Goal: Information Seeking & Learning: Learn about a topic

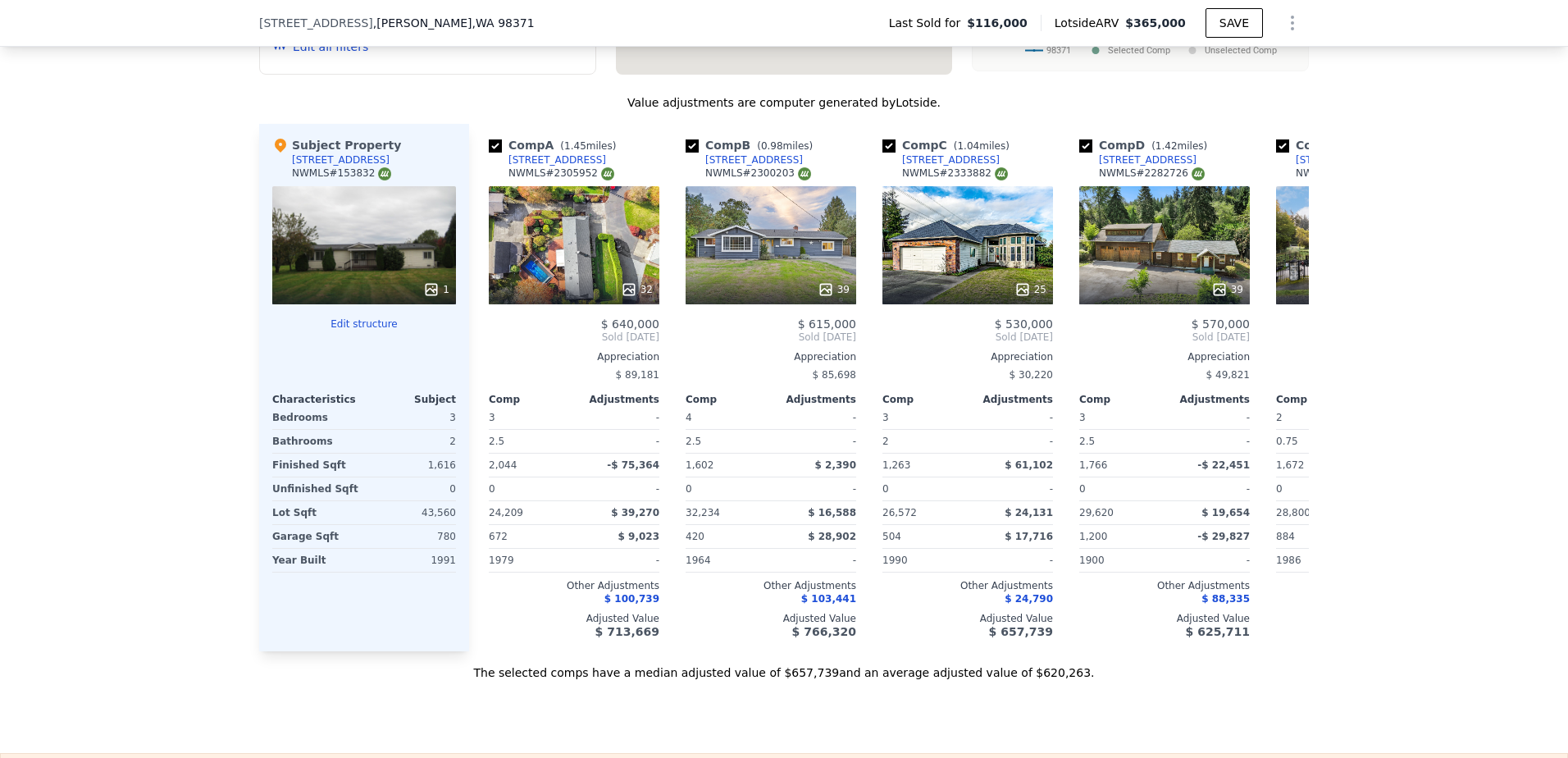
scroll to position [0, 6]
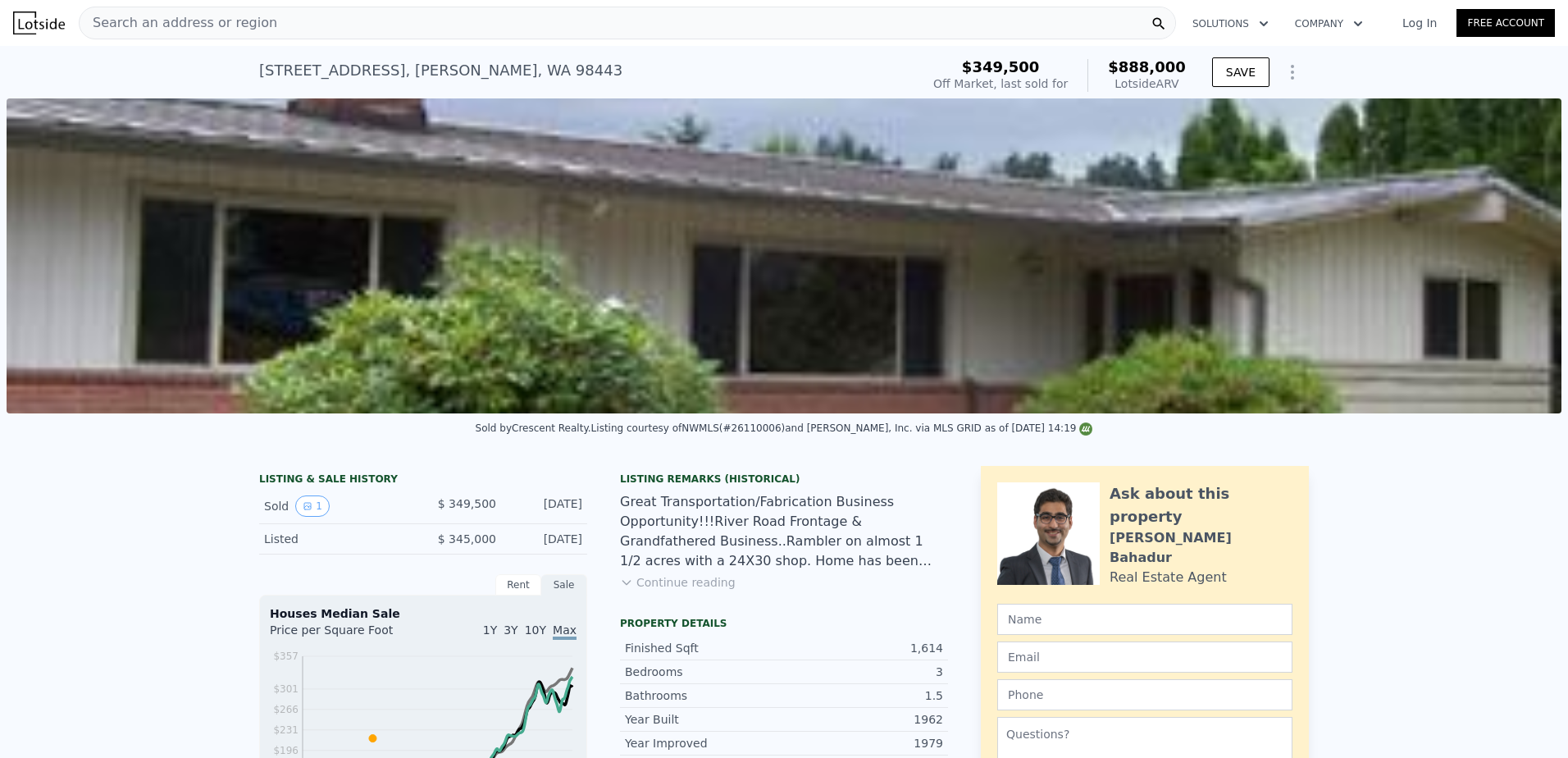
click at [326, 29] on div "Search an address or region" at bounding box center [626, 22] width 1097 height 33
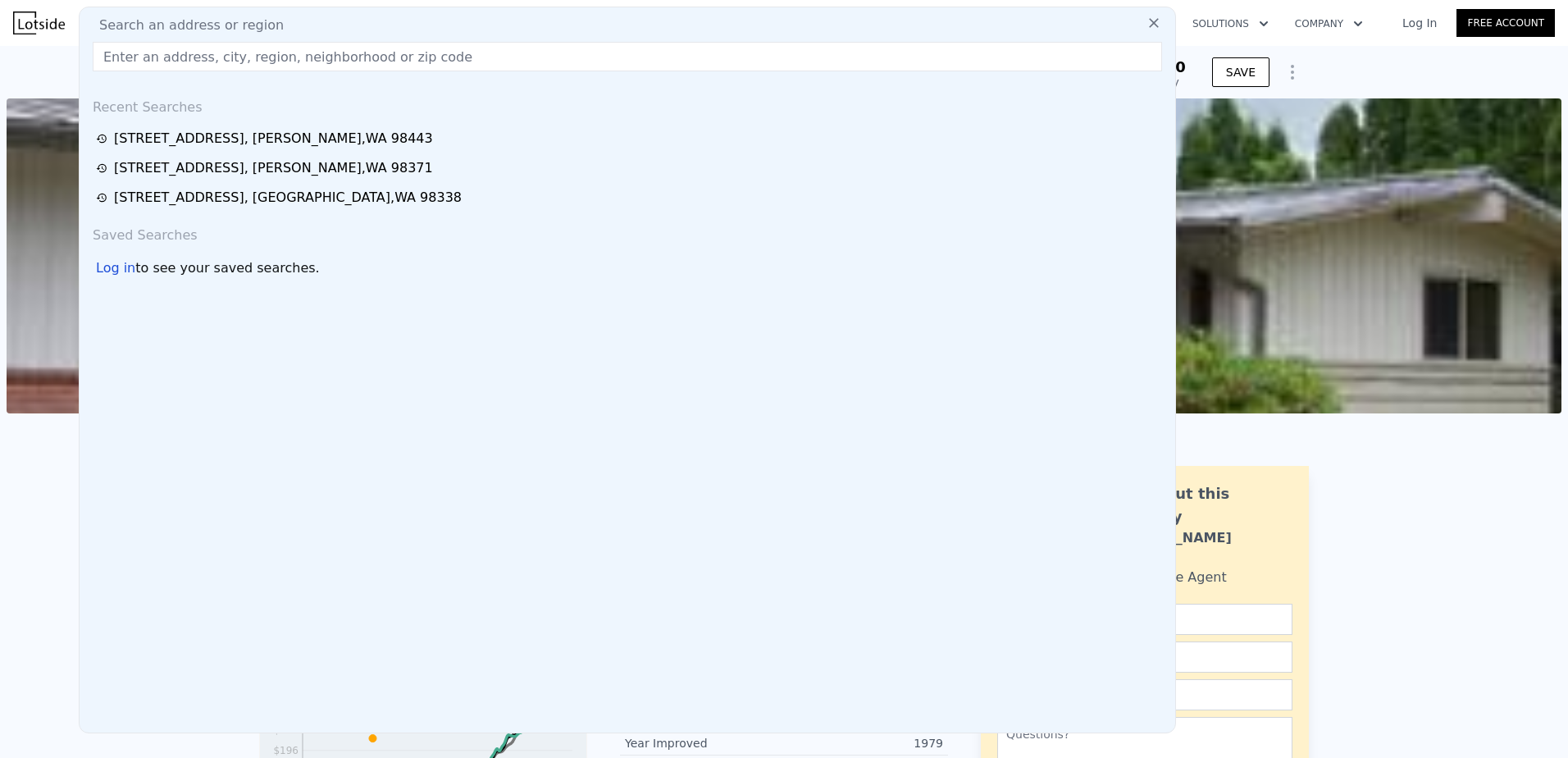
click at [218, 51] on input "text" at bounding box center [627, 56] width 1069 height 29
paste input "[STREET_ADDRESS][US_STATE]"
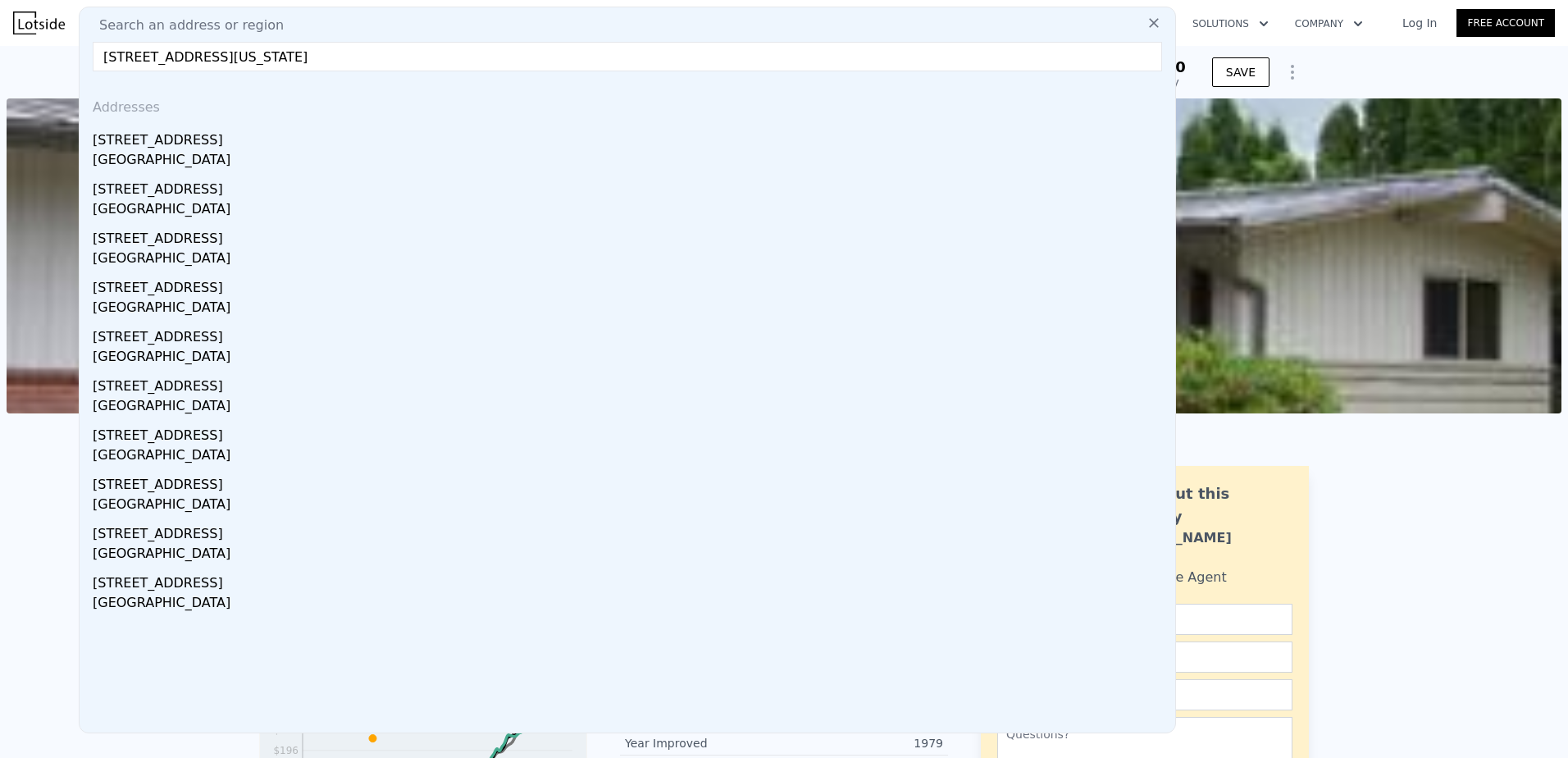
drag, startPoint x: 362, startPoint y: 57, endPoint x: 233, endPoint y: 48, distance: 129.3
click at [233, 48] on input "[STREET_ADDRESS][US_STATE]" at bounding box center [627, 56] width 1069 height 29
drag, startPoint x: 291, startPoint y: 50, endPoint x: 41, endPoint y: 62, distance: 250.3
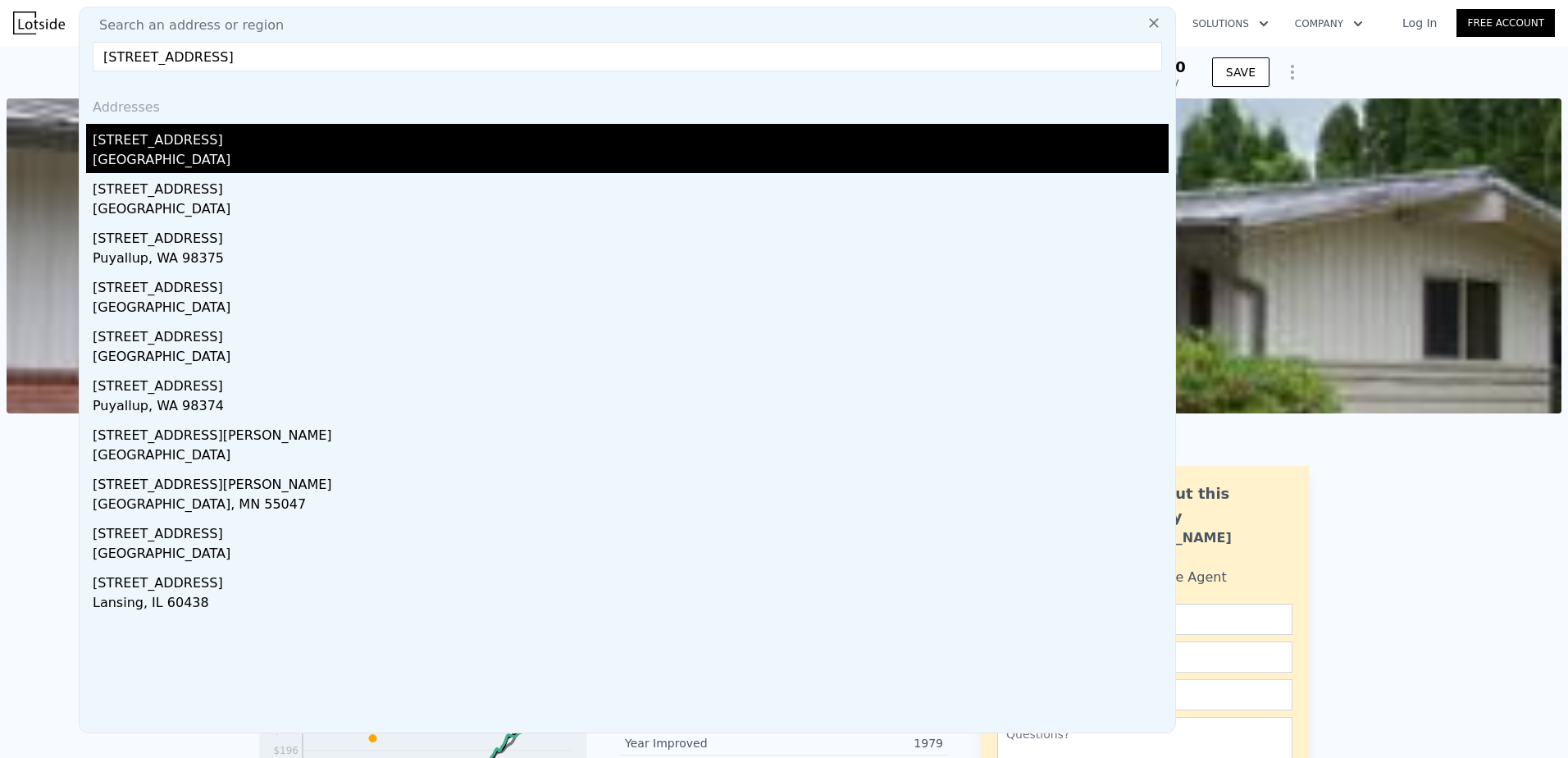
type input "[STREET_ADDRESS]"
click at [213, 140] on div "[STREET_ADDRESS]" at bounding box center [631, 137] width 1076 height 26
type input "3"
type input "5"
type input "1.5"
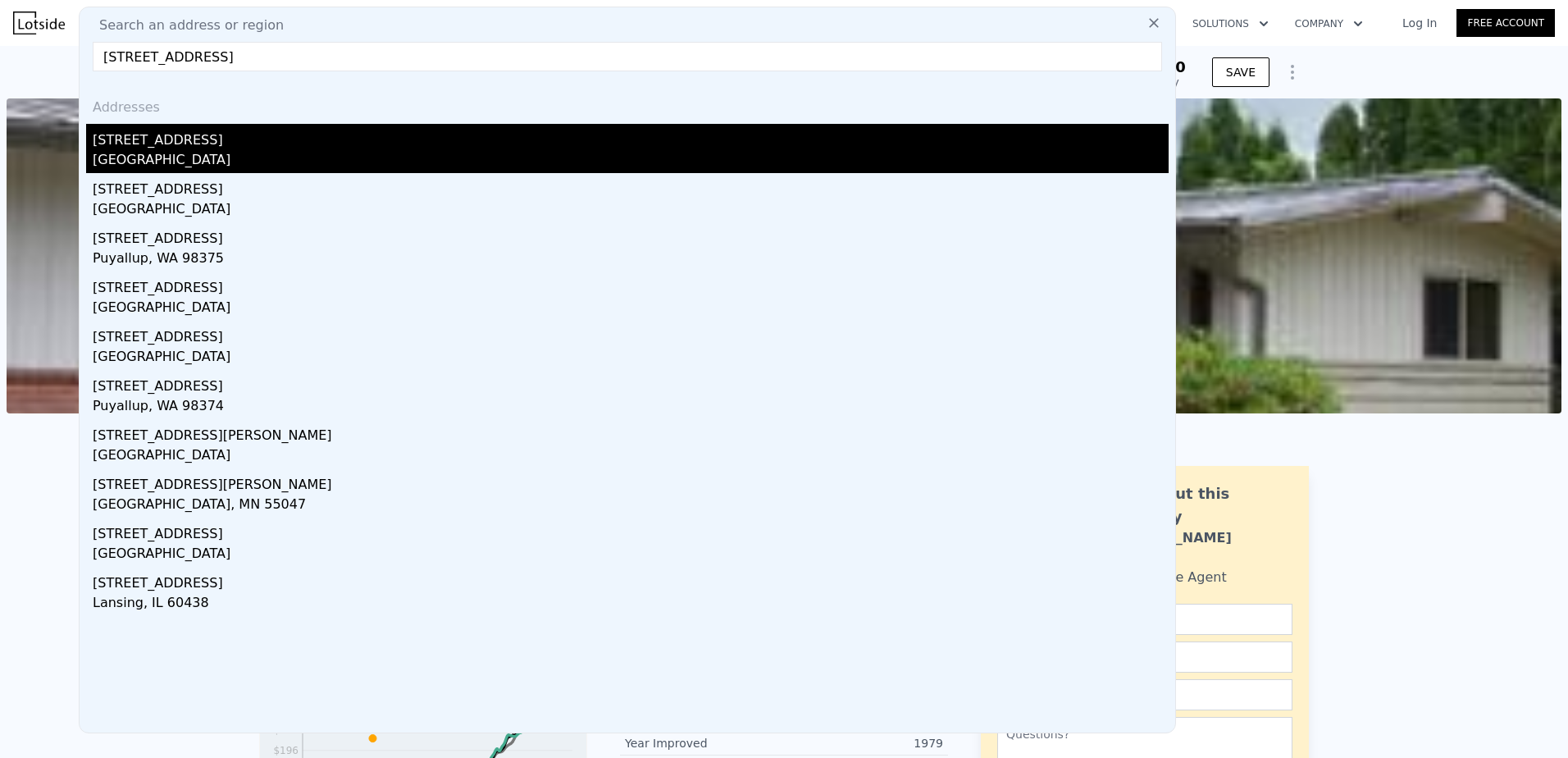
type input "3"
type input "1900"
type input "3380"
type input "5047"
type input "11021"
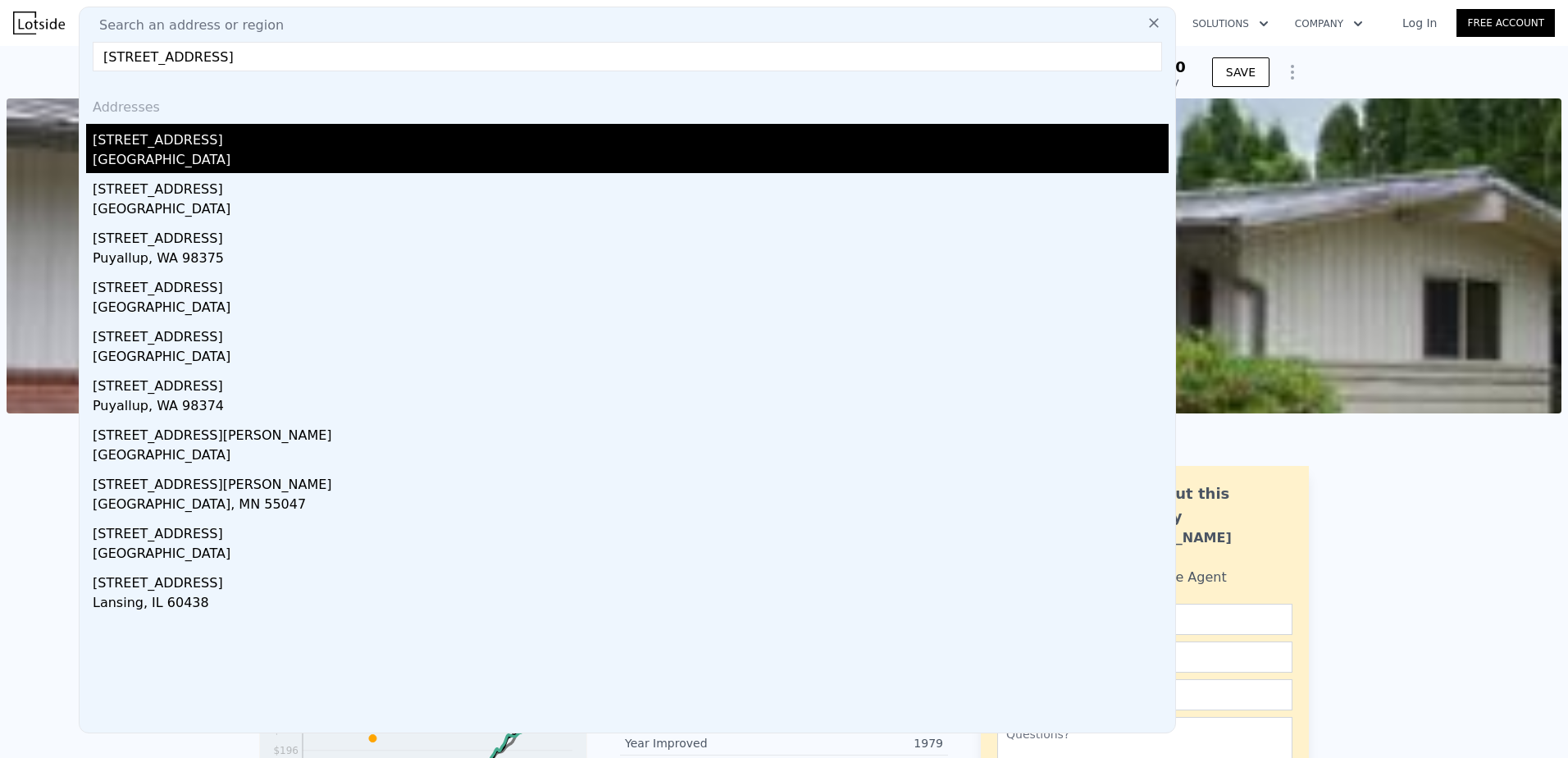
type input "$ 1,000,000"
type input "7"
type input "$ 543,523"
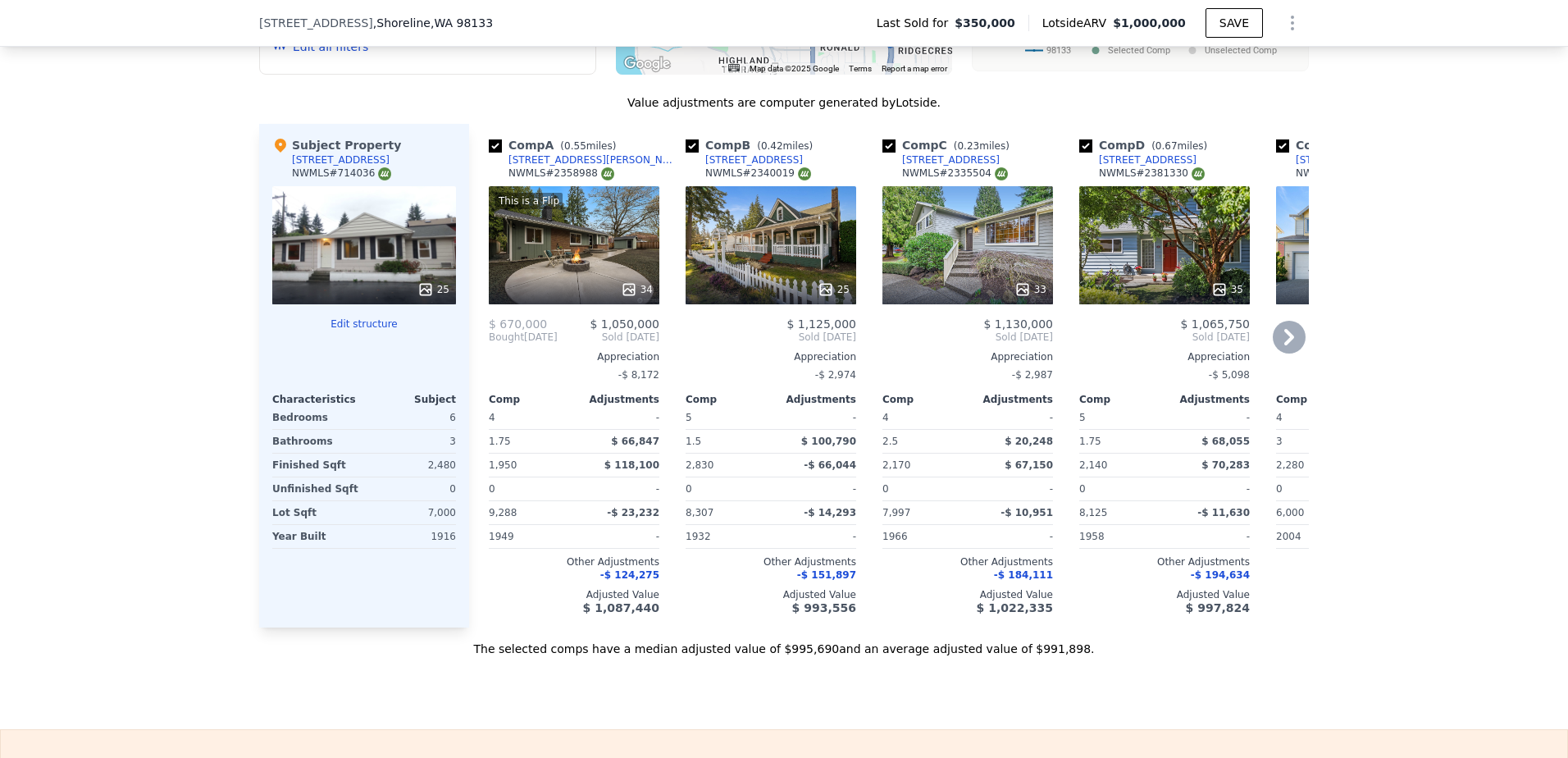
scroll to position [1470, 0]
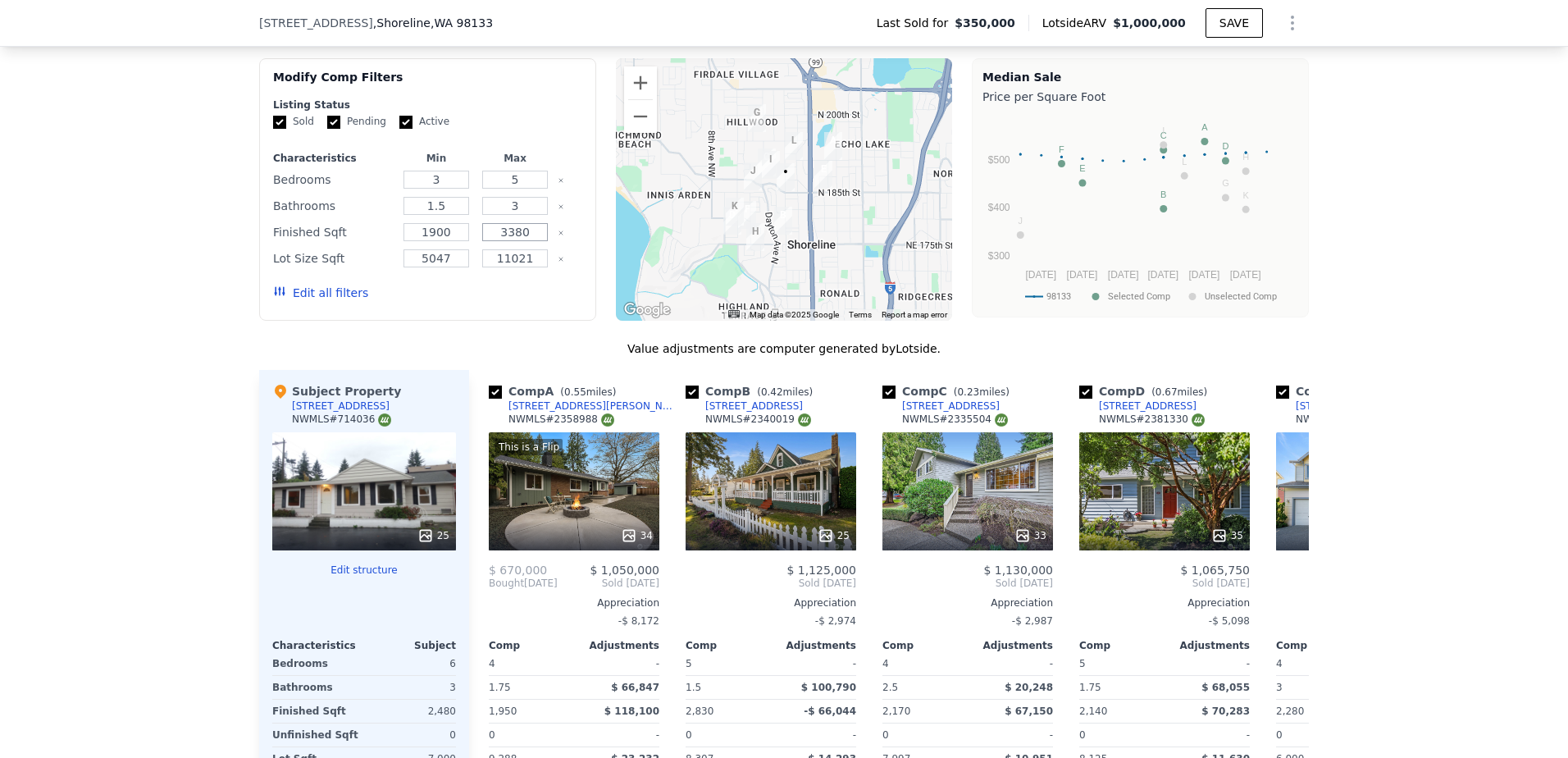
drag, startPoint x: 527, startPoint y: 246, endPoint x: 487, endPoint y: 243, distance: 40.1
click at [487, 241] on input "3380" at bounding box center [514, 232] width 65 height 18
type input "2728"
click at [452, 241] on input "1900" at bounding box center [436, 232] width 65 height 18
drag, startPoint x: 452, startPoint y: 242, endPoint x: 419, endPoint y: 245, distance: 33.1
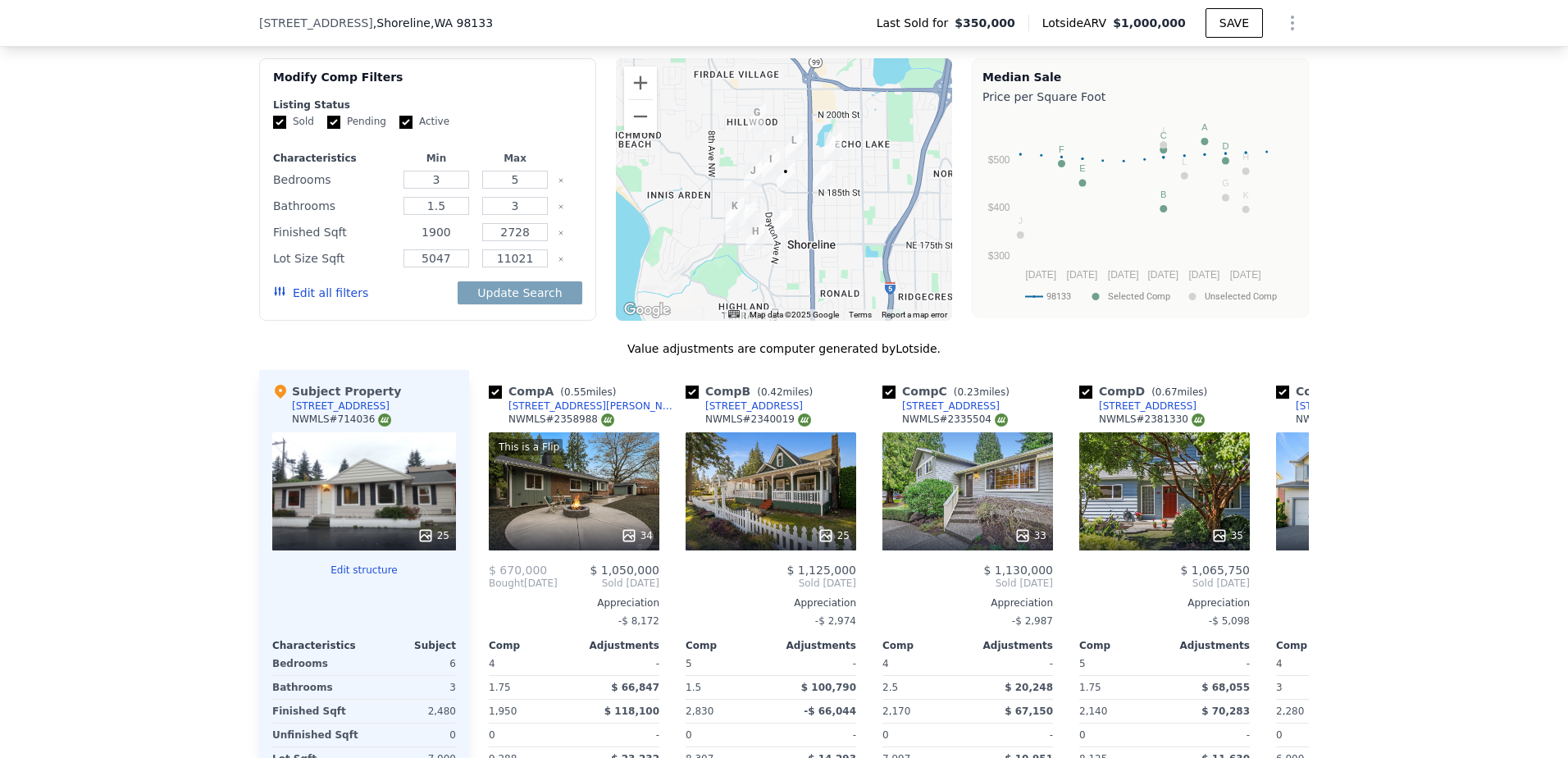
click at [419, 241] on input "1900" at bounding box center [436, 232] width 65 height 18
type input "2232"
click at [510, 304] on button "Update Search" at bounding box center [519, 293] width 124 height 23
checkbox input "false"
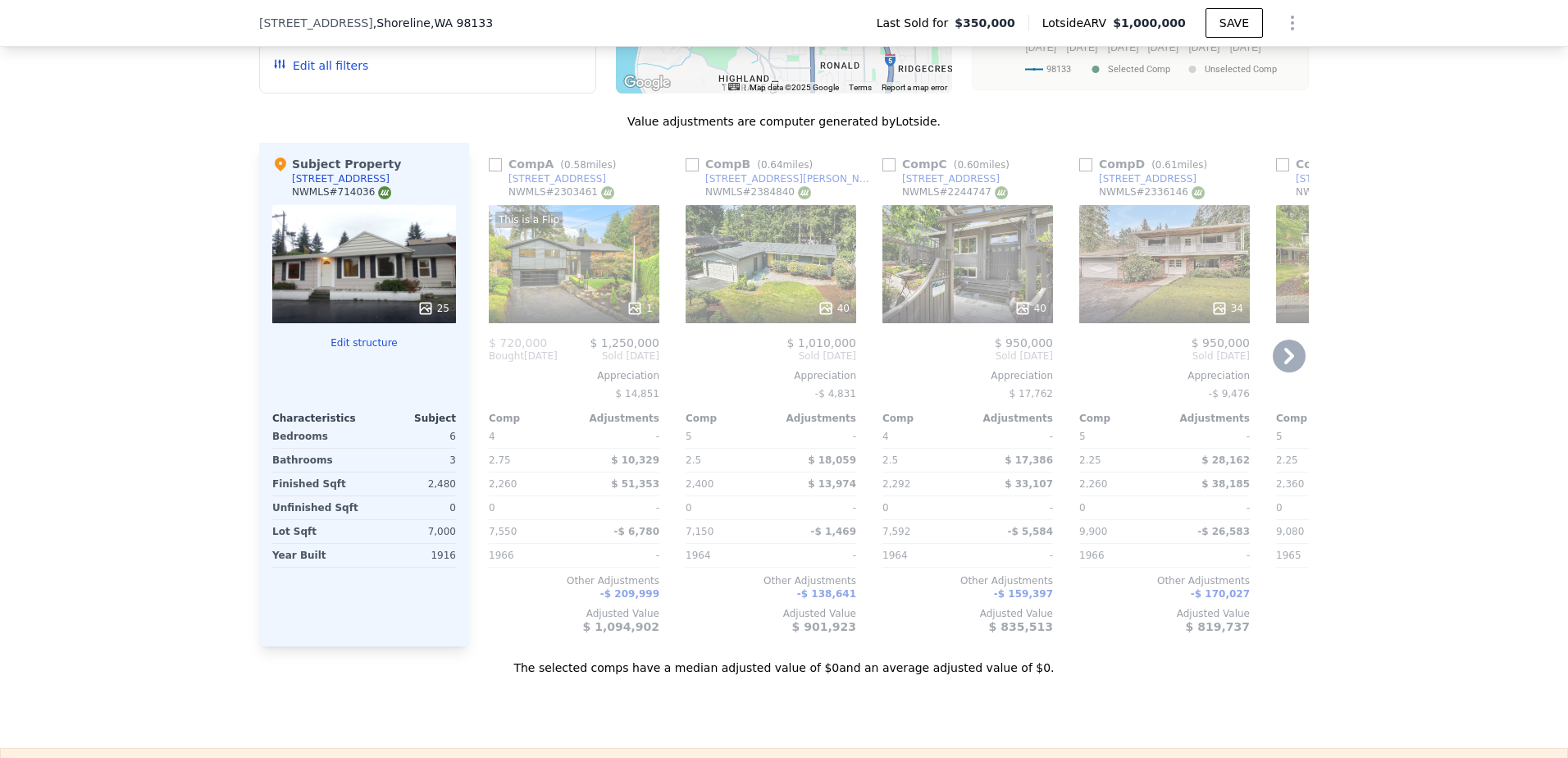
scroll to position [1717, 0]
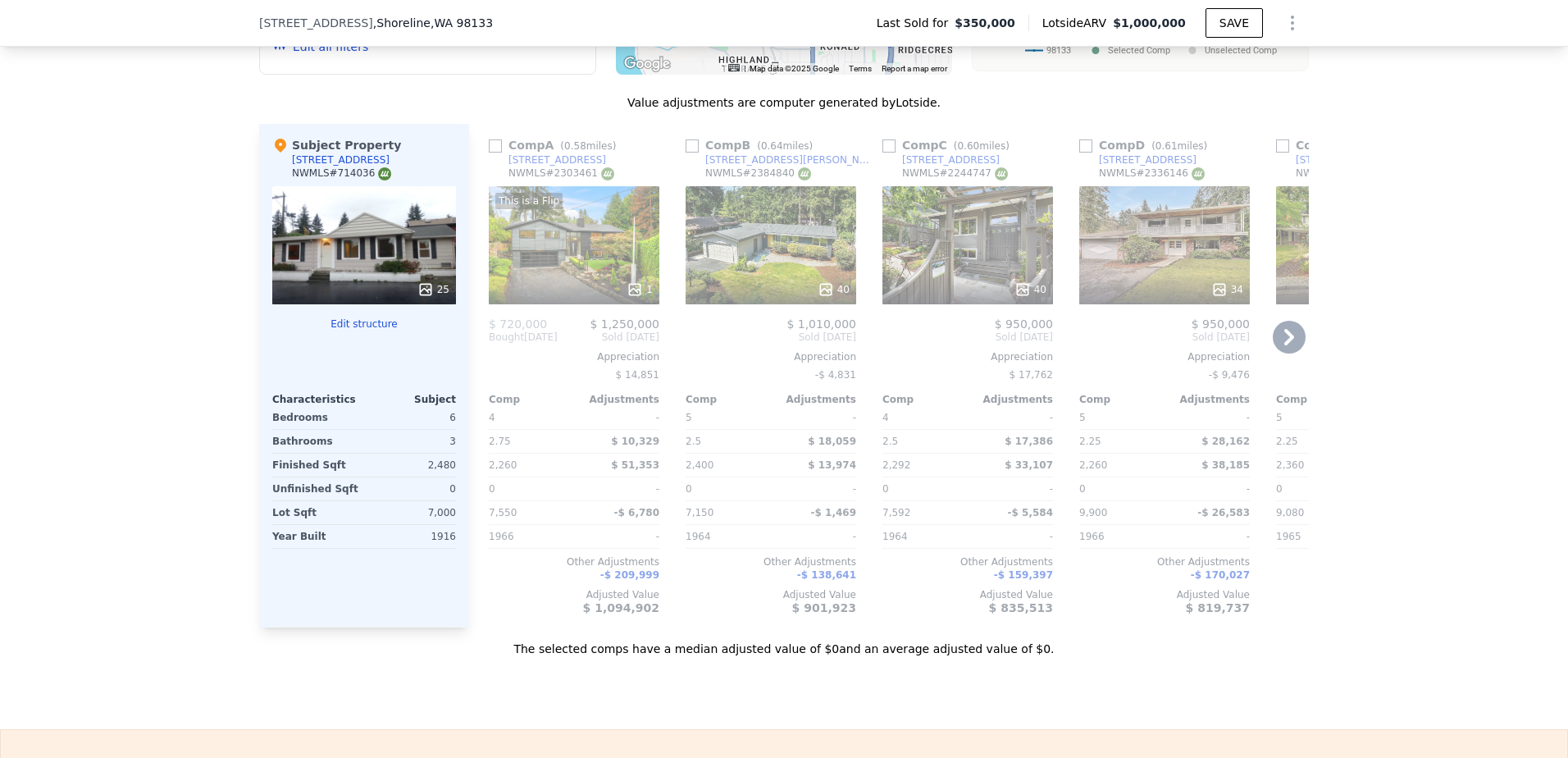
click at [1280, 349] on icon at bounding box center [1289, 337] width 33 height 33
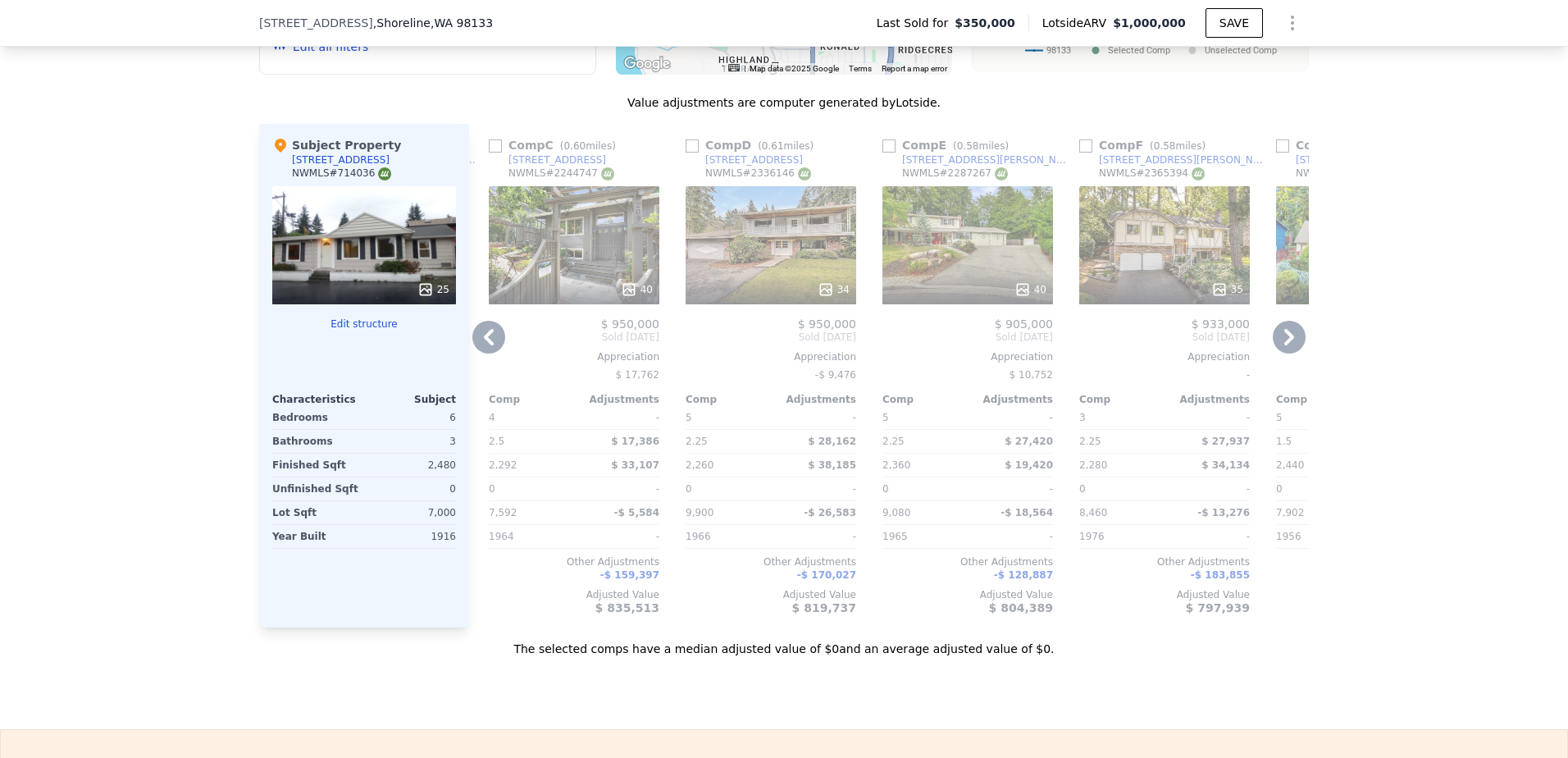
click at [1280, 349] on icon at bounding box center [1289, 337] width 33 height 33
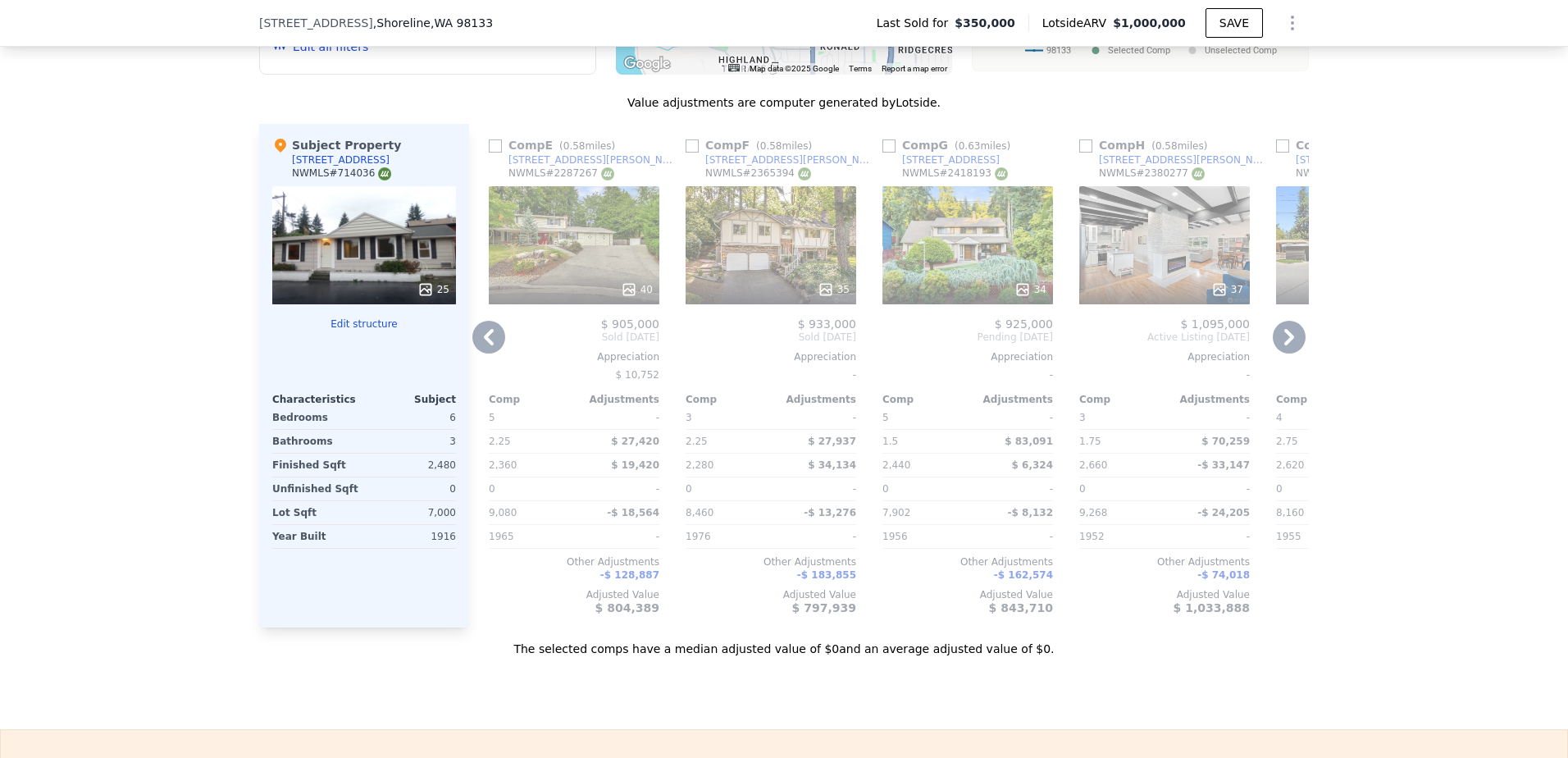
click at [1280, 349] on icon at bounding box center [1289, 337] width 33 height 33
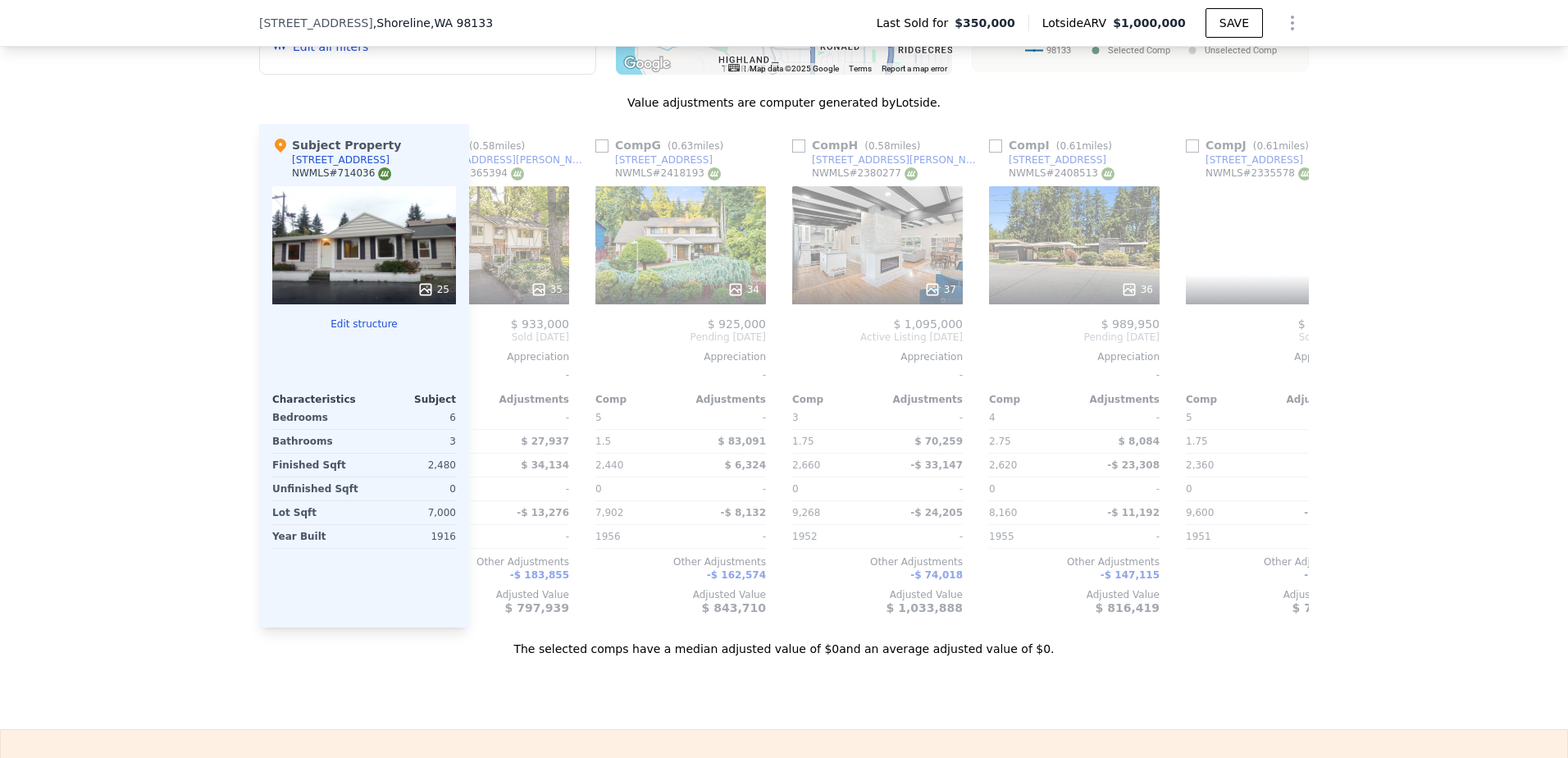
scroll to position [0, 1181]
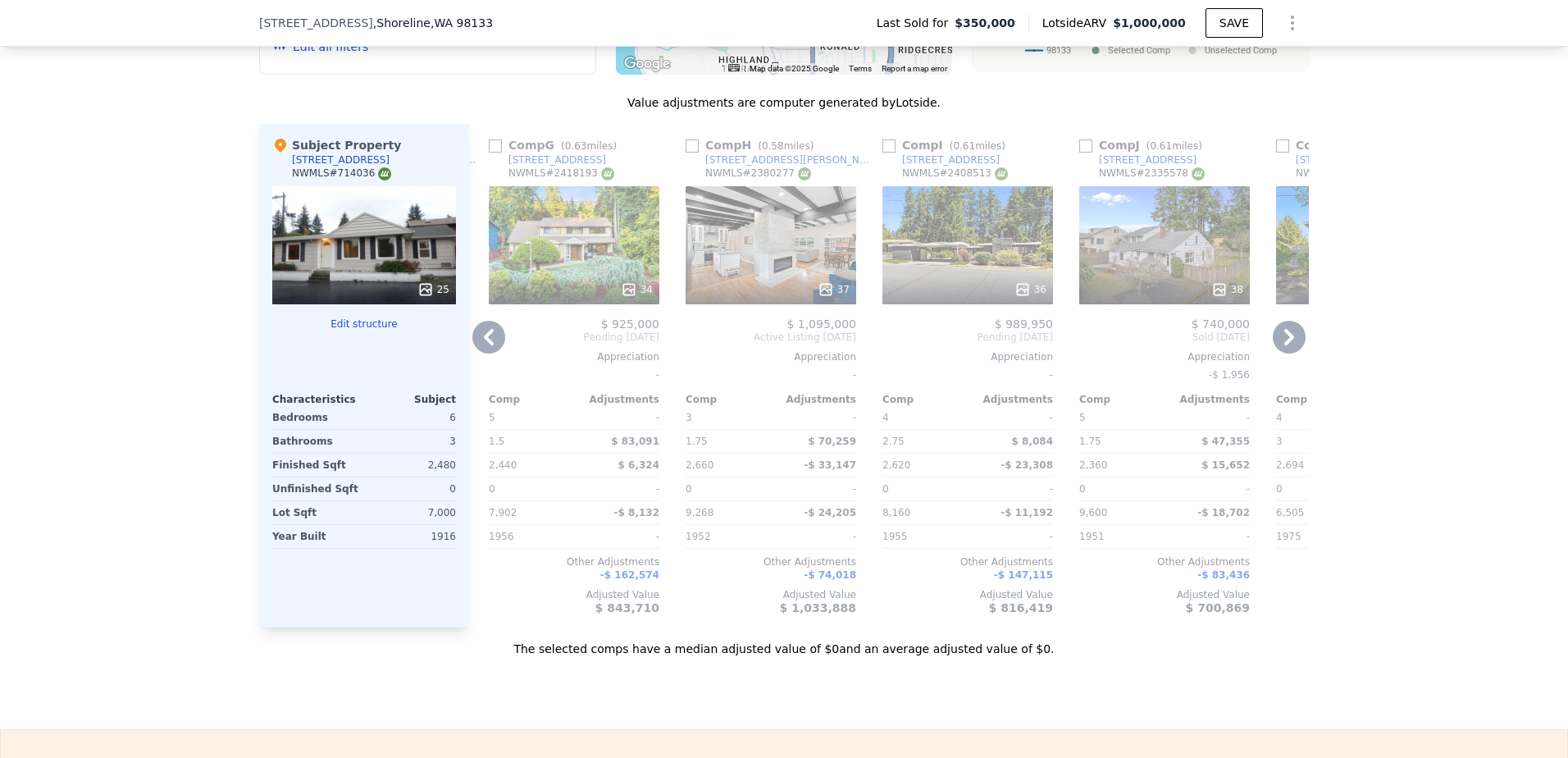
click at [1280, 349] on icon at bounding box center [1289, 337] width 33 height 33
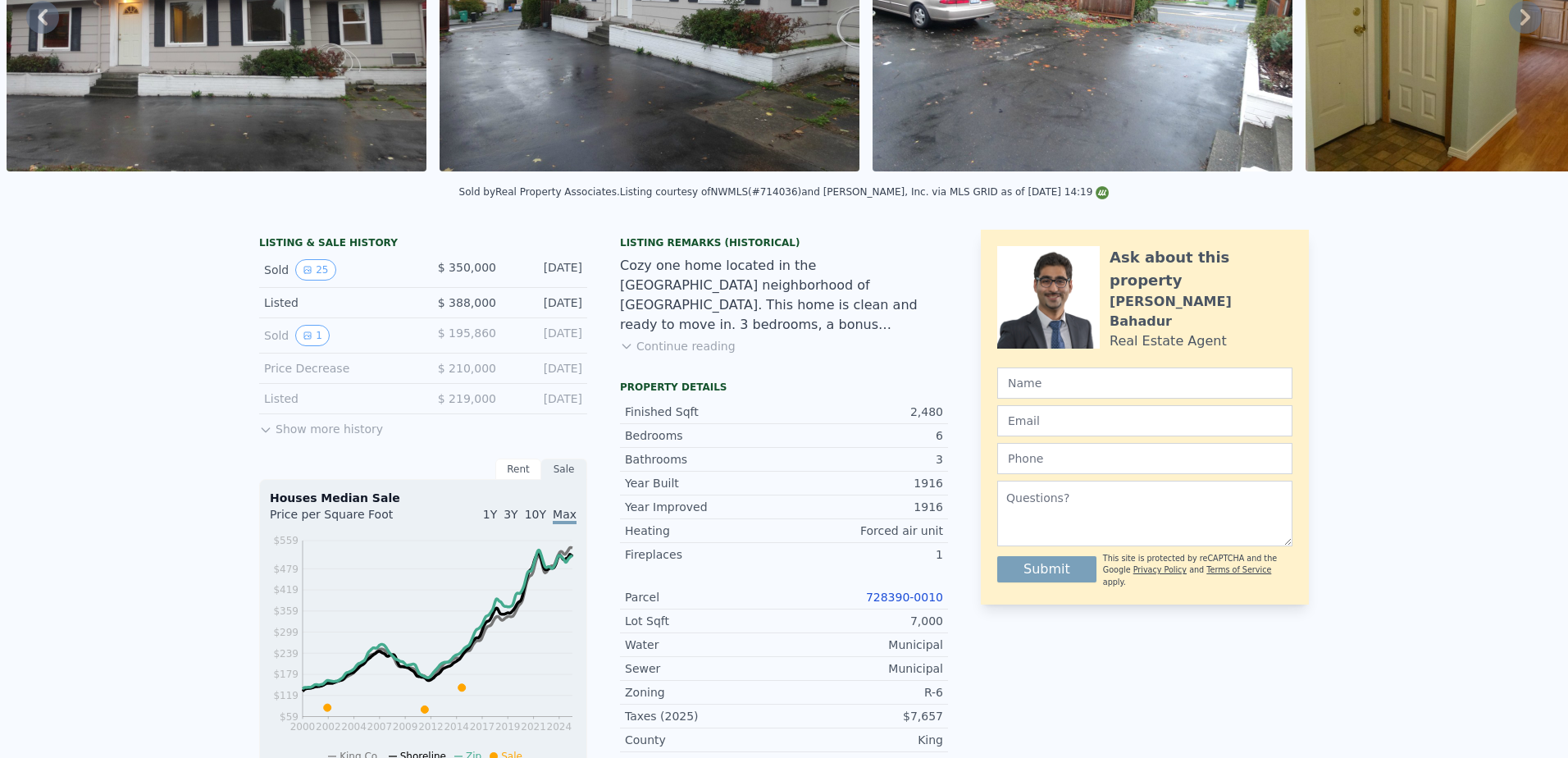
scroll to position [5, 0]
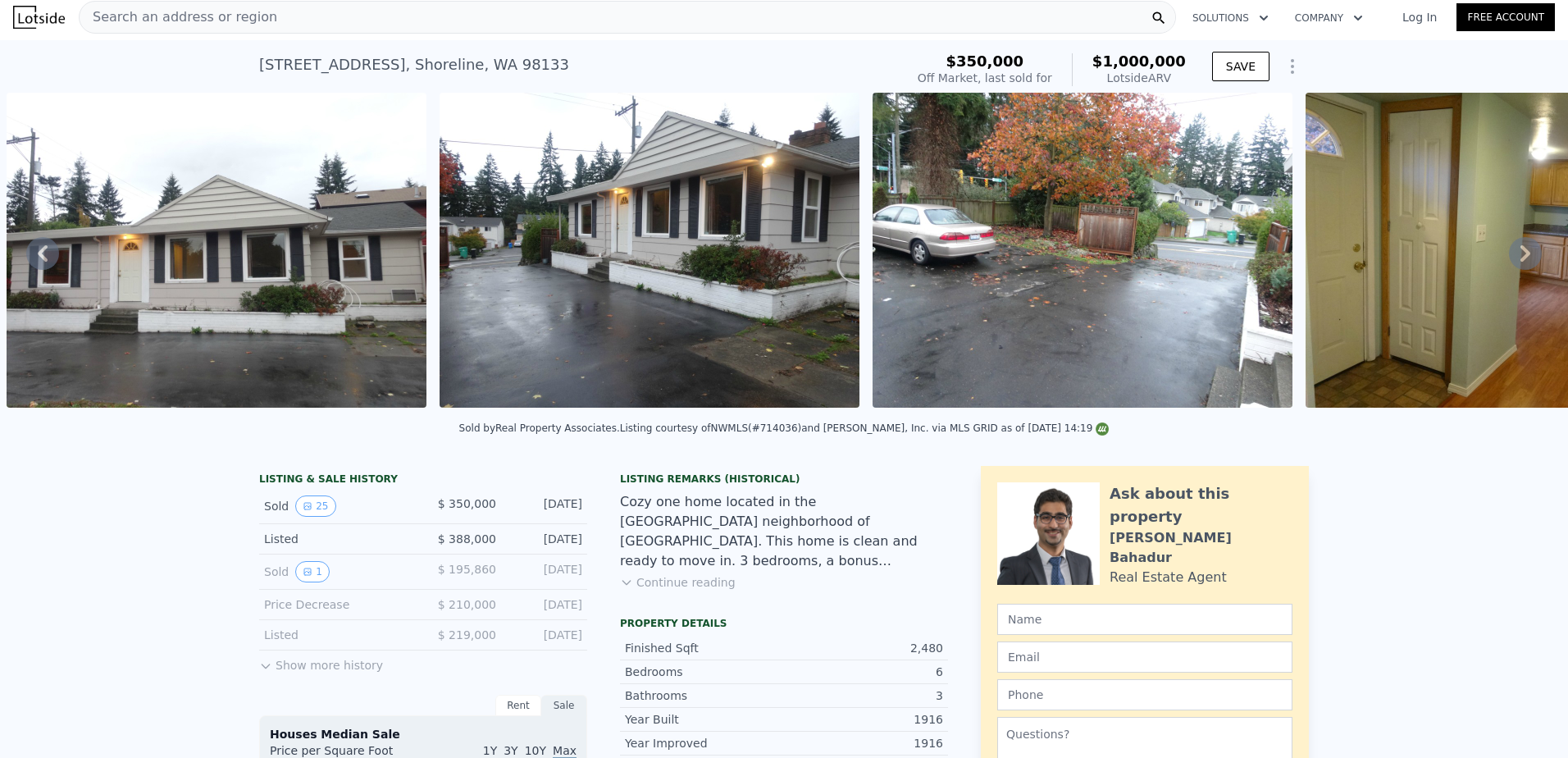
click at [219, 11] on span "Search an address or region" at bounding box center [178, 17] width 197 height 20
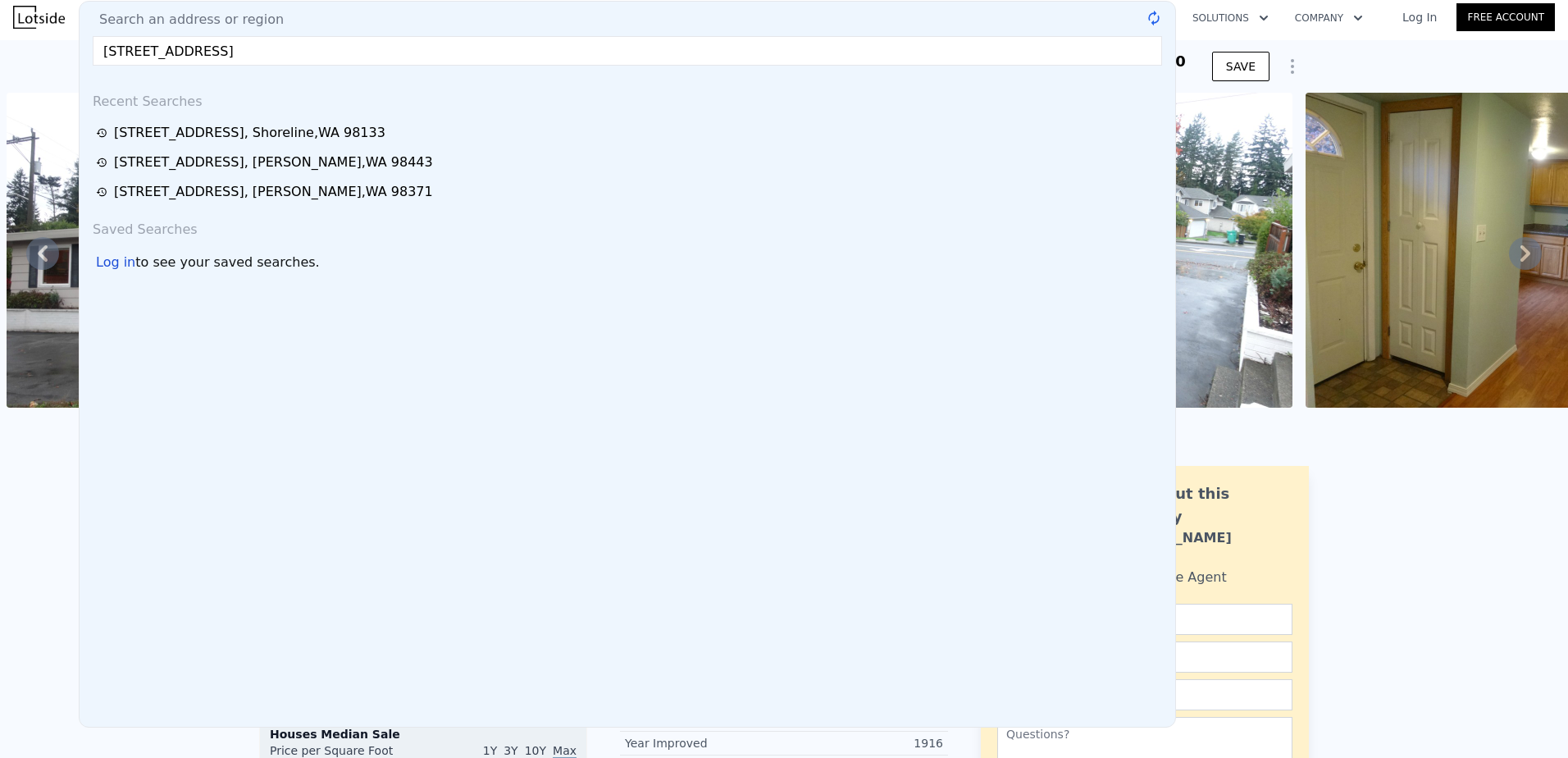
type input "1850"
type input "3380"
checkbox input "true"
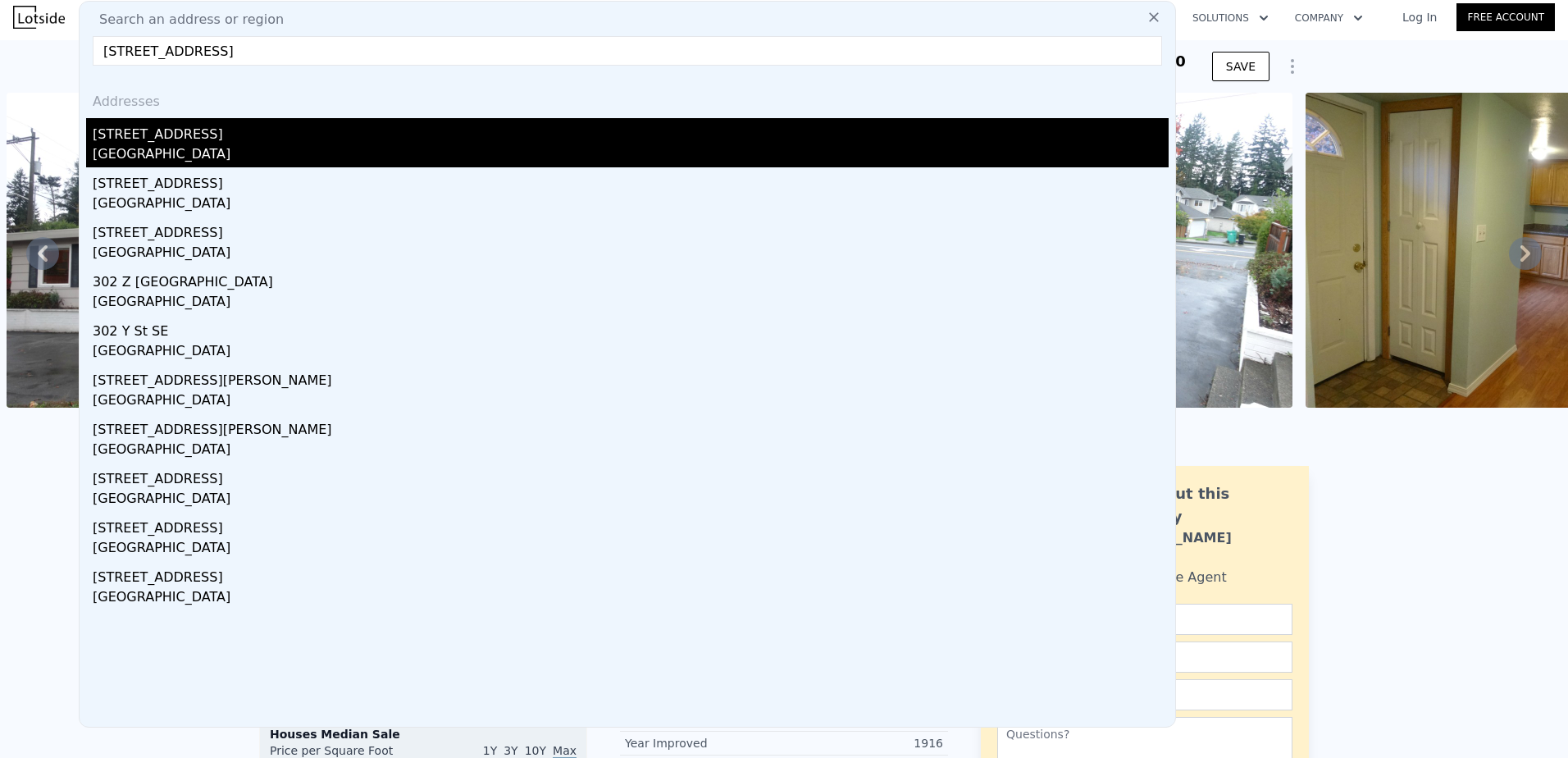
type input "[STREET_ADDRESS]"
click at [201, 133] on div "[STREET_ADDRESS]" at bounding box center [631, 130] width 1076 height 26
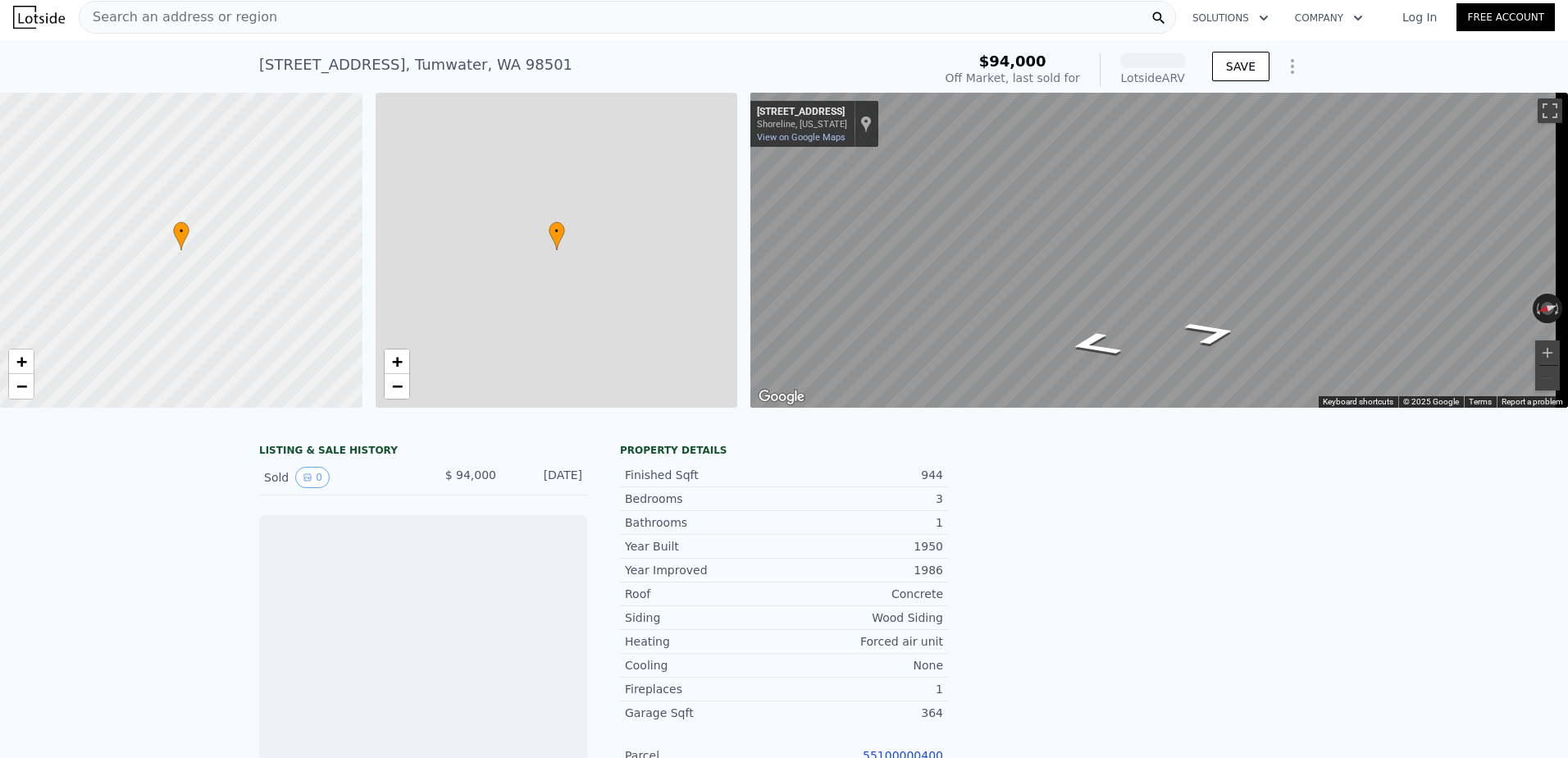
scroll to position [0, 6]
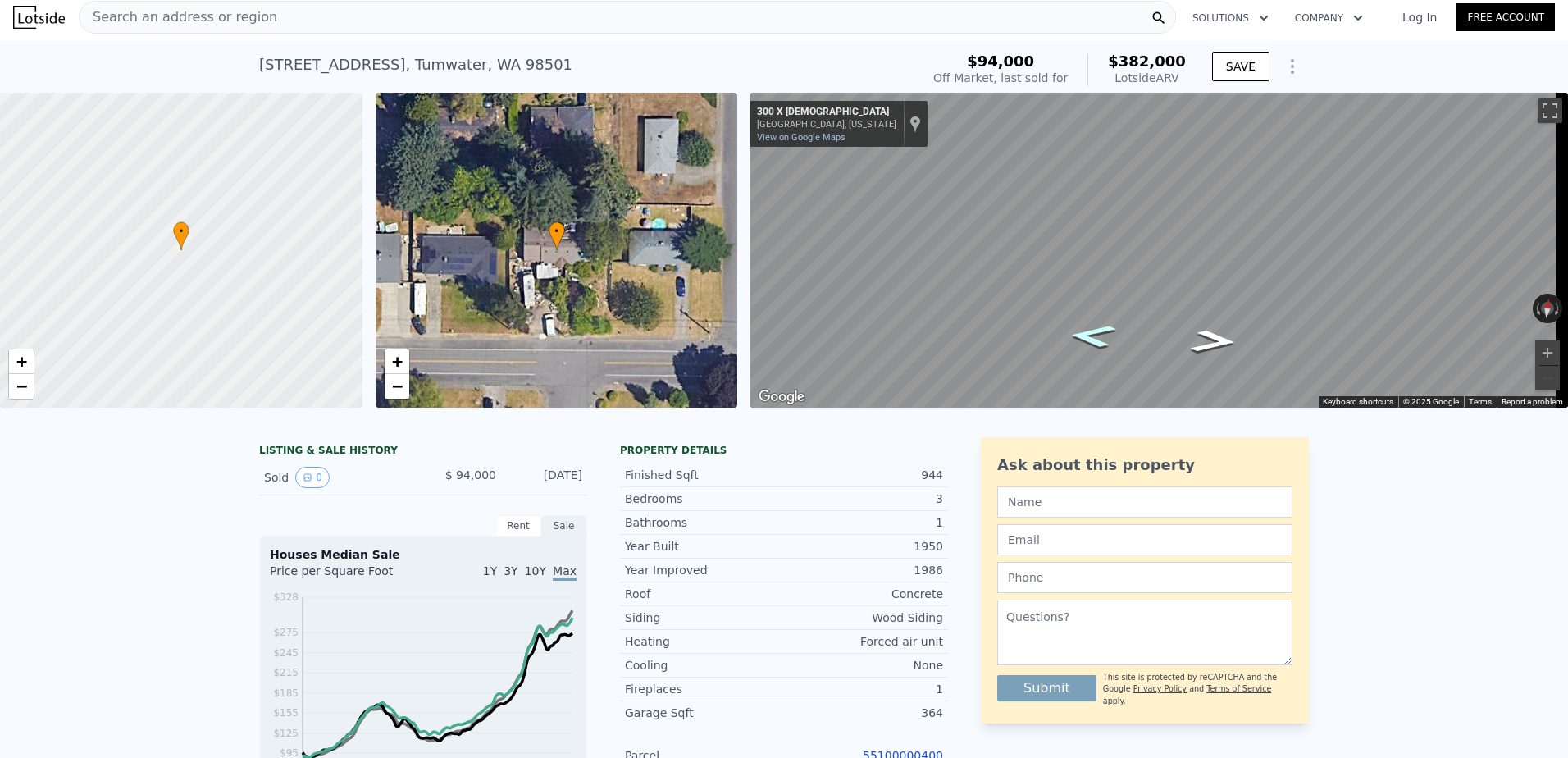
click at [1090, 341] on icon "Go West, X St SW" at bounding box center [1091, 336] width 87 height 35
click at [1207, 349] on icon "Go East, X St SW" at bounding box center [1213, 341] width 87 height 35
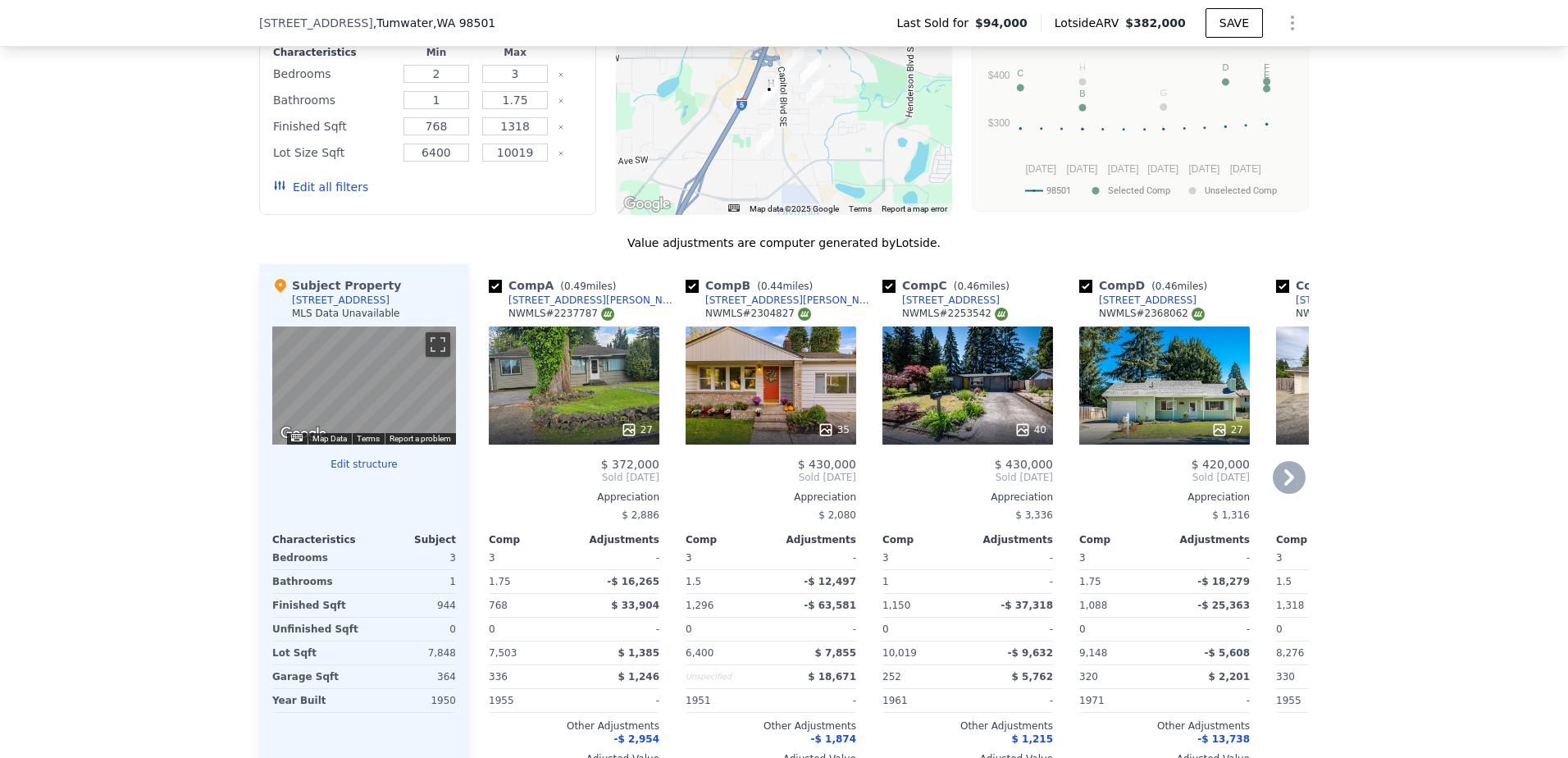
scroll to position [1559, 0]
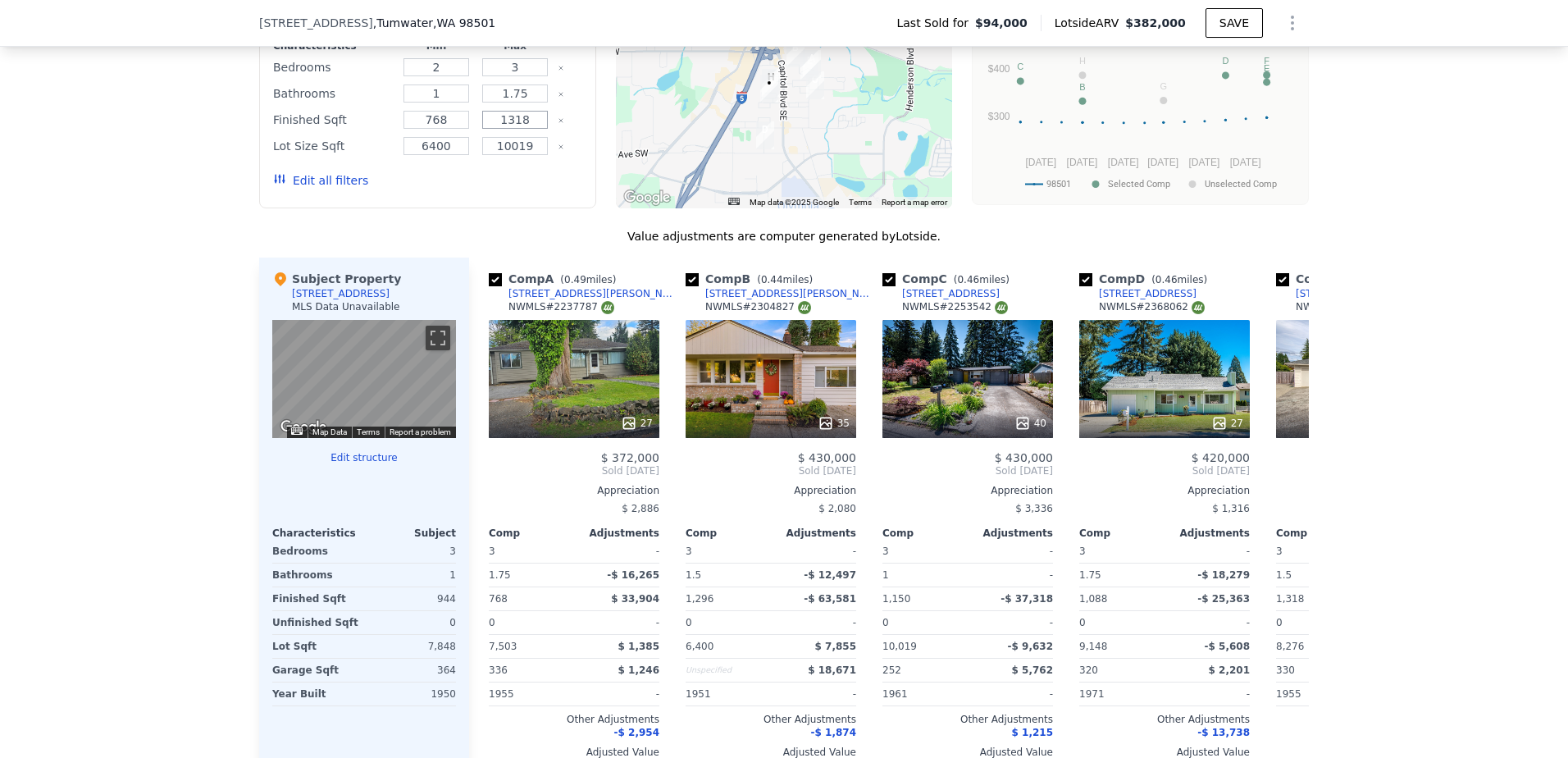
drag, startPoint x: 530, startPoint y: 133, endPoint x: 490, endPoint y: 135, distance: 40.0
click at [490, 129] on input "1318" at bounding box center [514, 120] width 65 height 18
type input "1038"
drag, startPoint x: 446, startPoint y: 137, endPoint x: 405, endPoint y: 137, distance: 41.0
click at [405, 129] on input "768" at bounding box center [436, 120] width 65 height 18
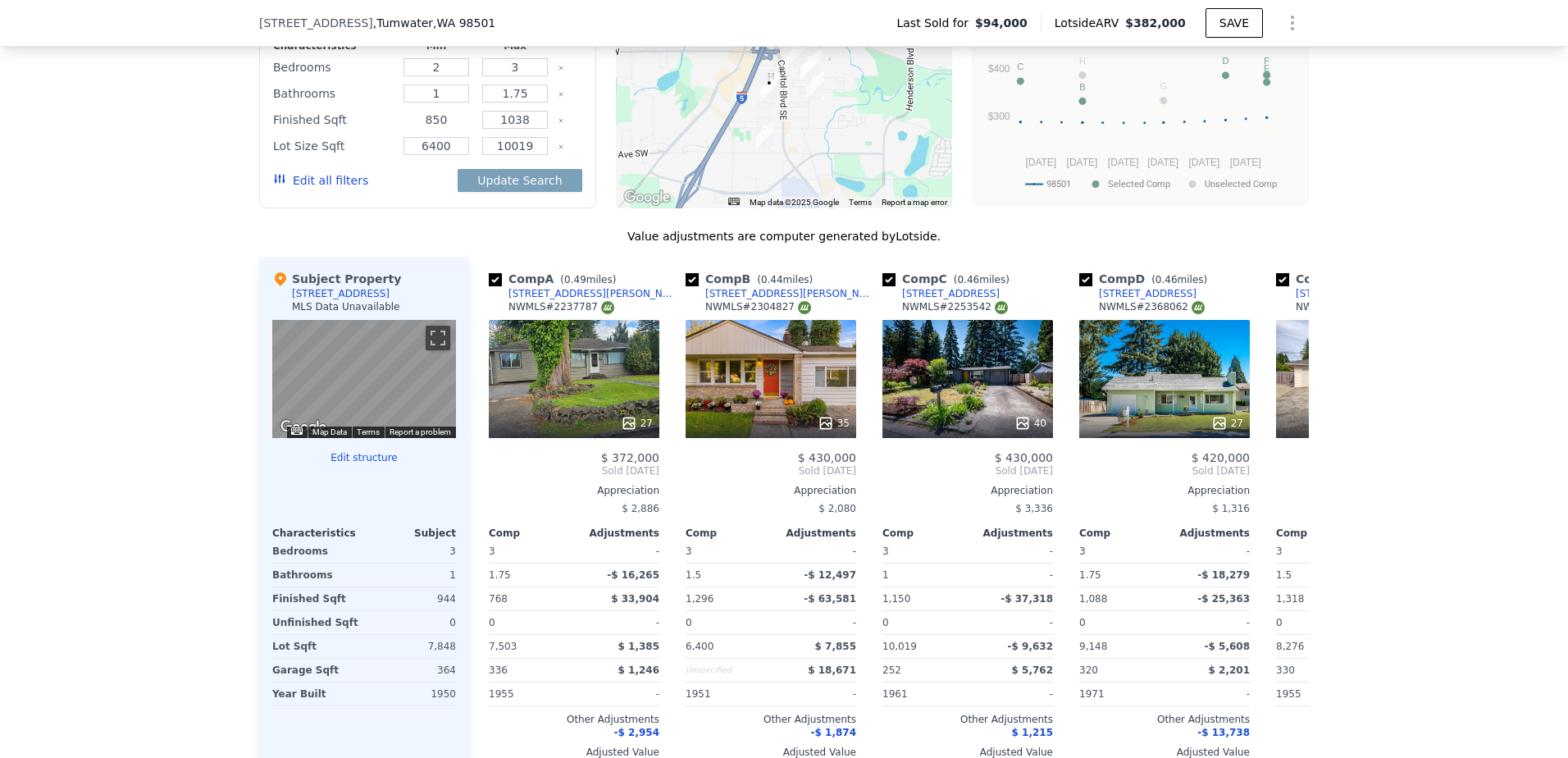
click at [458, 169] on button "Update Search" at bounding box center [519, 180] width 124 height 23
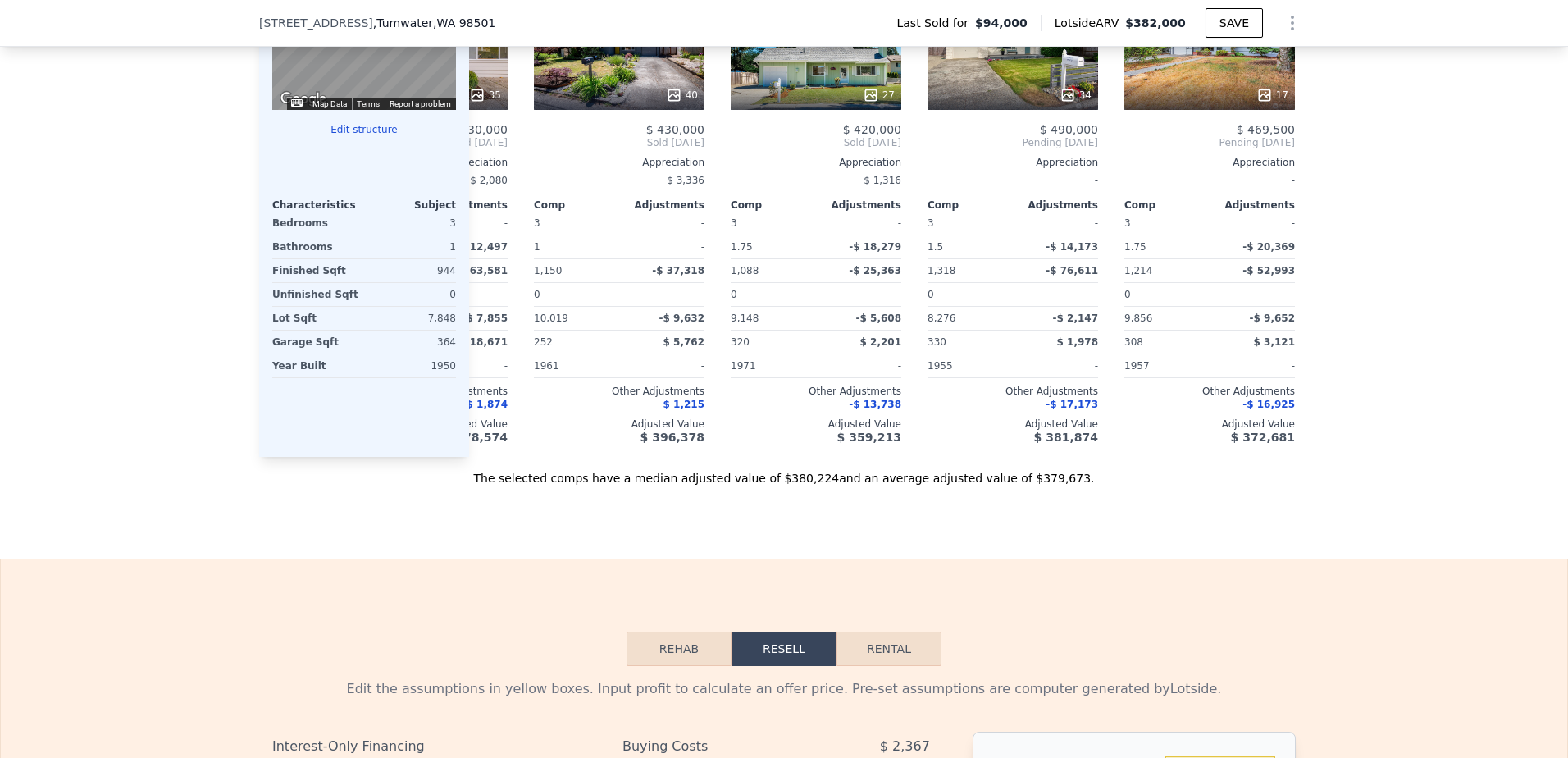
scroll to position [0, 774]
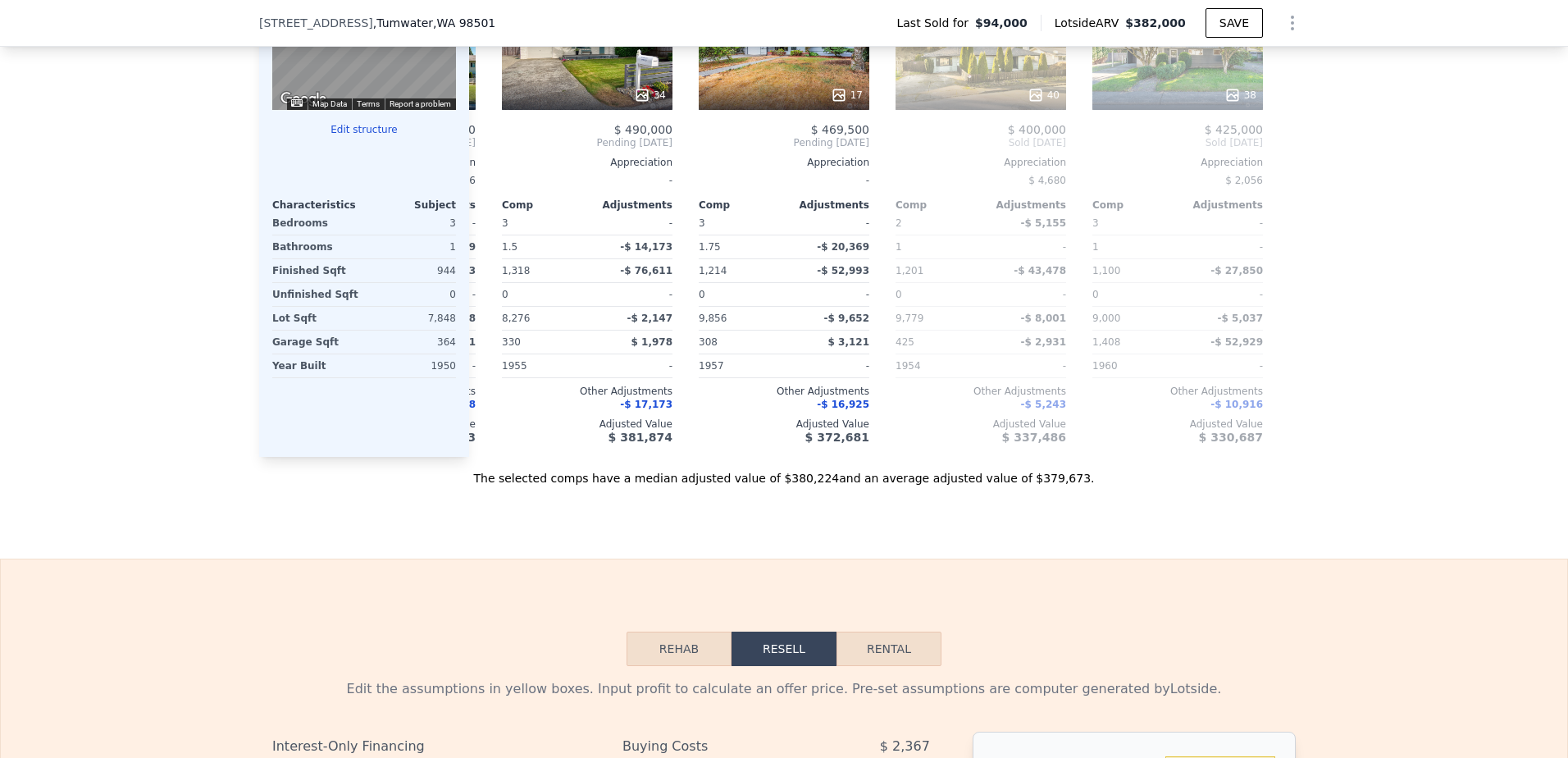
type input "768"
type input "1318"
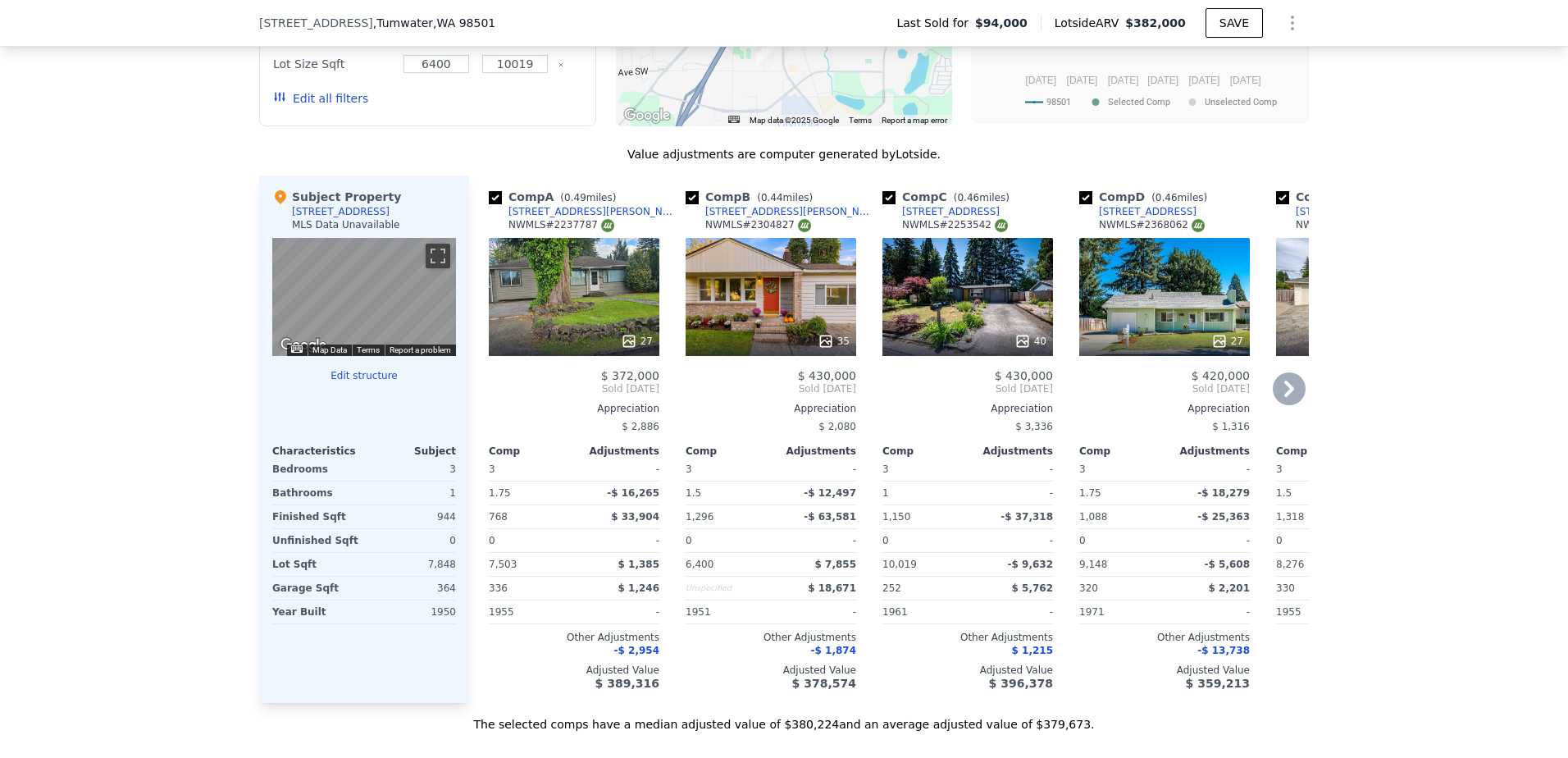
scroll to position [1559, 0]
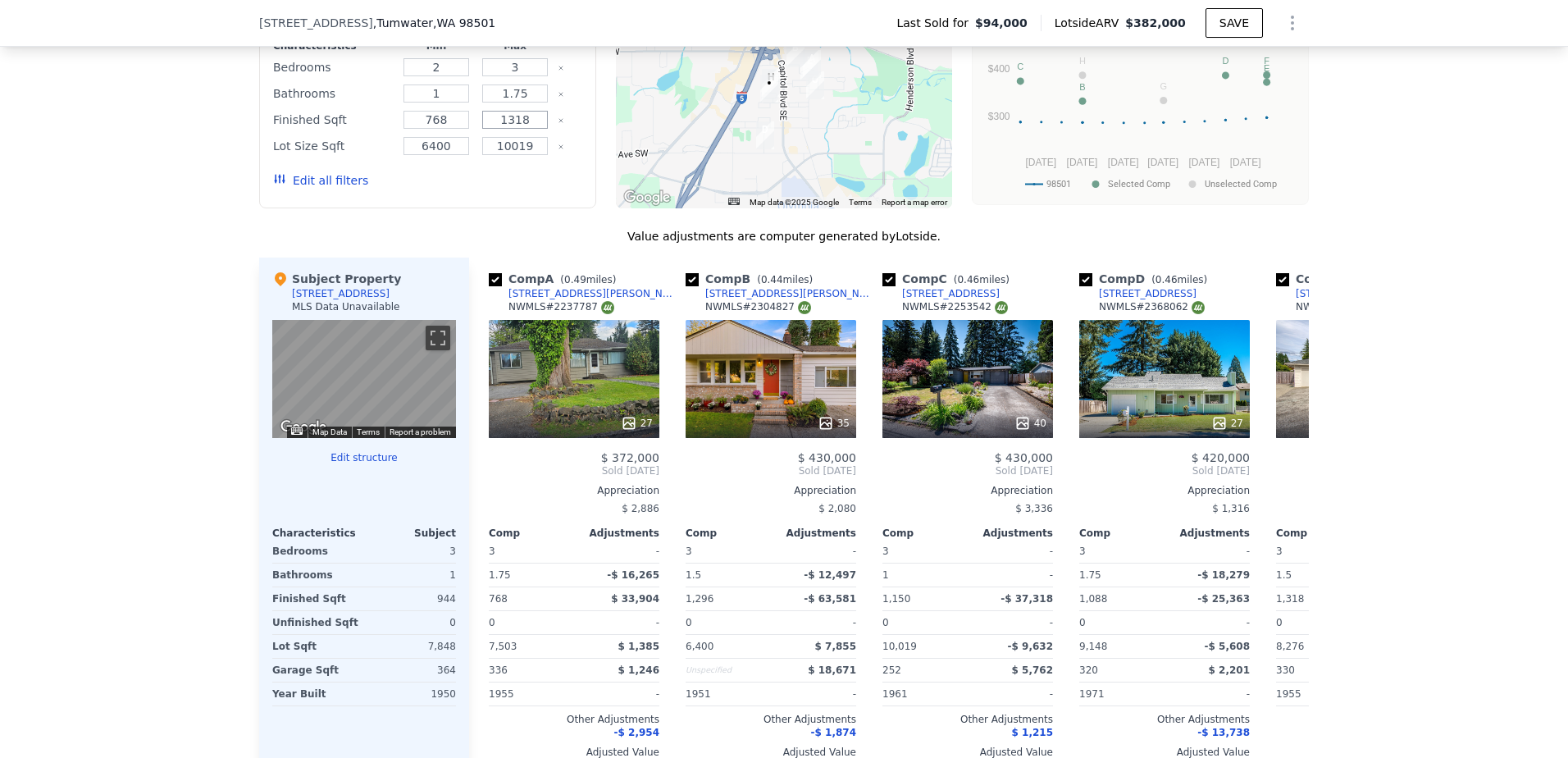
drag, startPoint x: 529, startPoint y: 134, endPoint x: 462, endPoint y: 130, distance: 67.1
click at [462, 130] on div "Finished Sqft 768 1318" at bounding box center [427, 120] width 309 height 23
drag, startPoint x: 445, startPoint y: 133, endPoint x: 362, endPoint y: 139, distance: 83.2
click at [362, 131] on div "Finished Sqft 768 1318" at bounding box center [427, 120] width 309 height 23
type input "850"
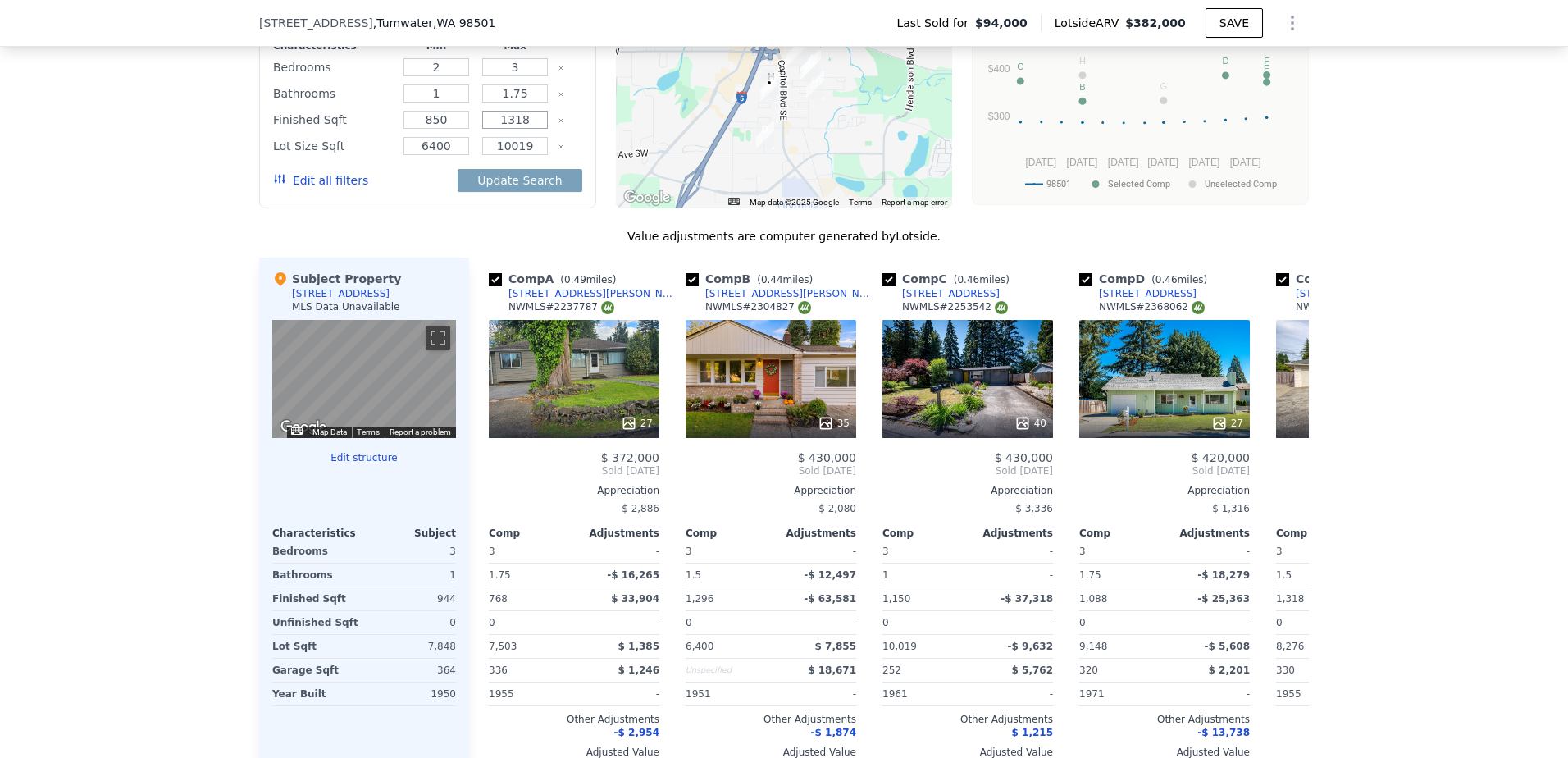
drag, startPoint x: 527, startPoint y: 131, endPoint x: 495, endPoint y: 129, distance: 32.1
click at [495, 129] on input "1318" at bounding box center [514, 120] width 65 height 18
type input "1038"
click at [500, 192] on button "Update Search" at bounding box center [519, 180] width 124 height 23
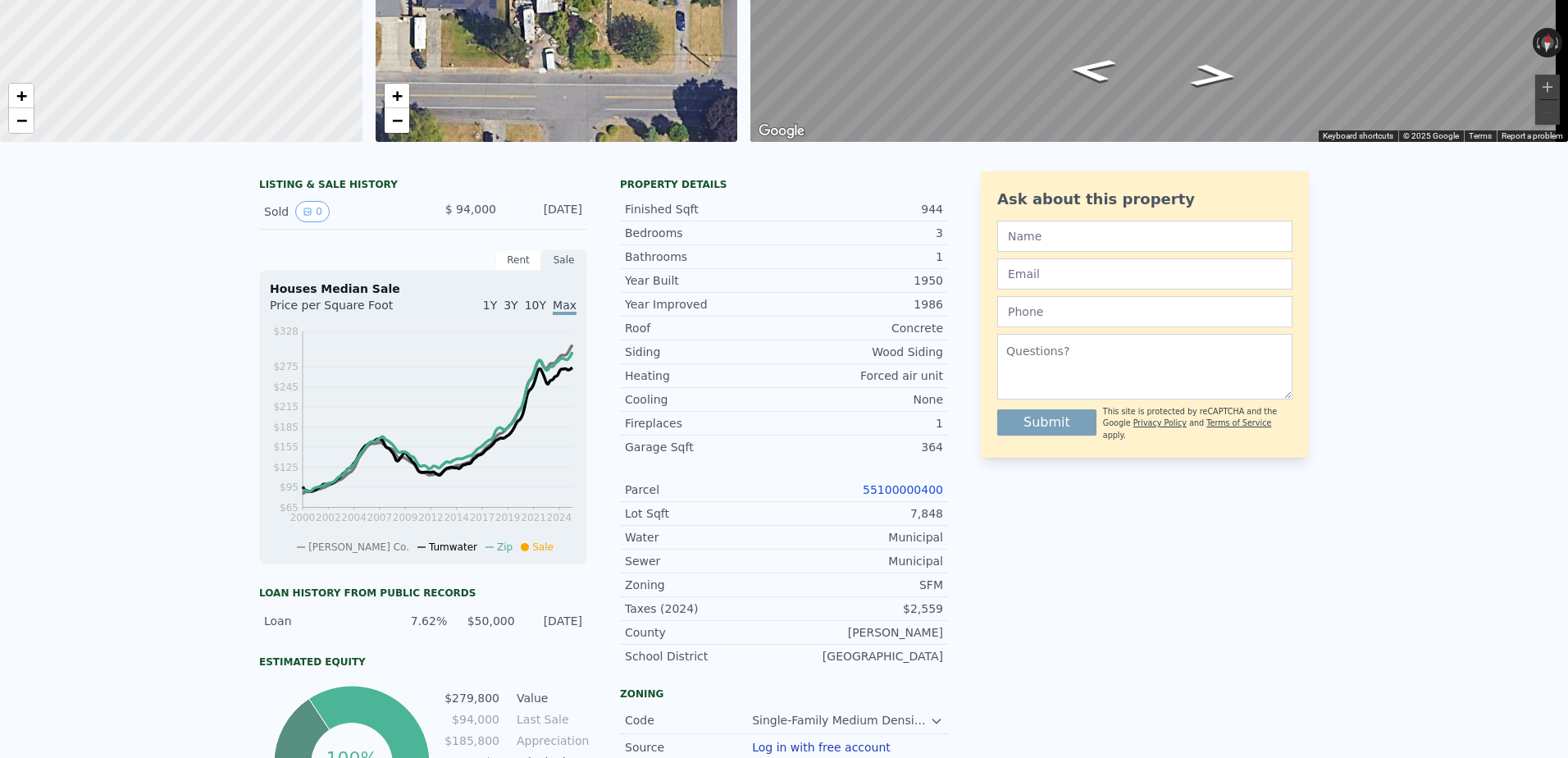
scroll to position [0, 0]
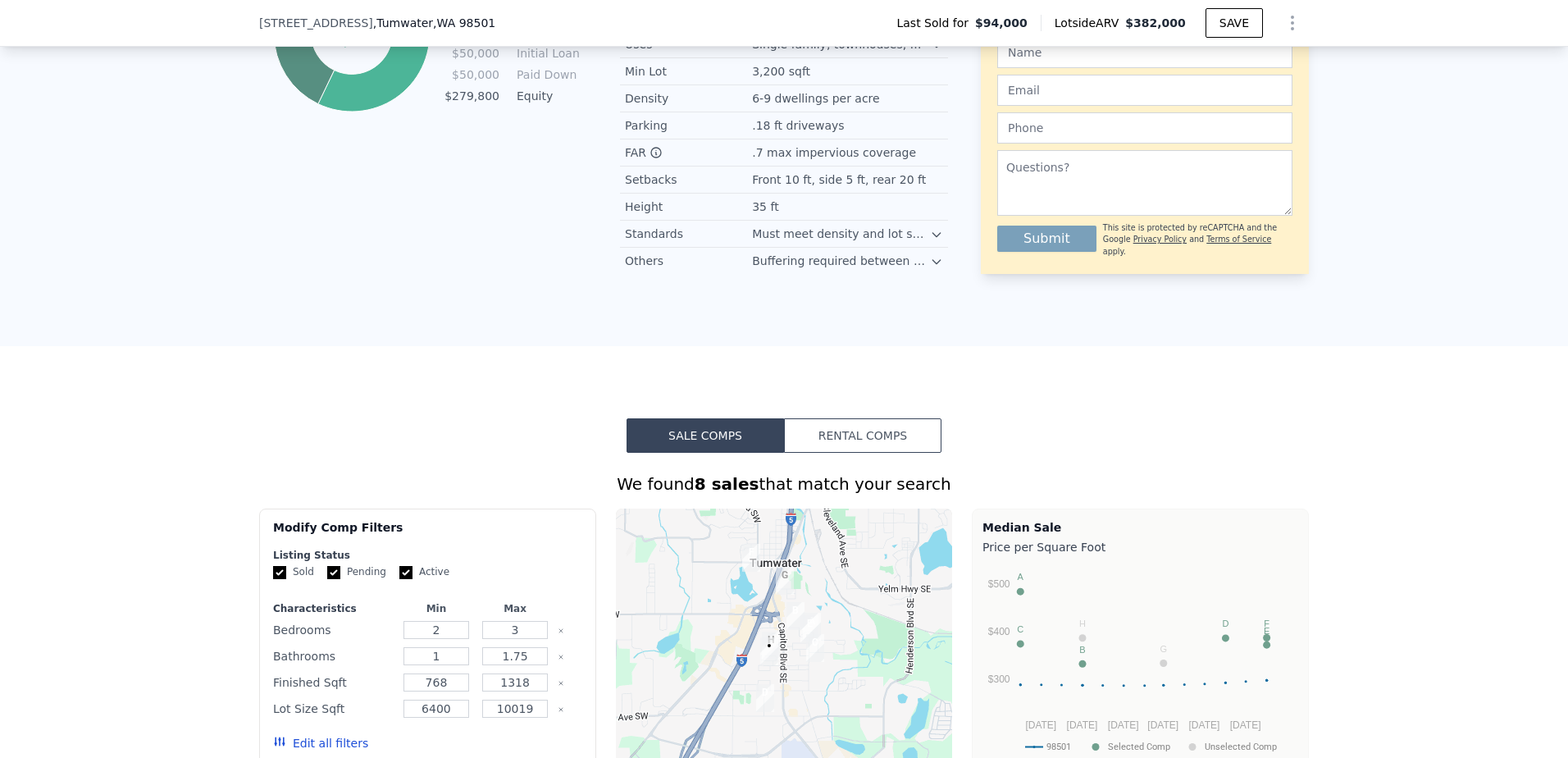
scroll to position [1470, 0]
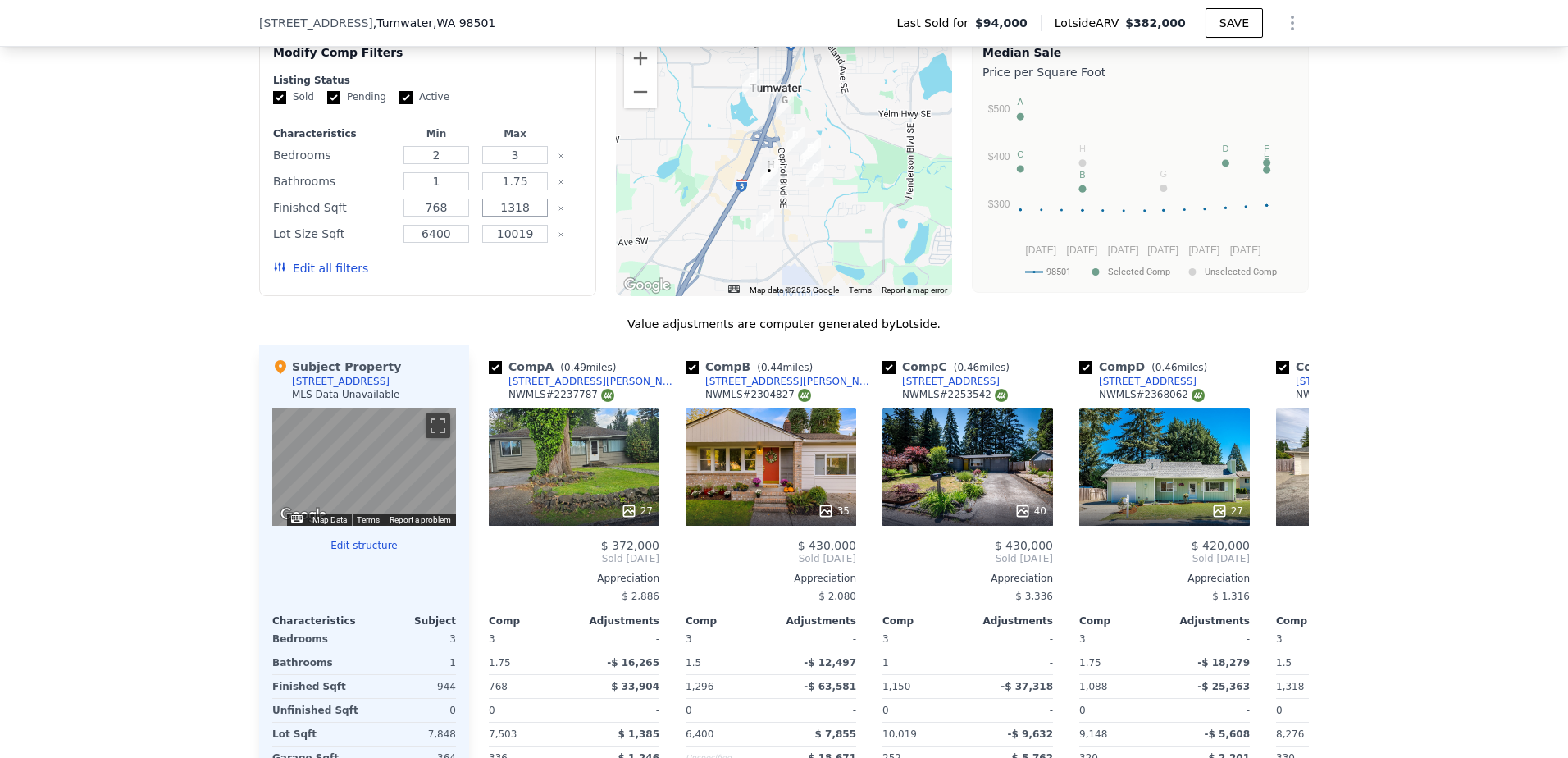
drag, startPoint x: 528, startPoint y: 219, endPoint x: 502, endPoint y: 216, distance: 26.2
click at [502, 216] on input "1318" at bounding box center [514, 207] width 65 height 18
type input "1038"
drag, startPoint x: 440, startPoint y: 223, endPoint x: 378, endPoint y: 221, distance: 62.0
click at [378, 219] on div "Finished Sqft 768 1038" at bounding box center [427, 208] width 309 height 23
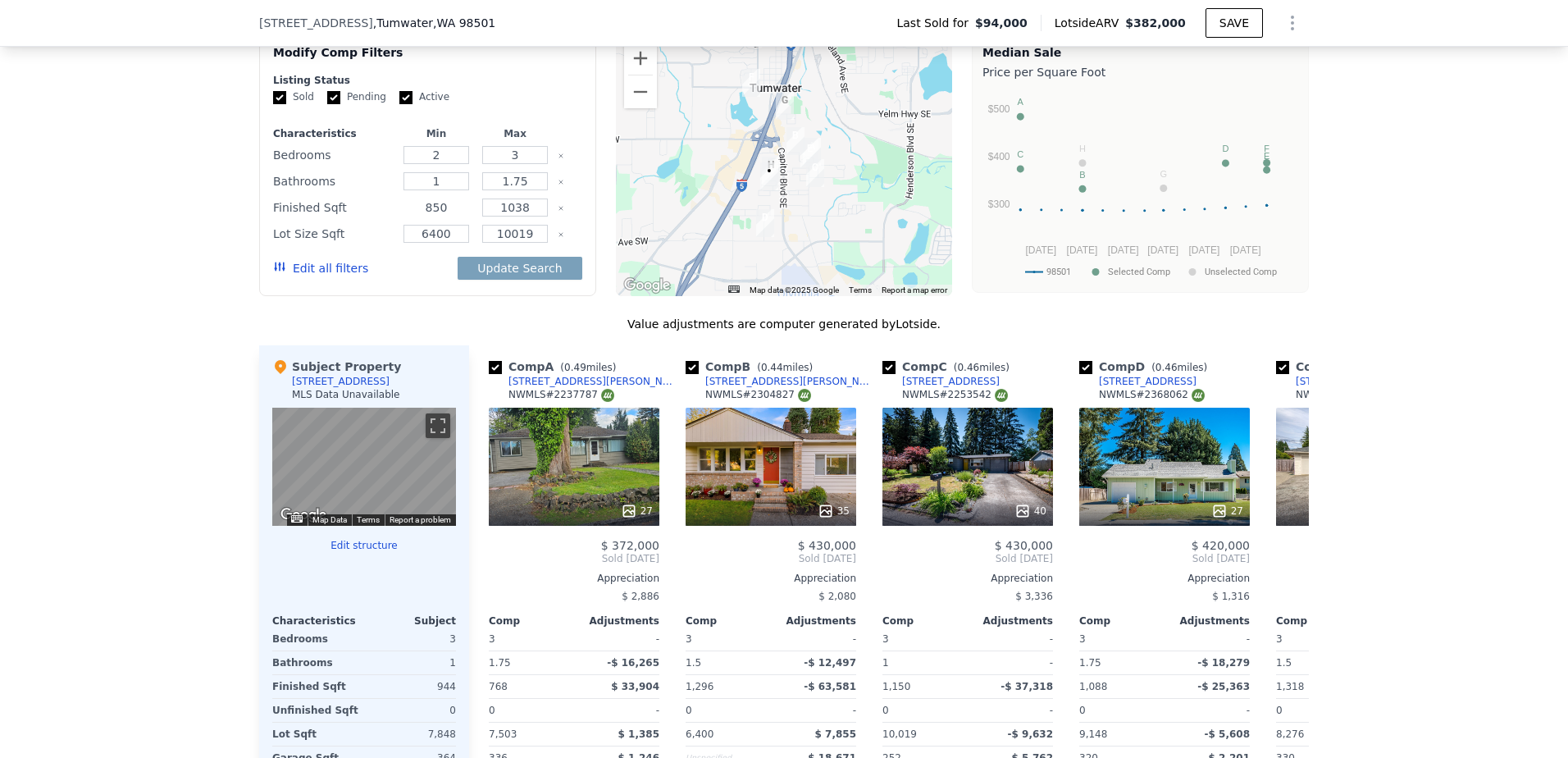
type input "850"
click at [458, 257] on button "Update Search" at bounding box center [519, 269] width 124 height 23
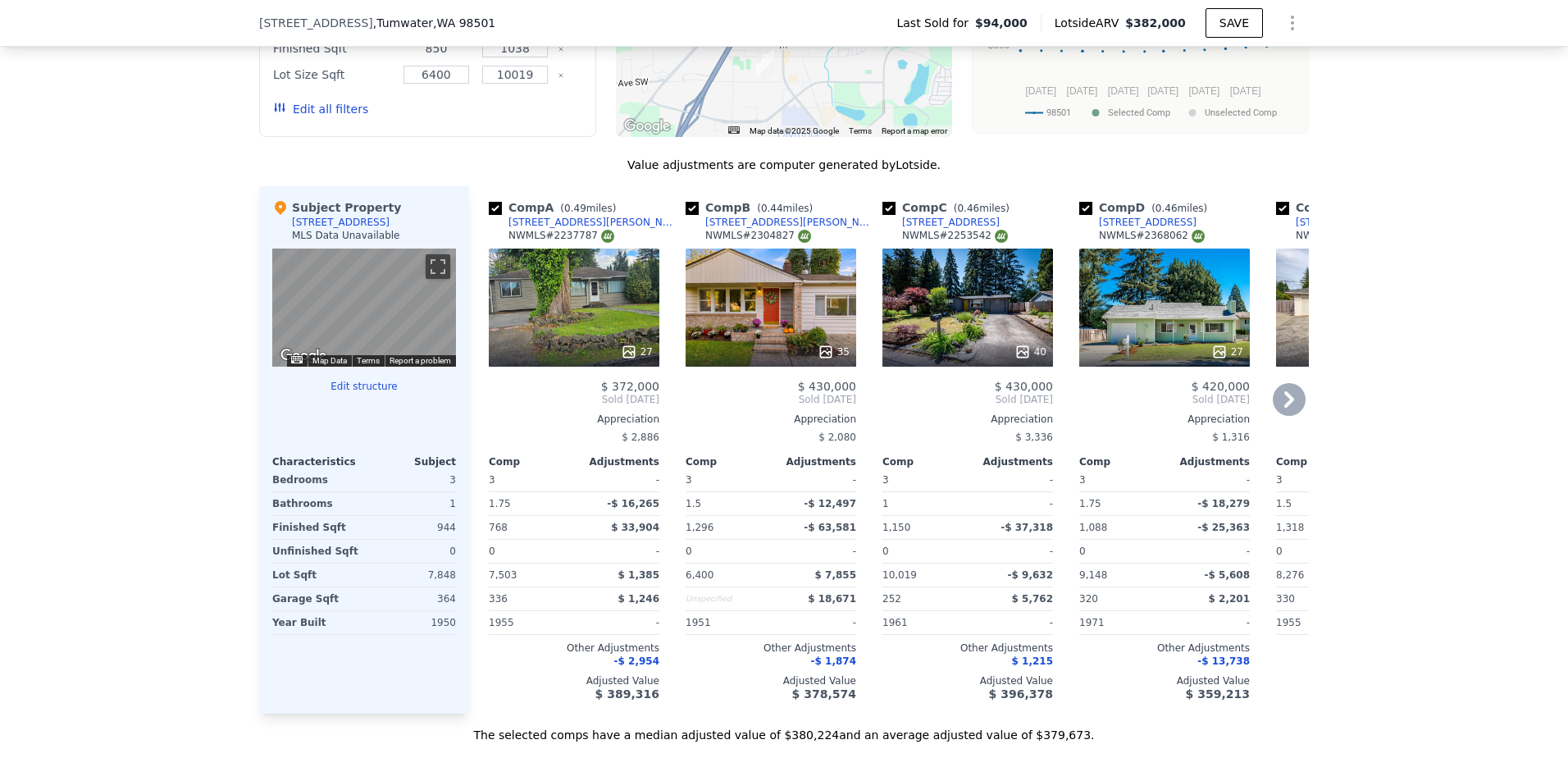
scroll to position [1635, 0]
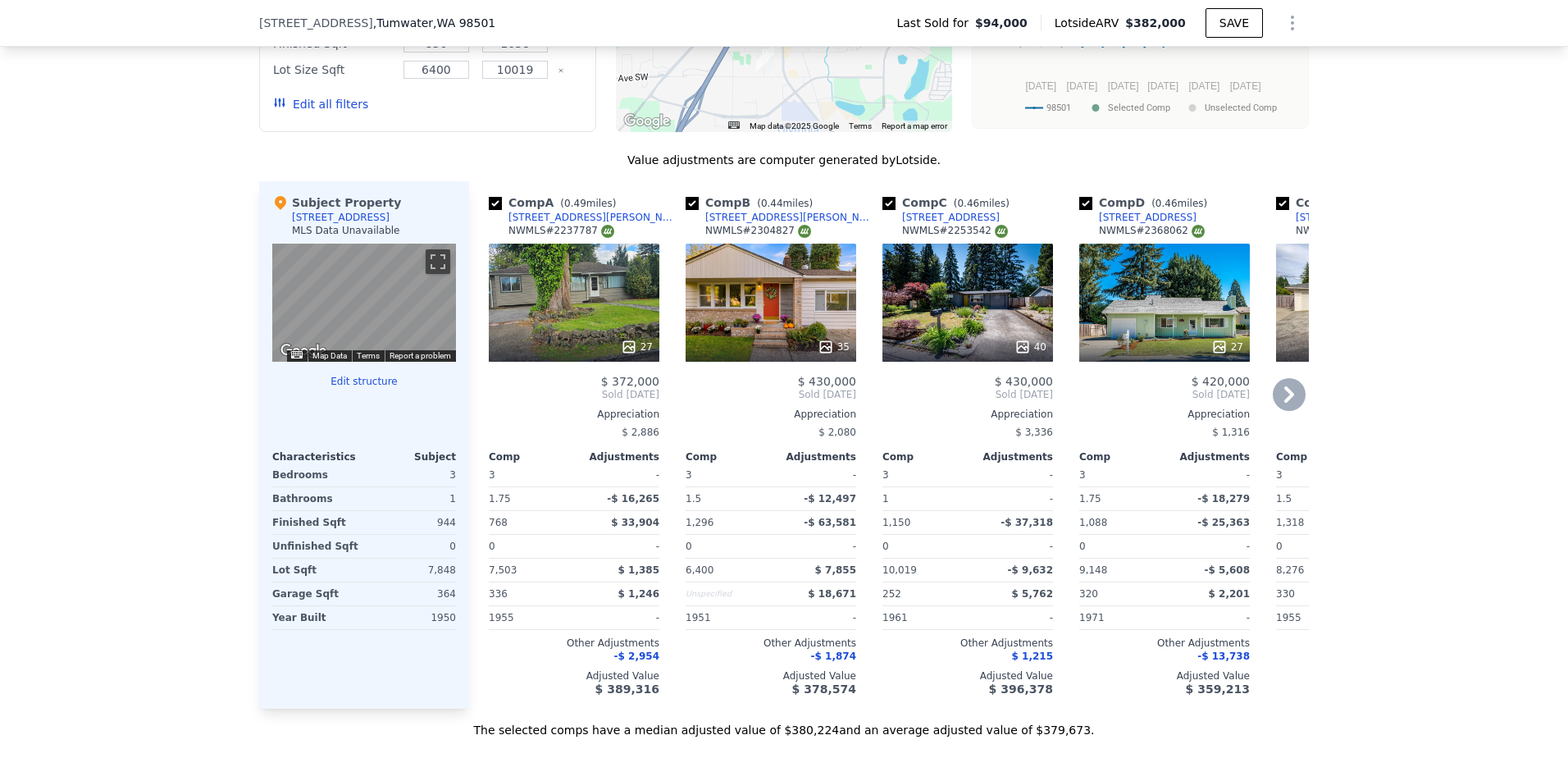
click at [884, 210] on input "checkbox" at bounding box center [889, 204] width 13 height 13
checkbox input "false"
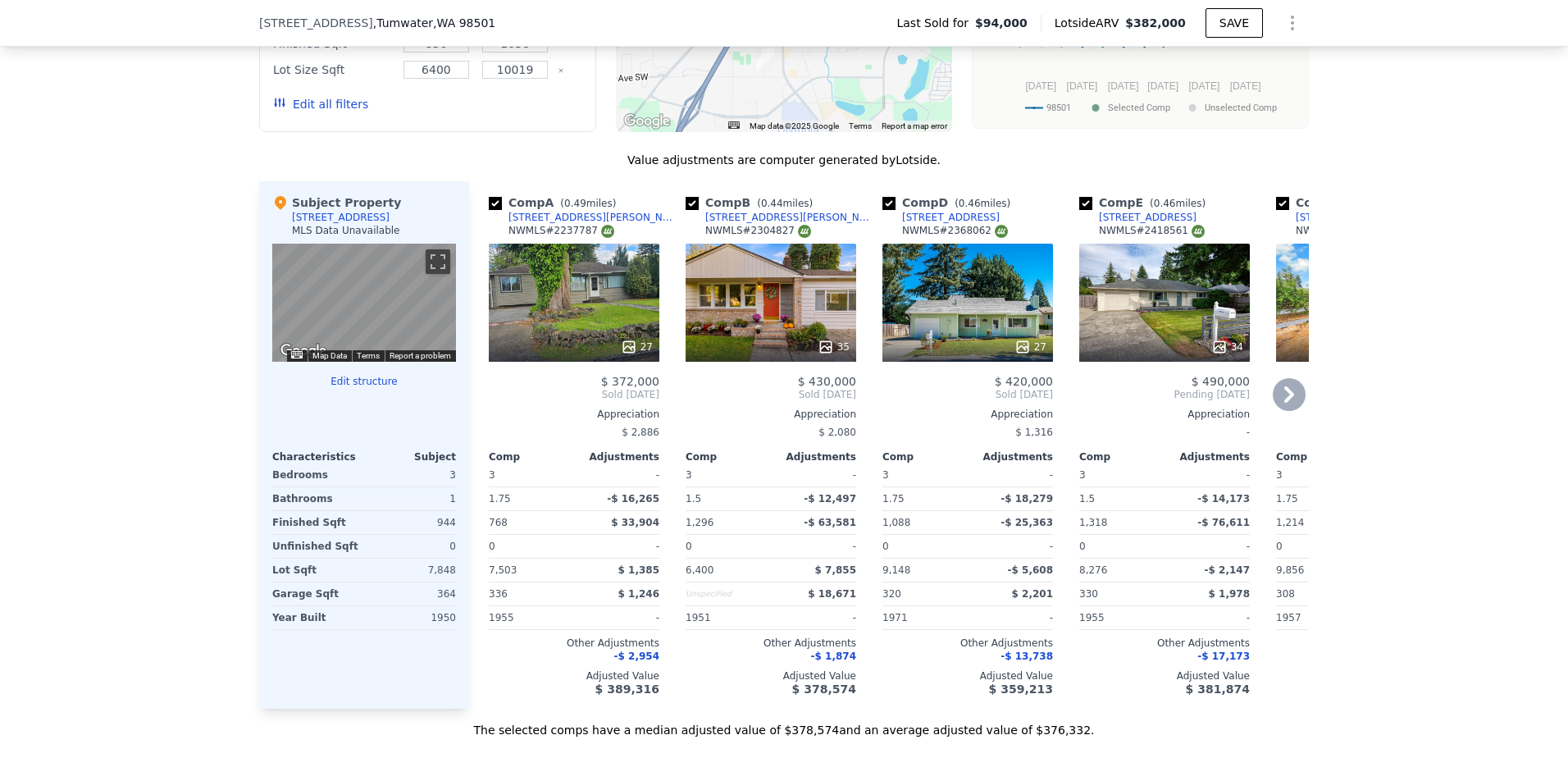
click at [685, 210] on input "checkbox" at bounding box center [692, 204] width 13 height 13
checkbox input "false"
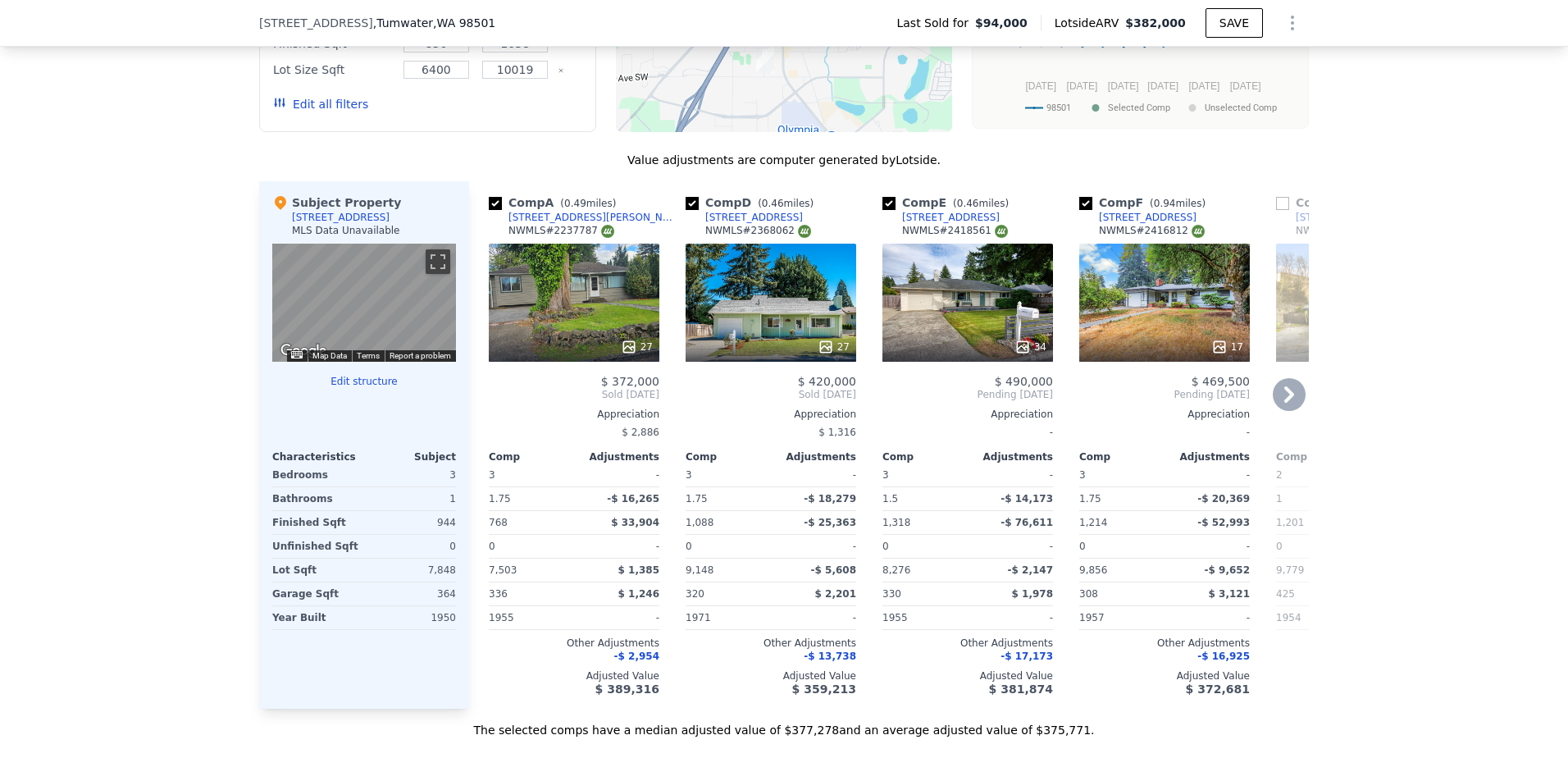
click at [489, 210] on input "checkbox" at bounding box center [495, 204] width 13 height 13
checkbox input "false"
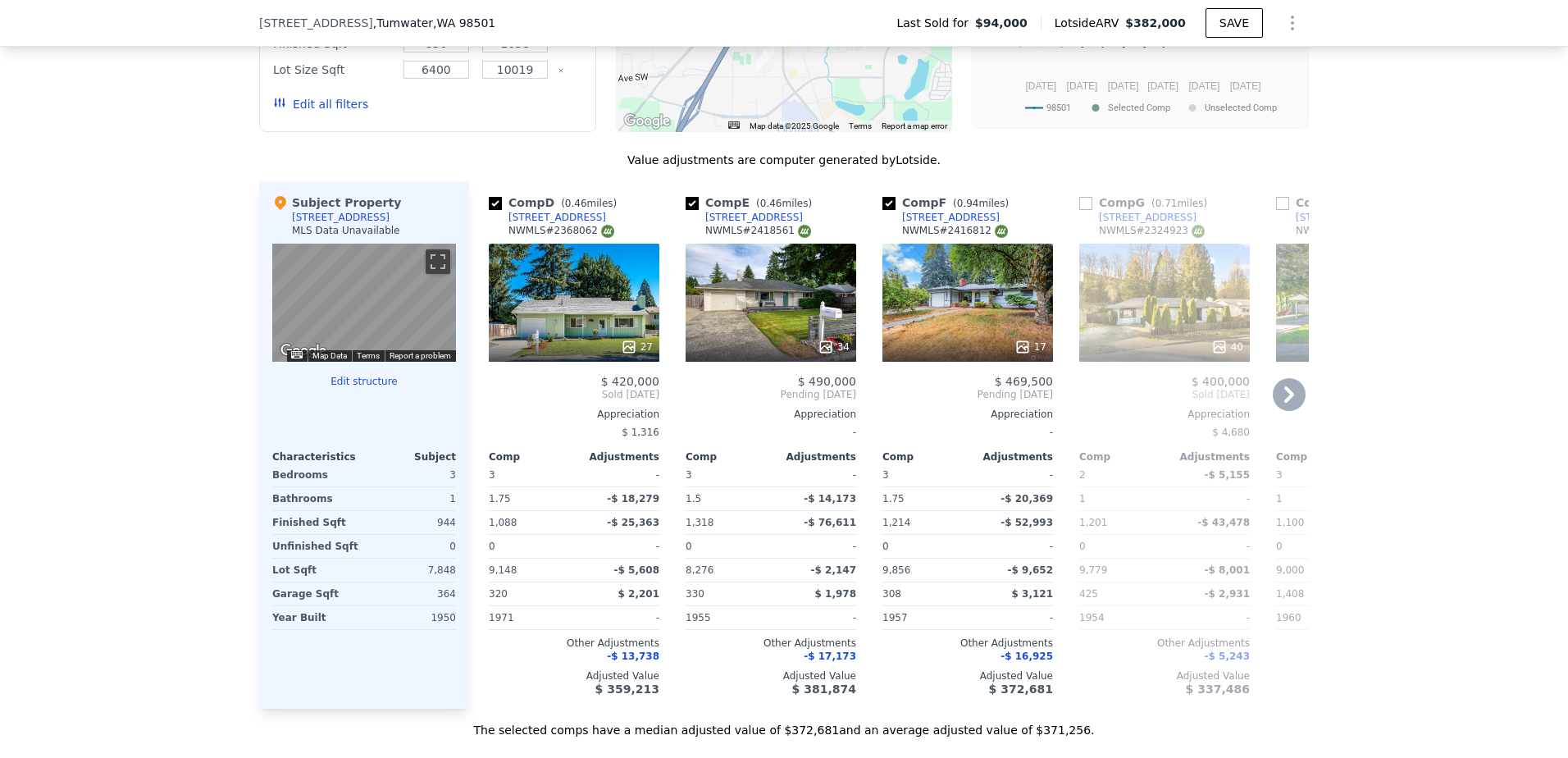
click at [686, 210] on input "checkbox" at bounding box center [692, 204] width 13 height 13
checkbox input "false"
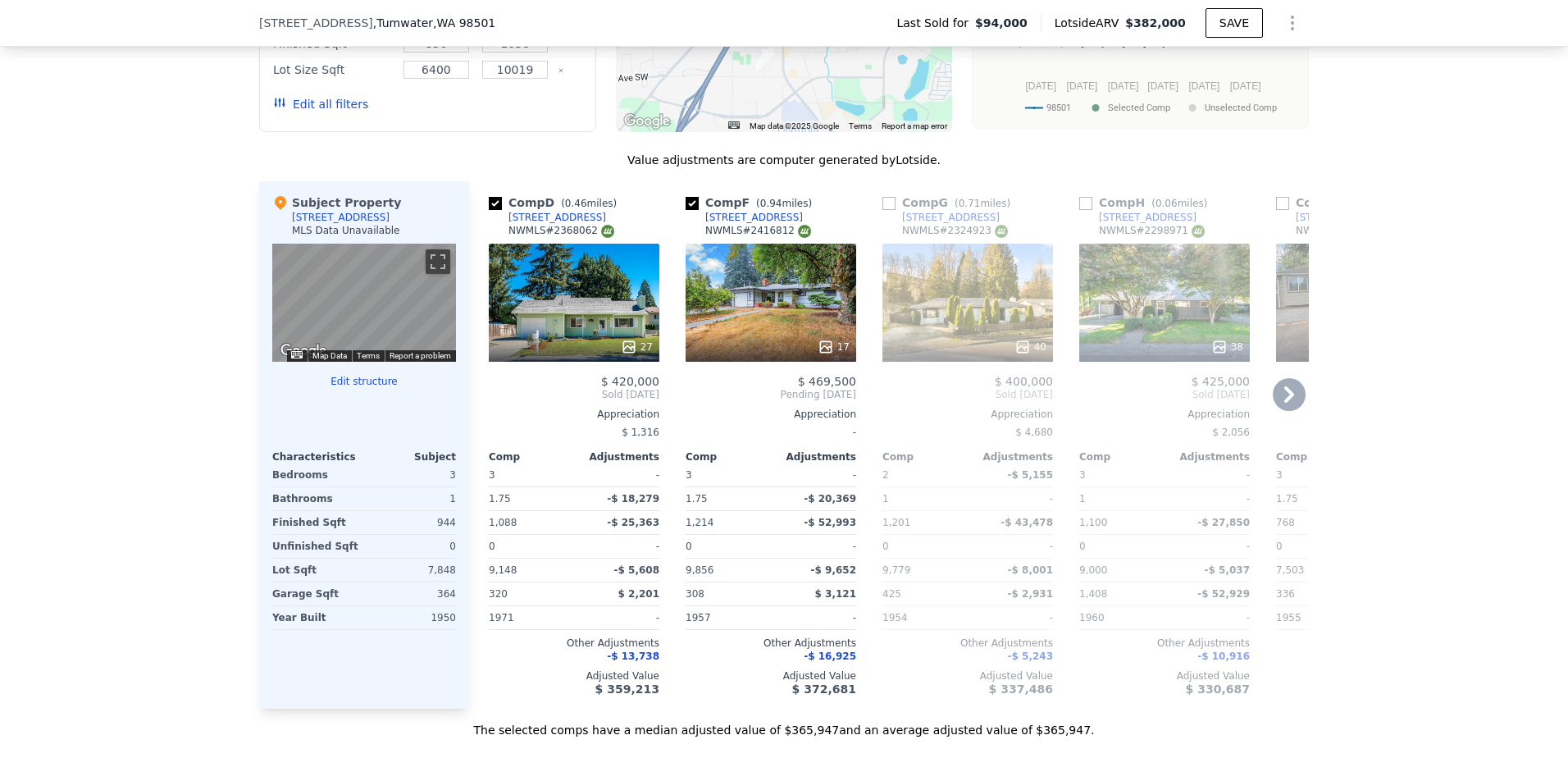
click at [686, 210] on input "checkbox" at bounding box center [692, 204] width 13 height 13
checkbox input "false"
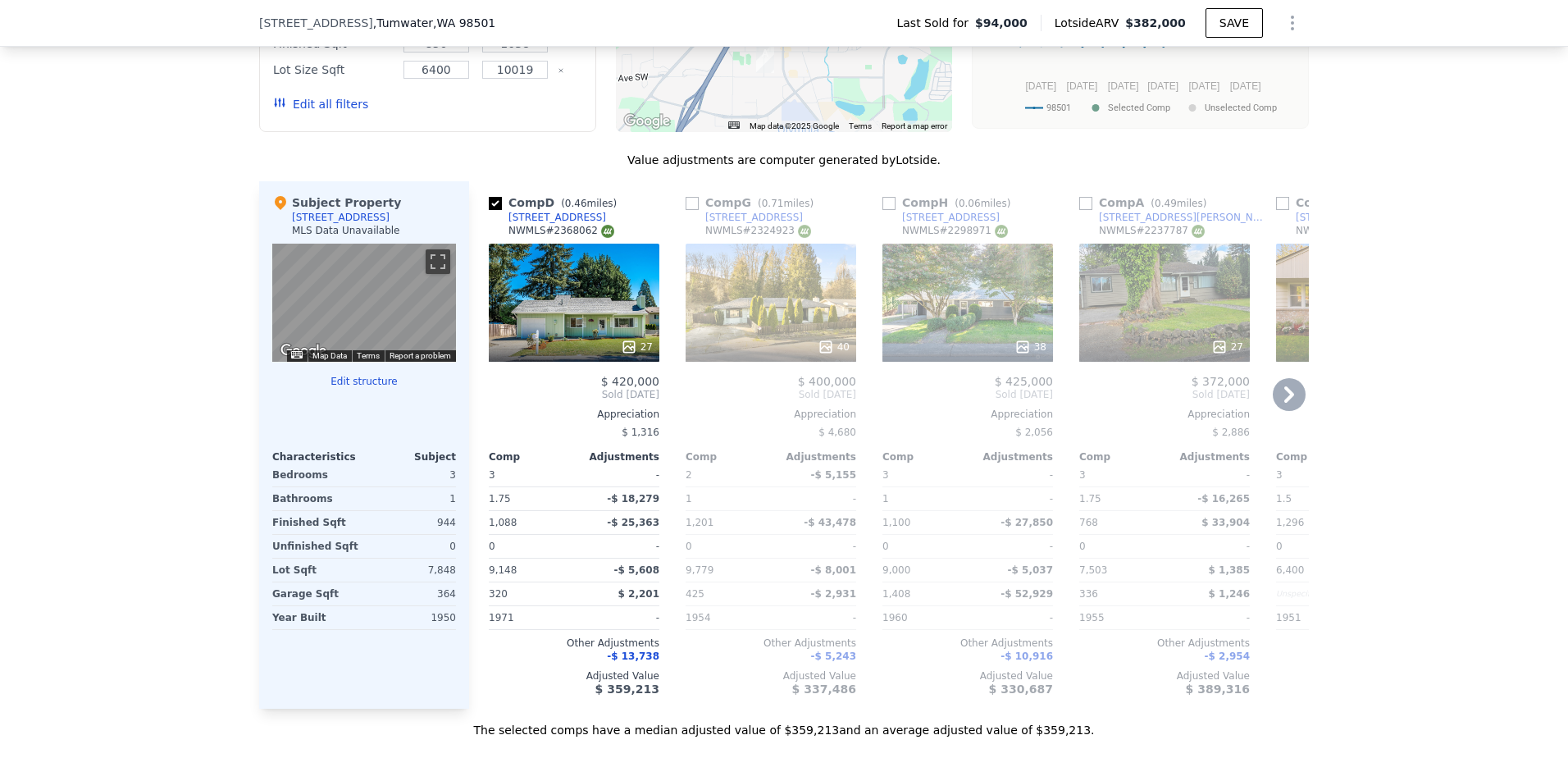
click at [1279, 410] on icon at bounding box center [1289, 395] width 33 height 33
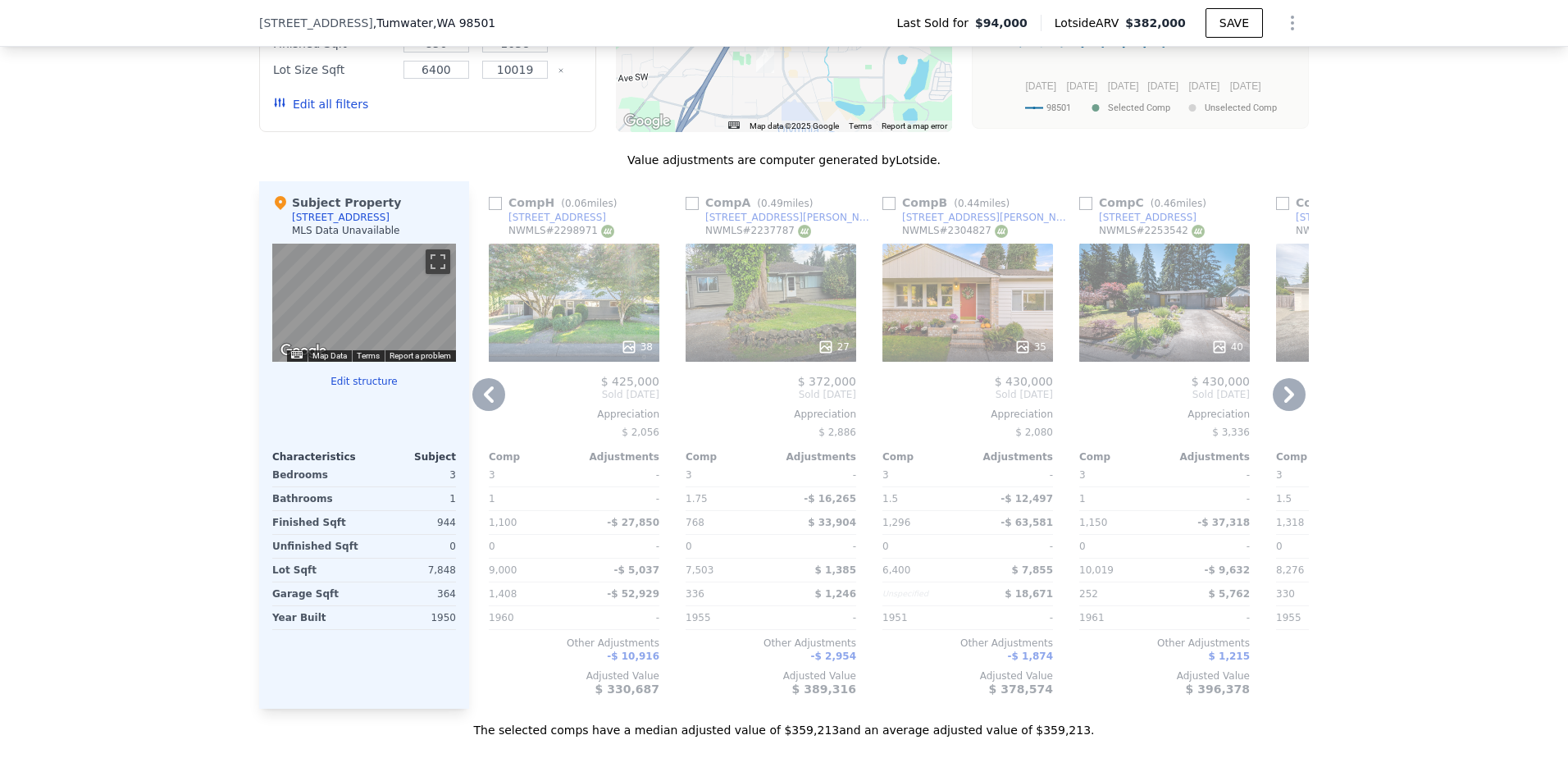
click at [1279, 410] on icon at bounding box center [1289, 395] width 33 height 33
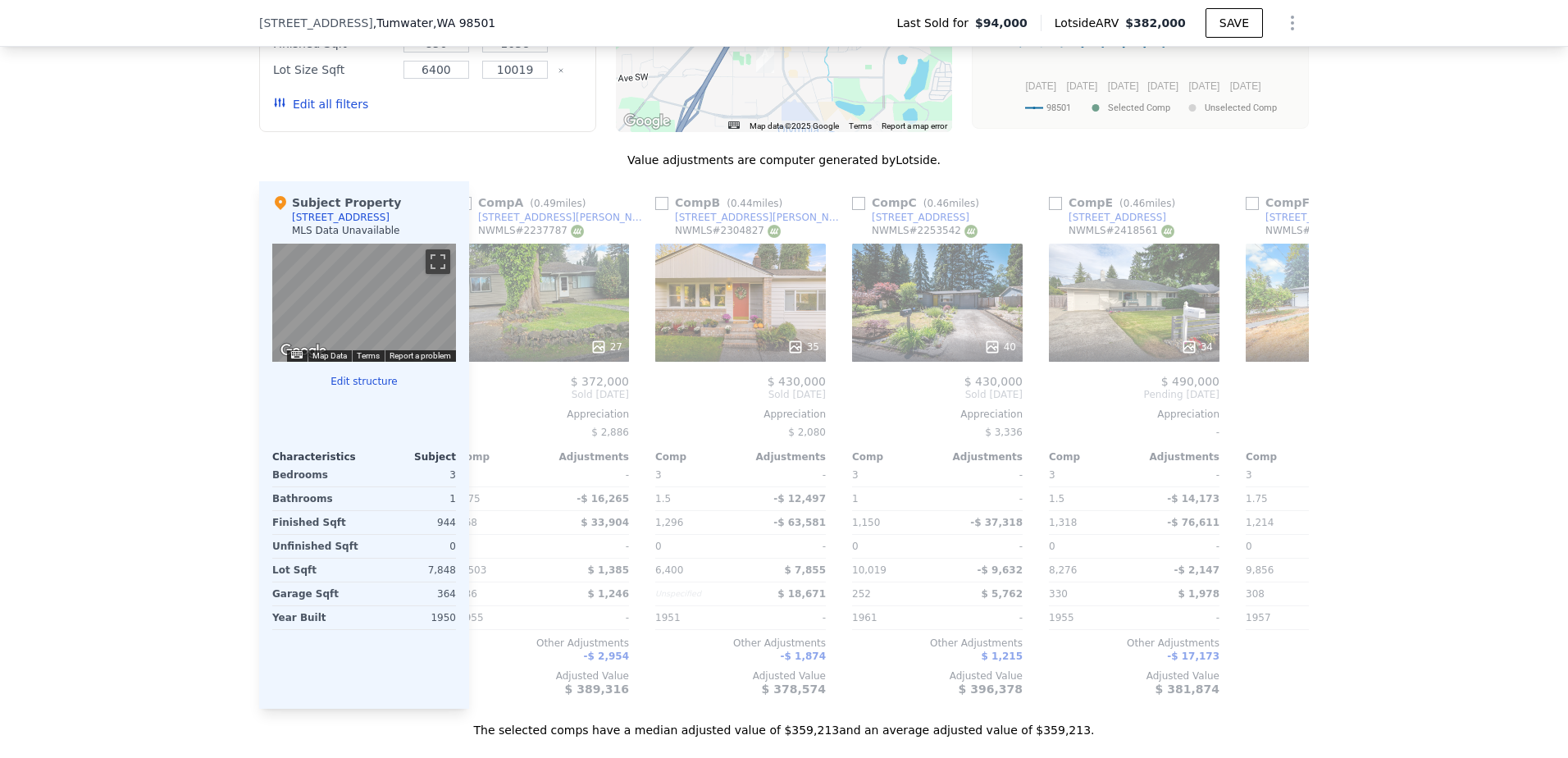
scroll to position [0, 774]
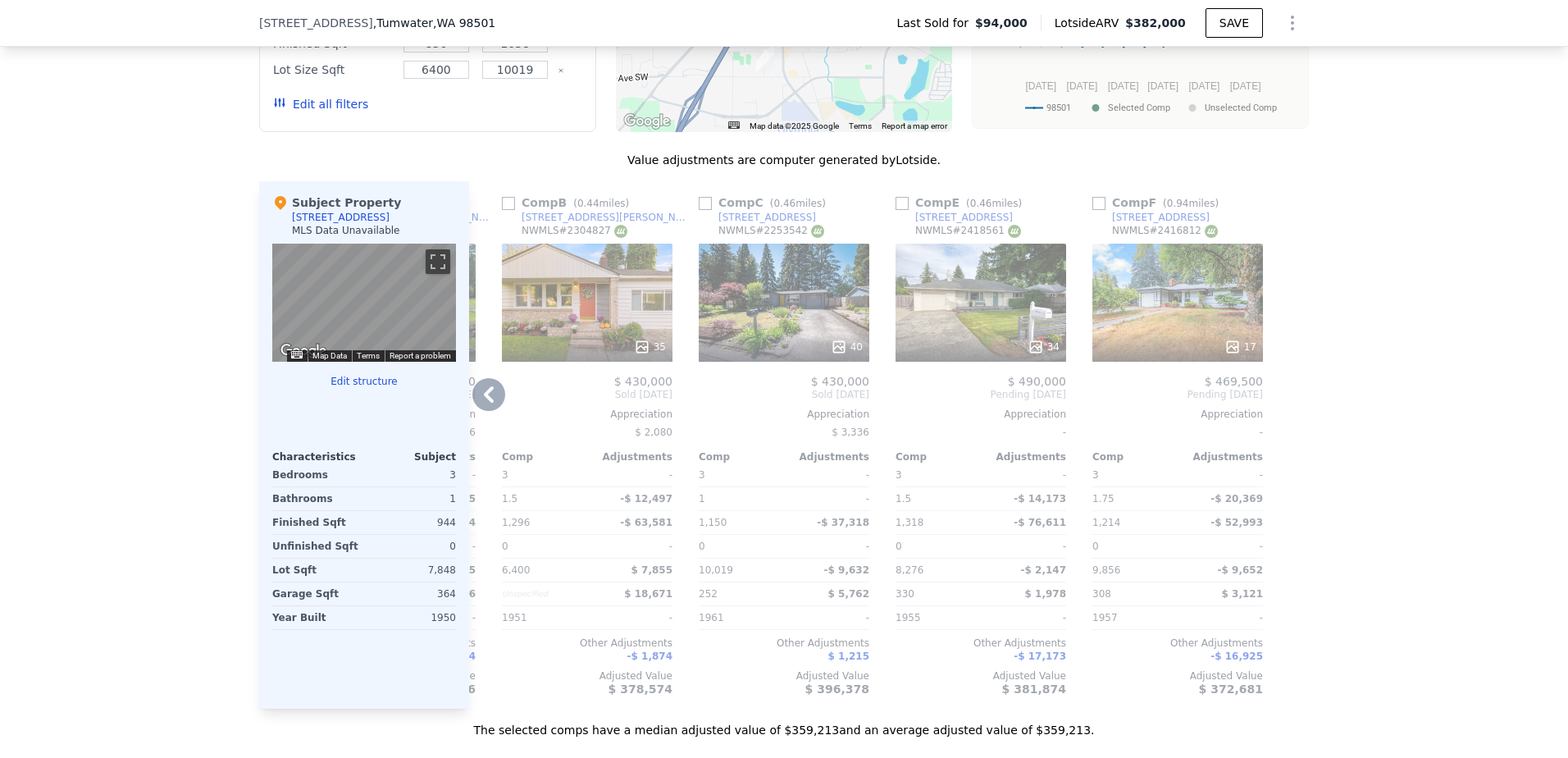
click at [475, 409] on icon at bounding box center [488, 395] width 33 height 33
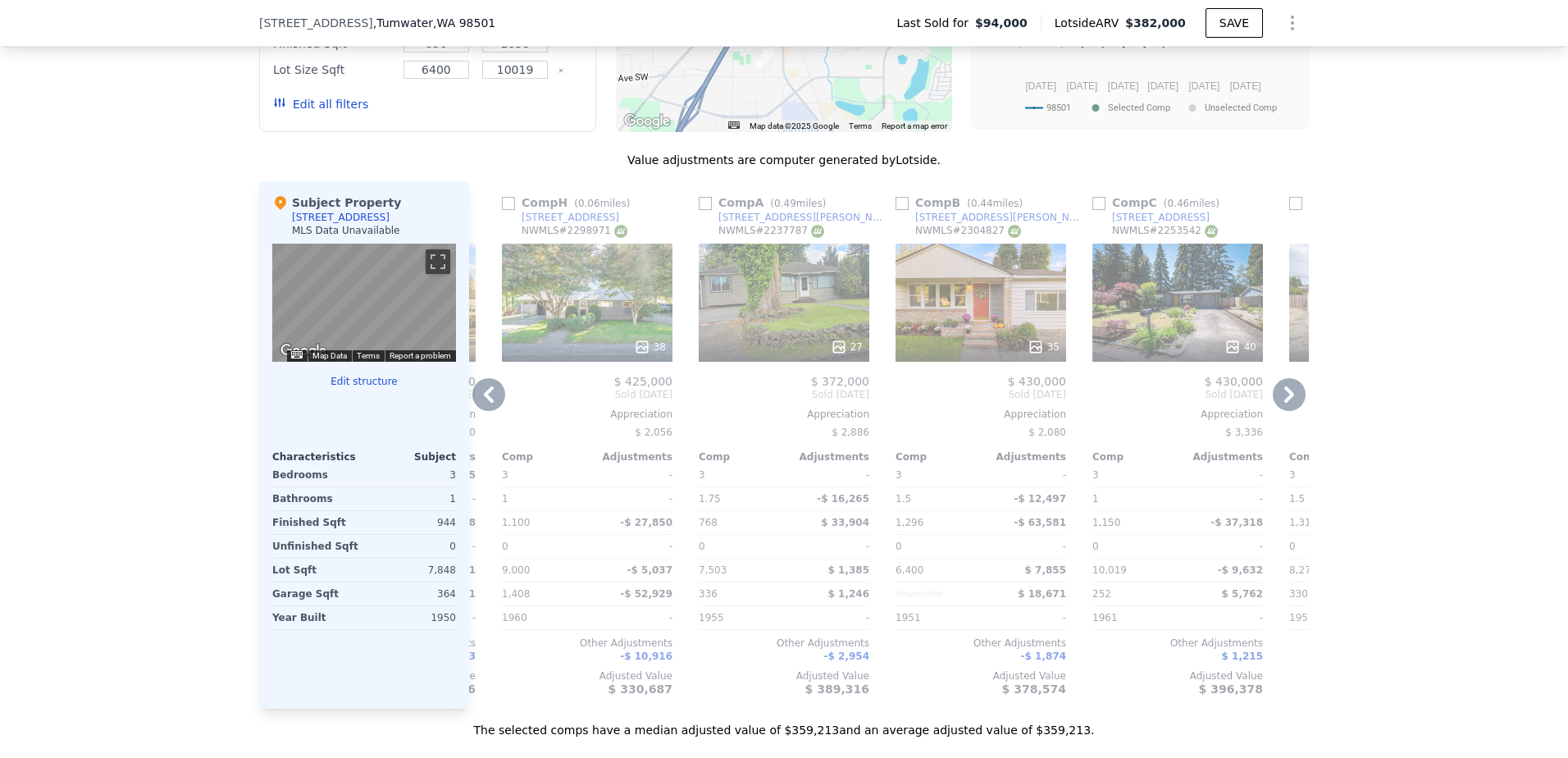
click at [475, 409] on icon at bounding box center [488, 395] width 33 height 33
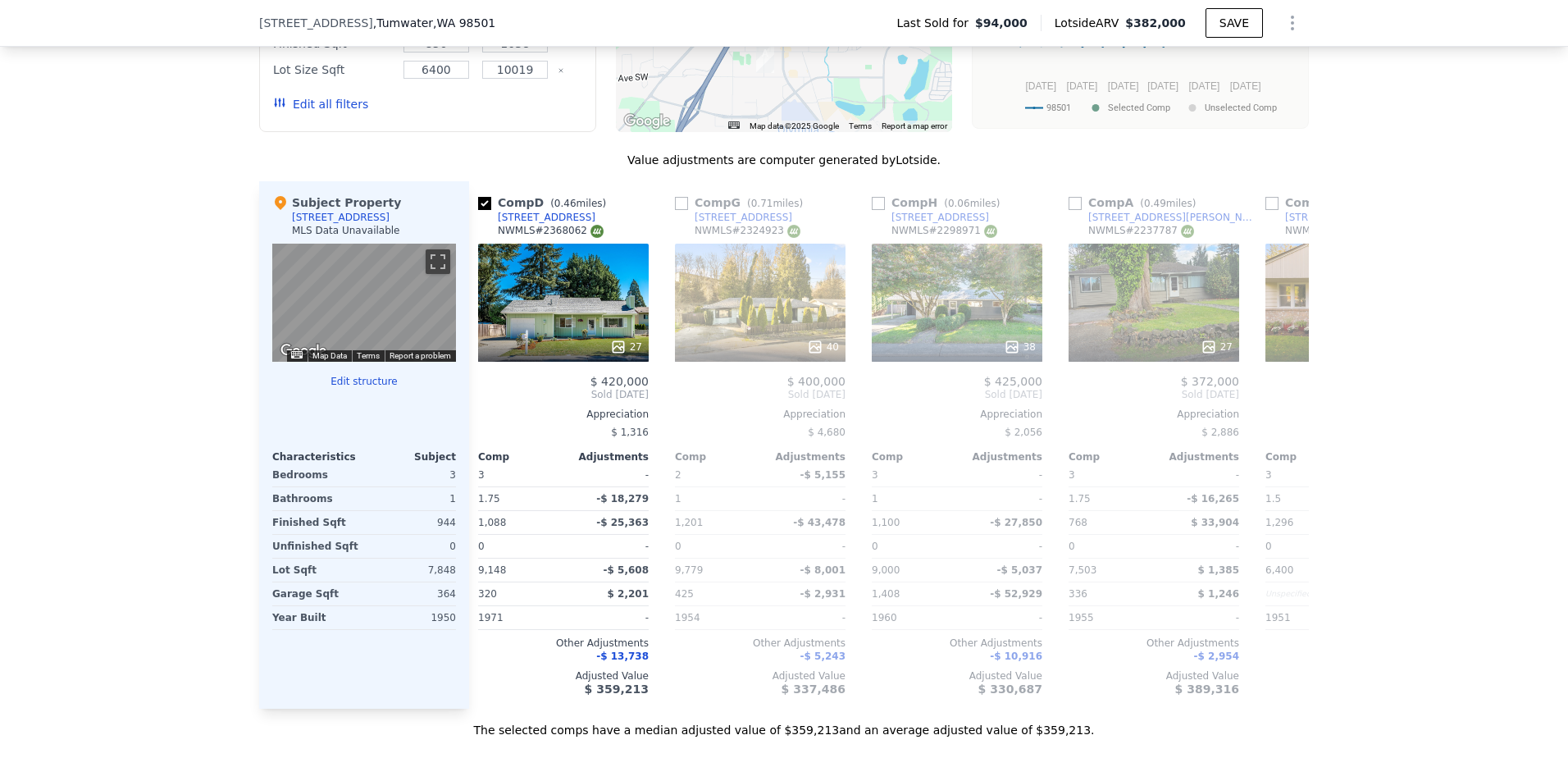
scroll to position [0, 0]
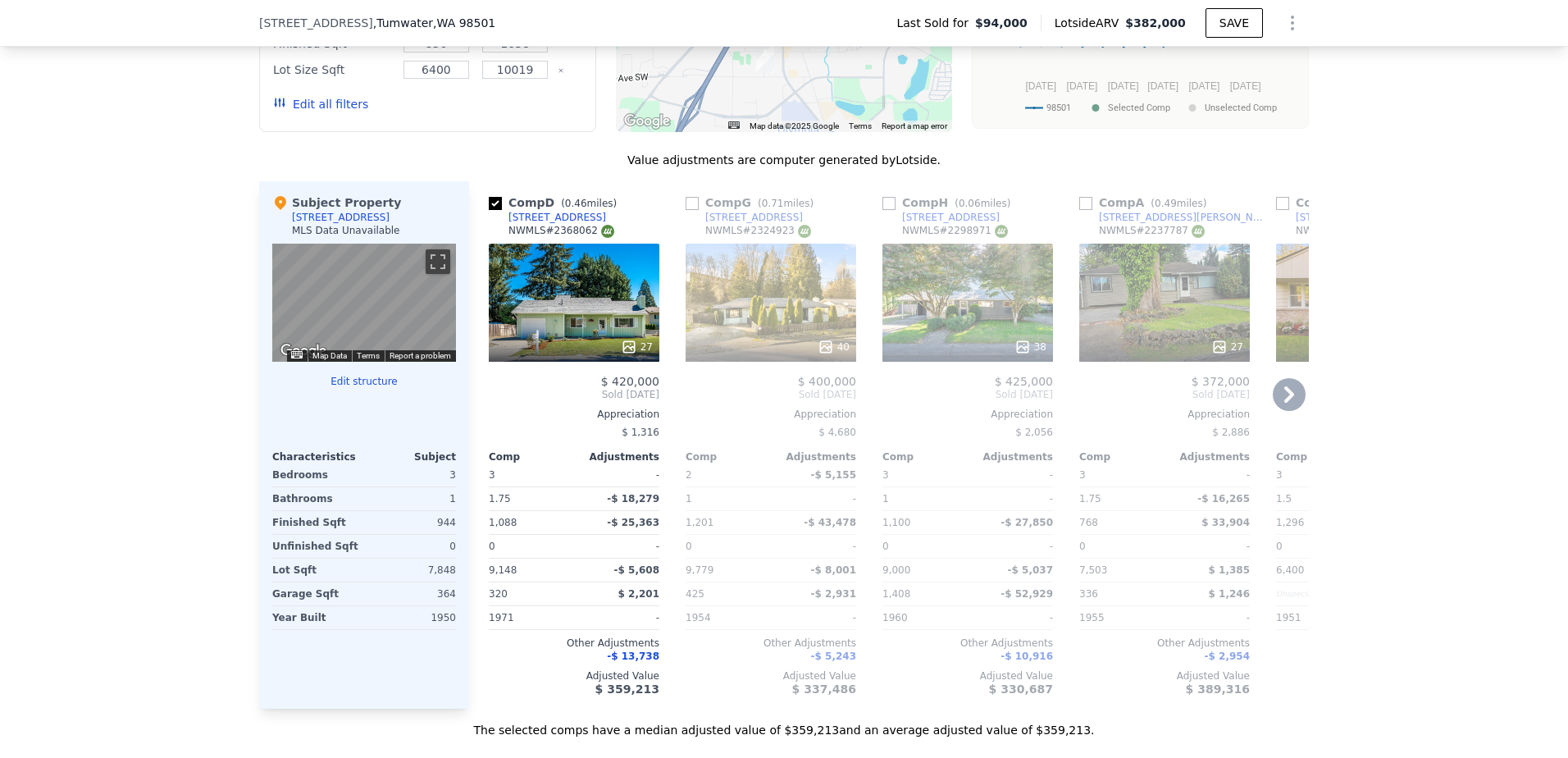
click at [883, 210] on input "checkbox" at bounding box center [889, 204] width 13 height 13
checkbox input "true"
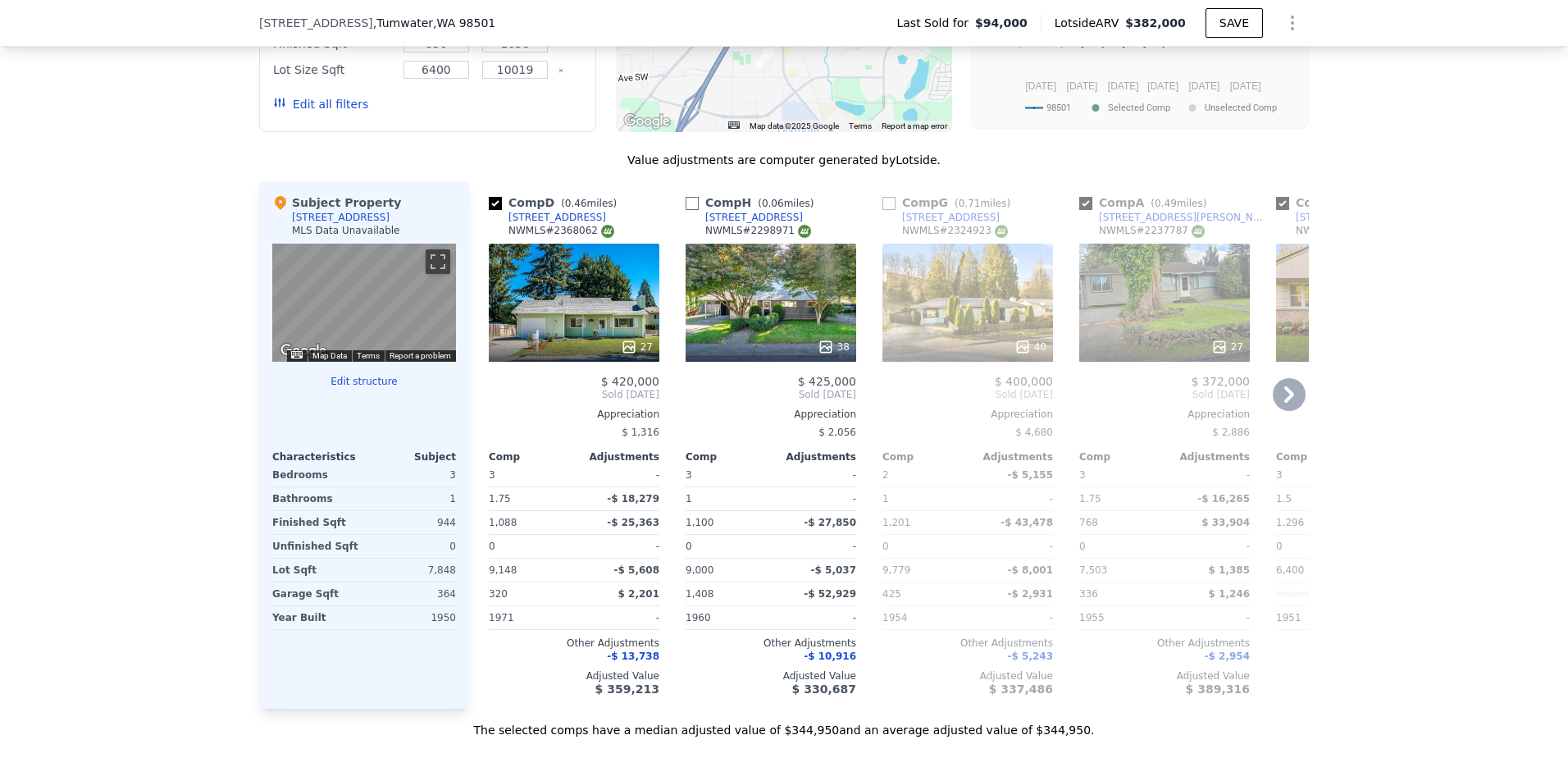
type input "768"
type input "1318"
checkbox input "false"
checkbox input "true"
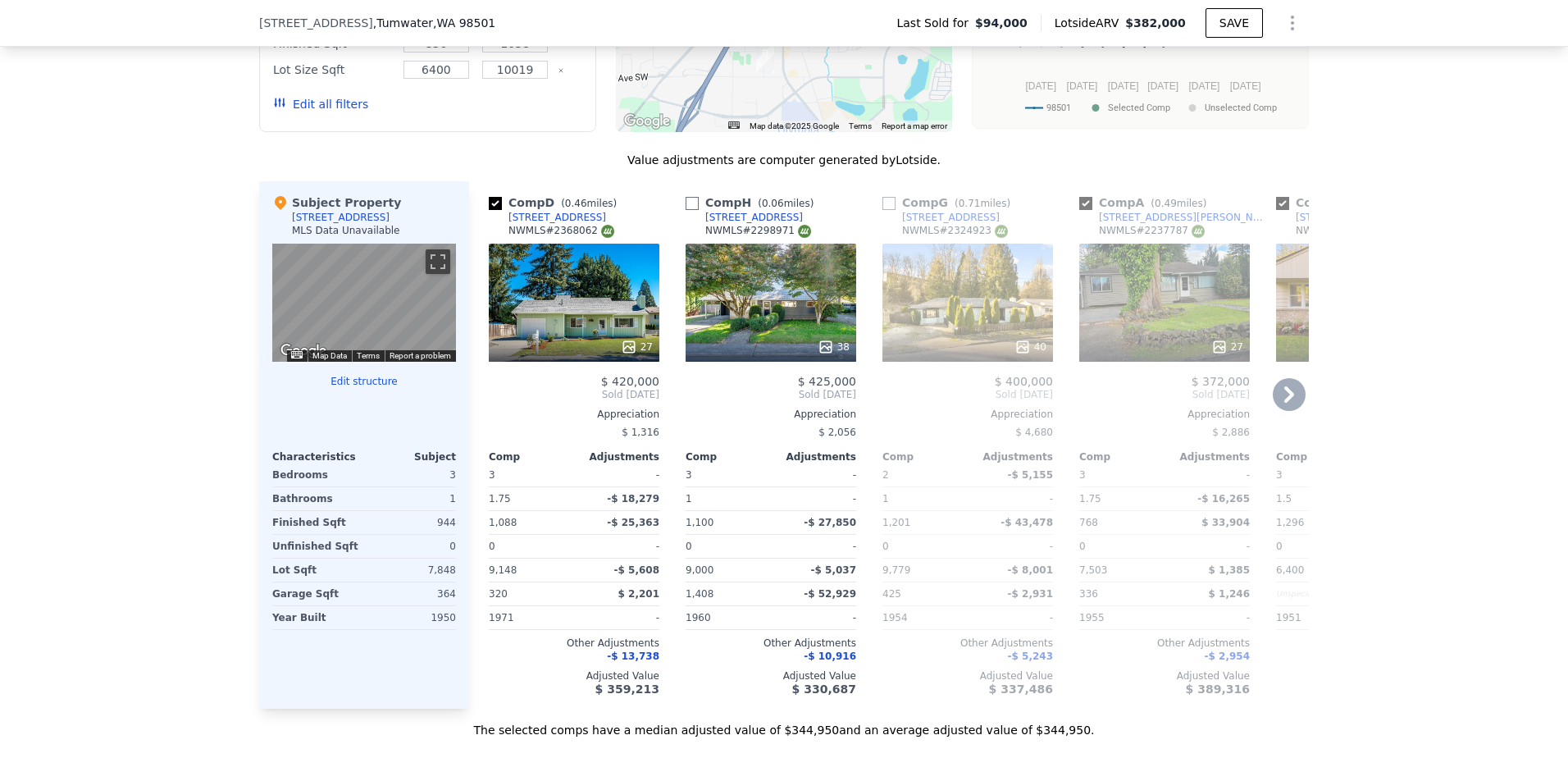
checkbox input "true"
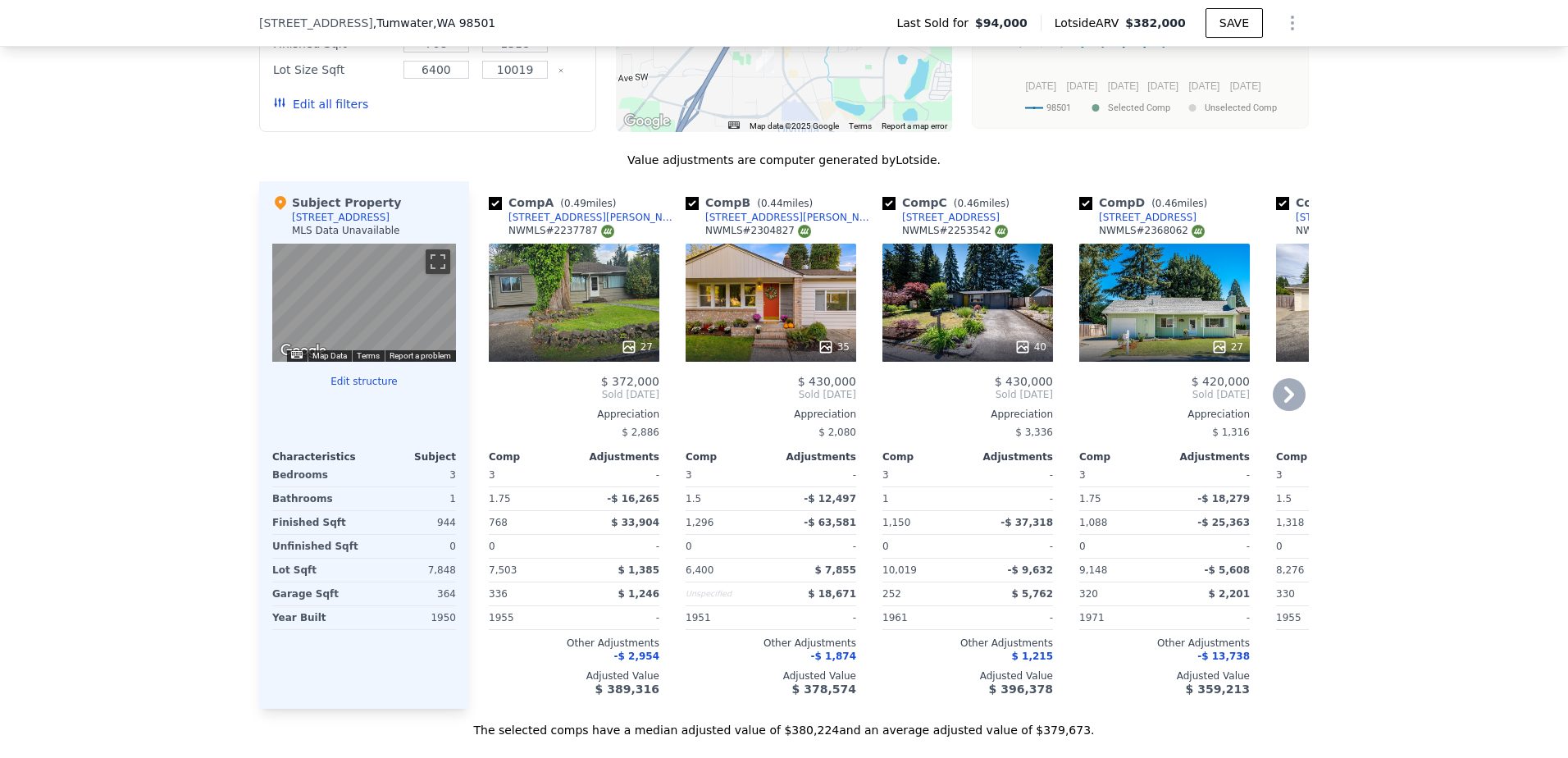
click at [884, 210] on input "checkbox" at bounding box center [889, 204] width 13 height 13
checkbox input "false"
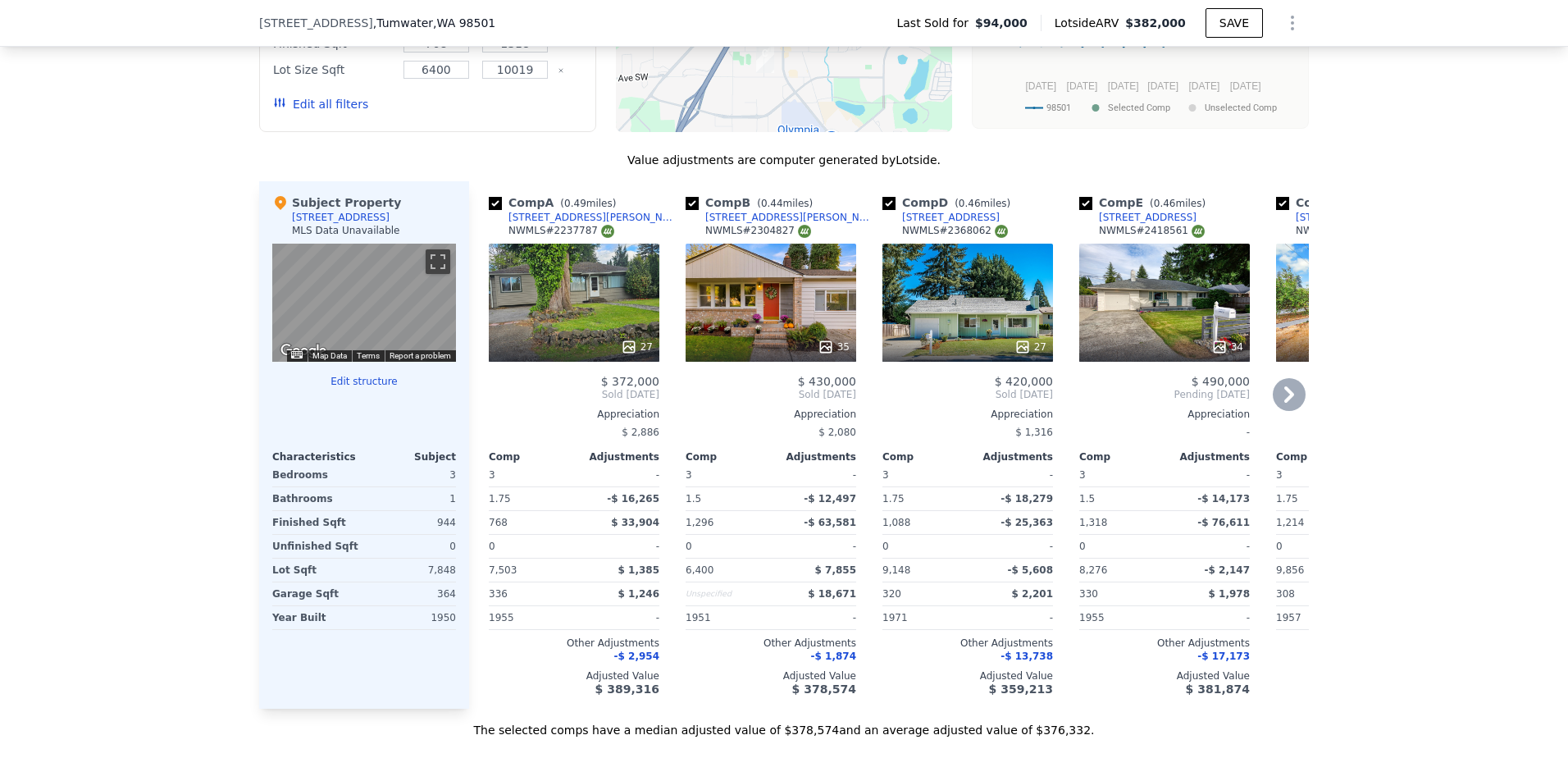
click at [688, 210] on input "checkbox" at bounding box center [692, 204] width 13 height 13
checkbox input "false"
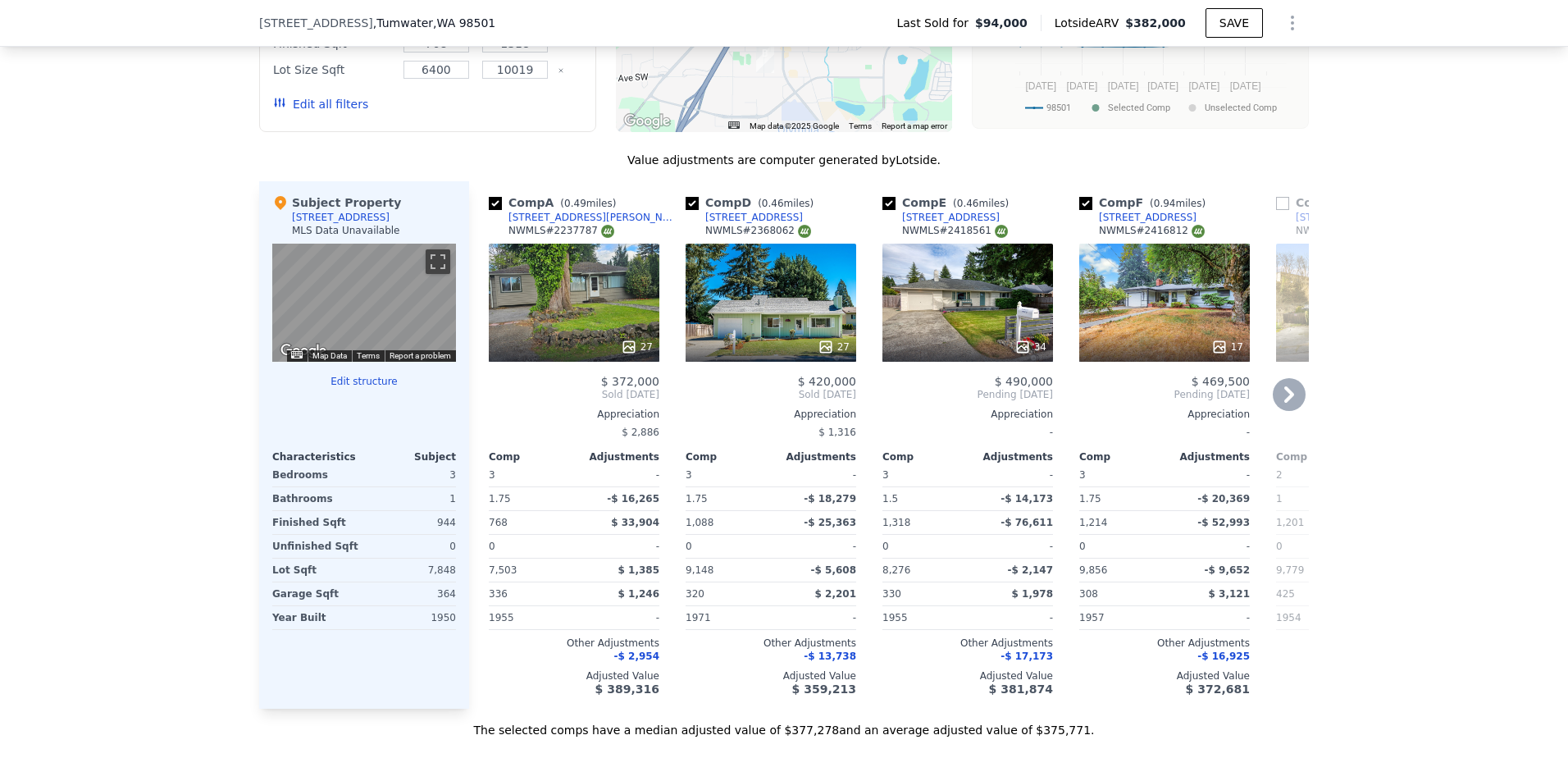
click at [489, 210] on input "checkbox" at bounding box center [495, 204] width 13 height 13
checkbox input "false"
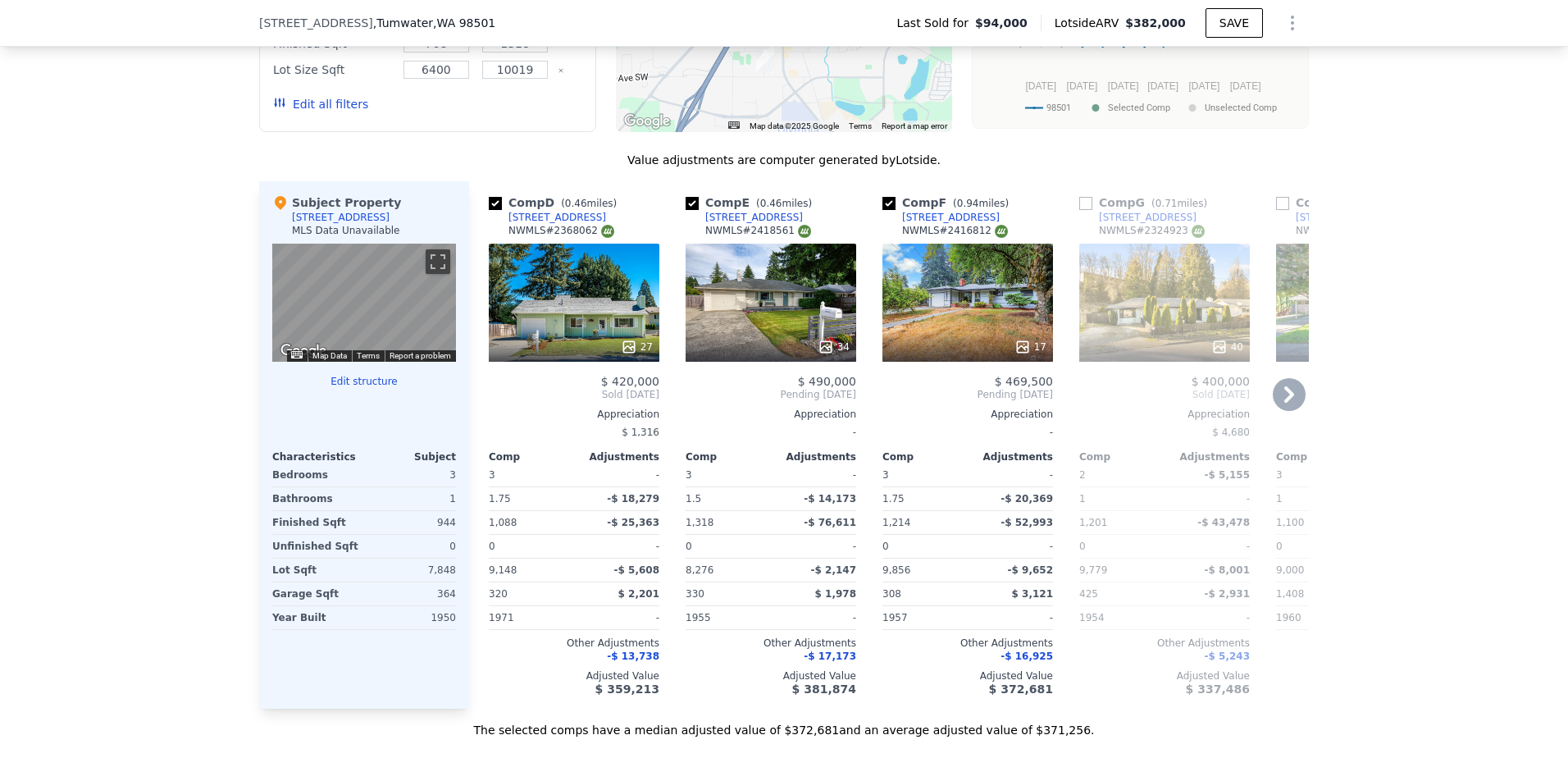
click at [1286, 403] on icon at bounding box center [1289, 395] width 33 height 33
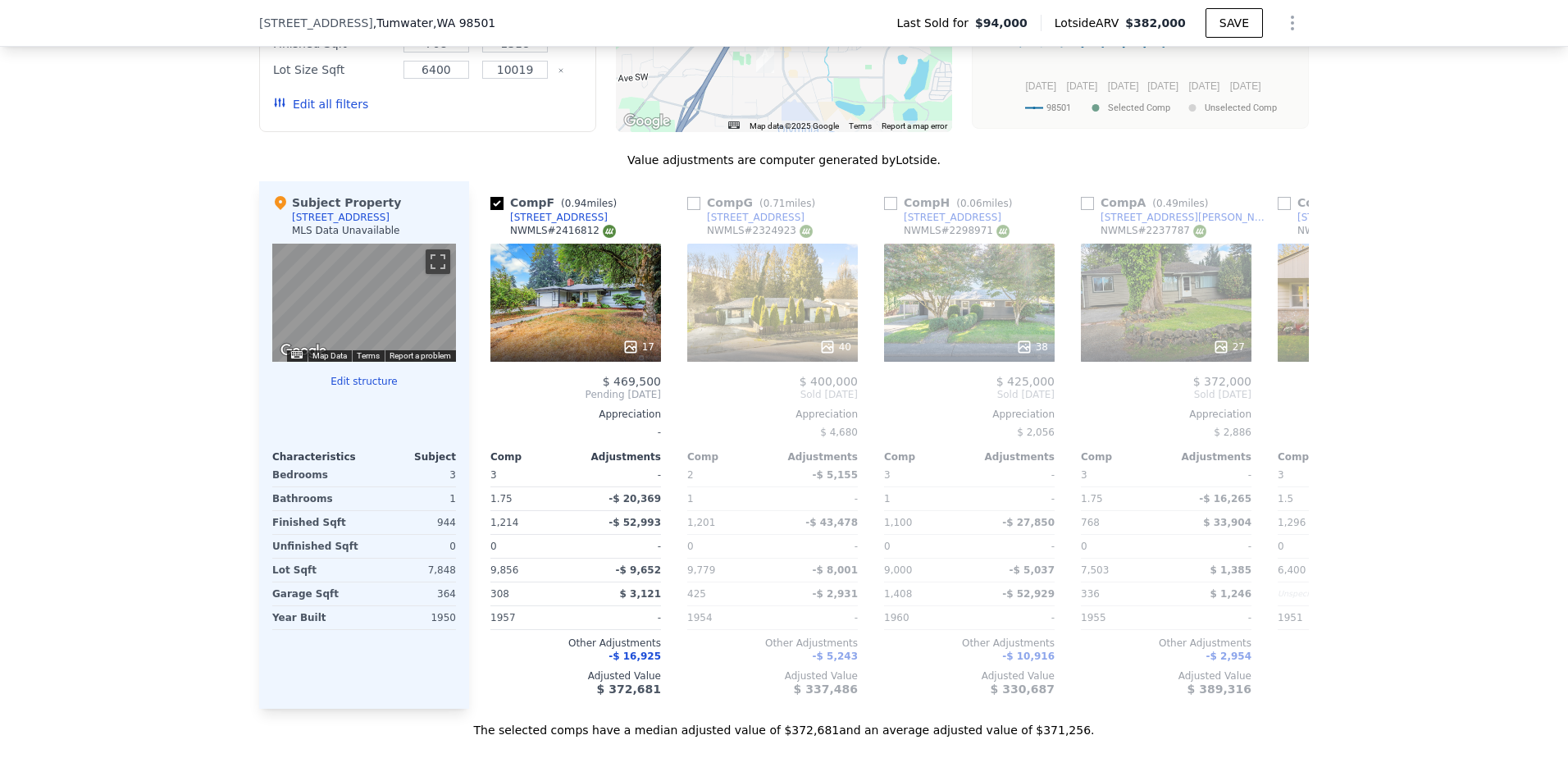
scroll to position [0, 394]
click at [885, 210] on input "checkbox" at bounding box center [889, 204] width 13 height 13
checkbox input "true"
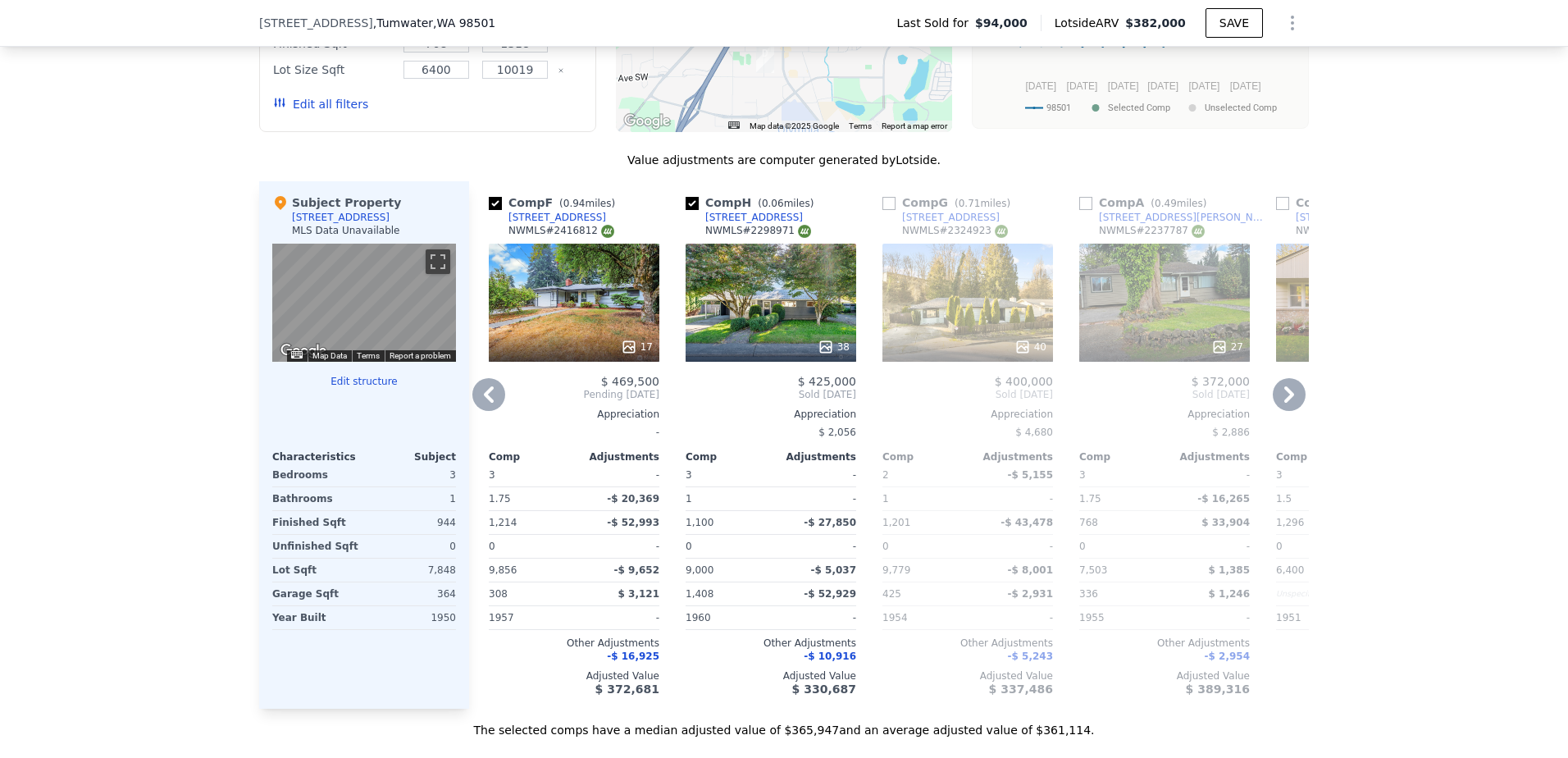
click at [484, 403] on icon at bounding box center [488, 395] width 10 height 16
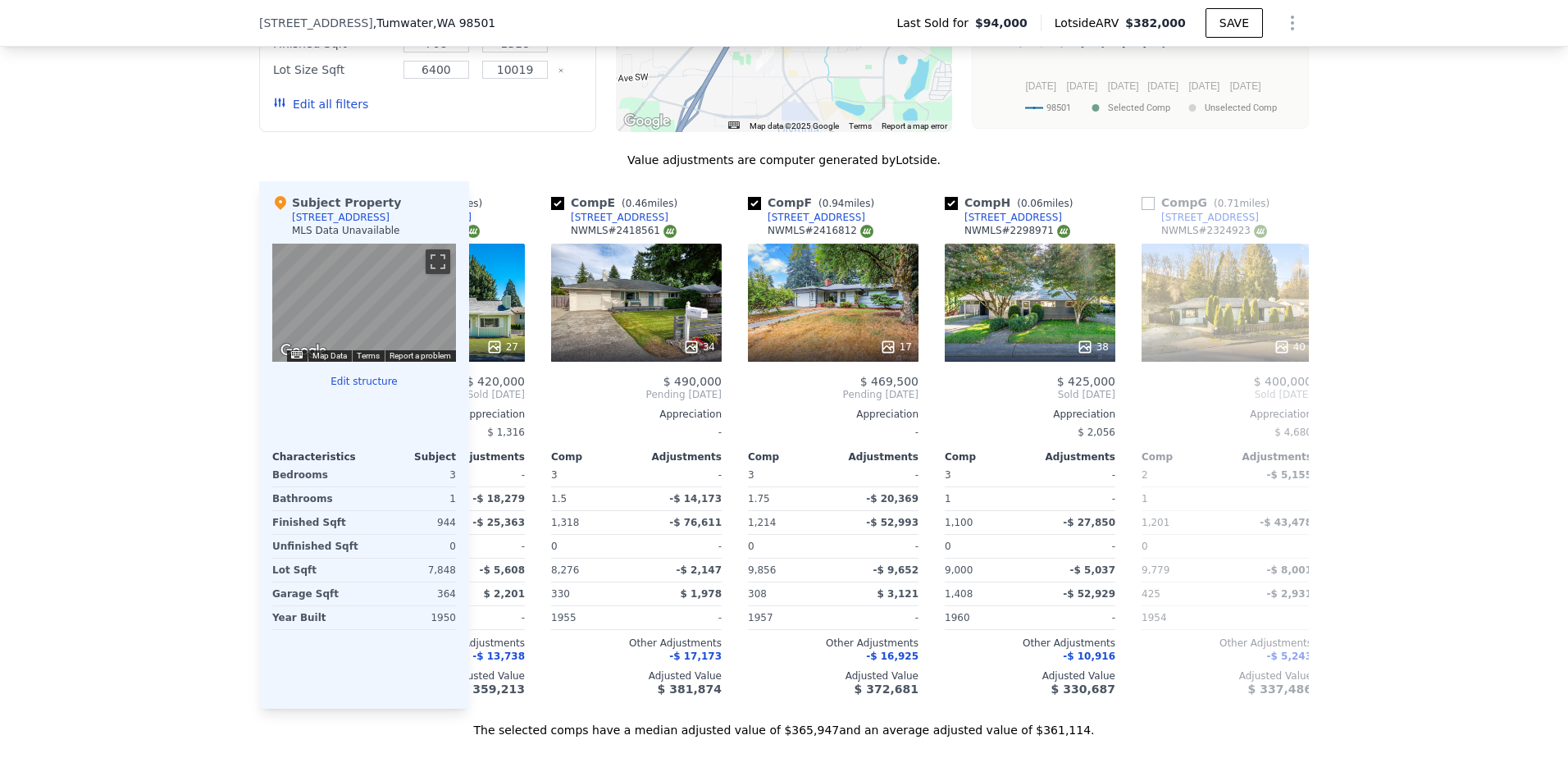
scroll to position [0, 0]
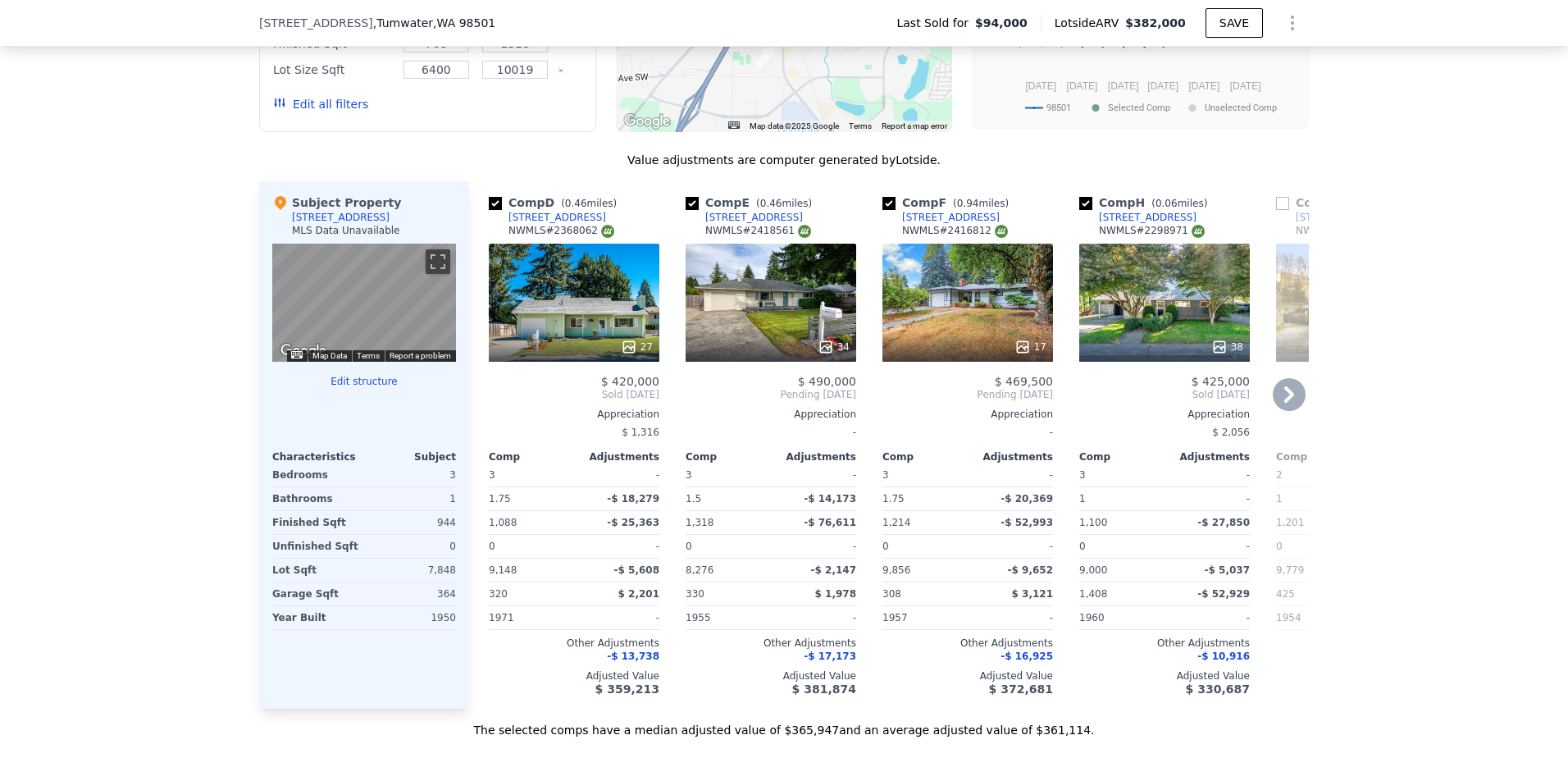
click at [884, 210] on input "checkbox" at bounding box center [889, 204] width 13 height 13
checkbox input "false"
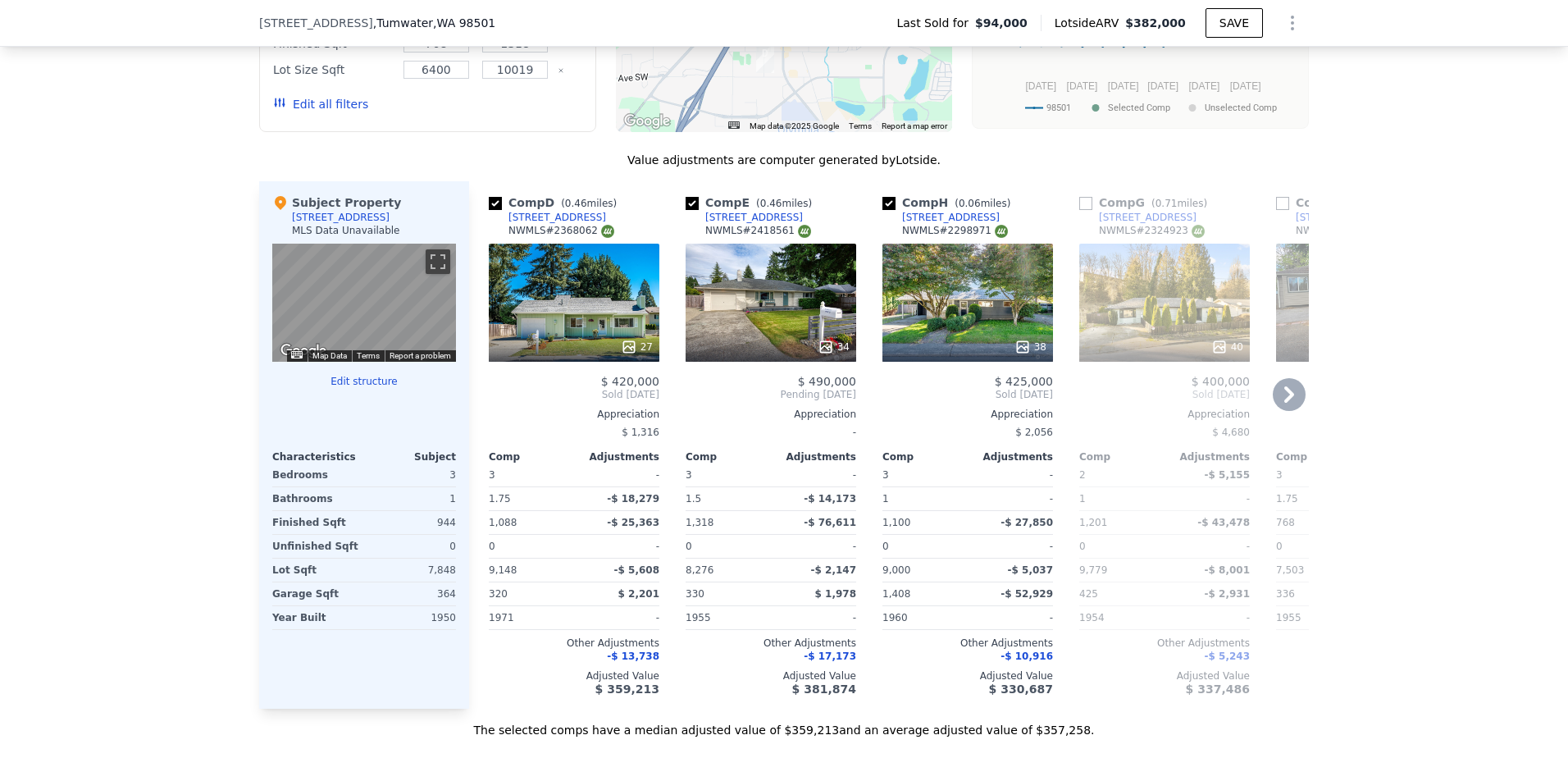
click at [685, 210] on input "checkbox" at bounding box center [692, 204] width 13 height 13
checkbox input "false"
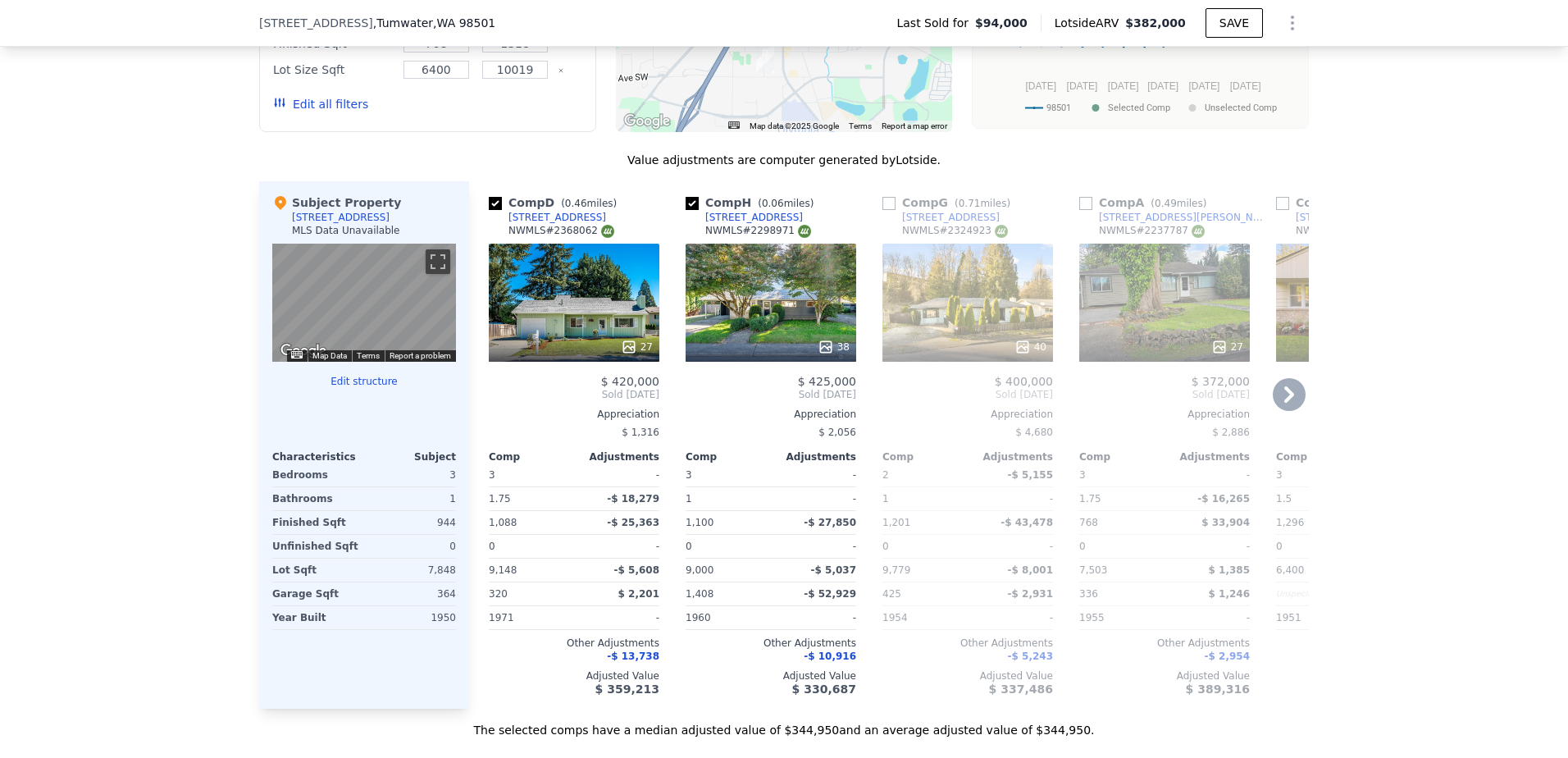
click at [626, 352] on icon at bounding box center [628, 346] width 11 height 11
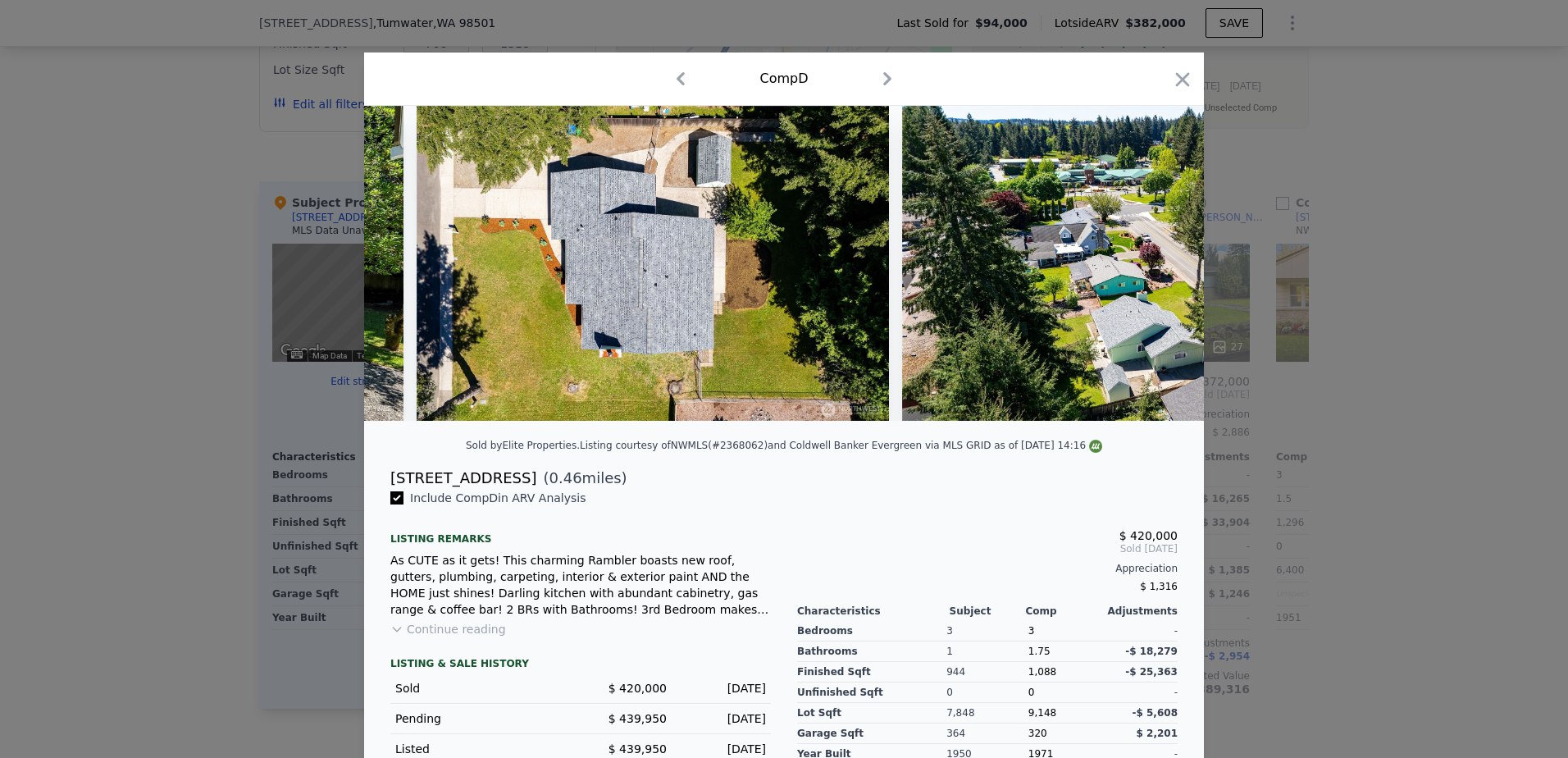
scroll to position [0, 12258]
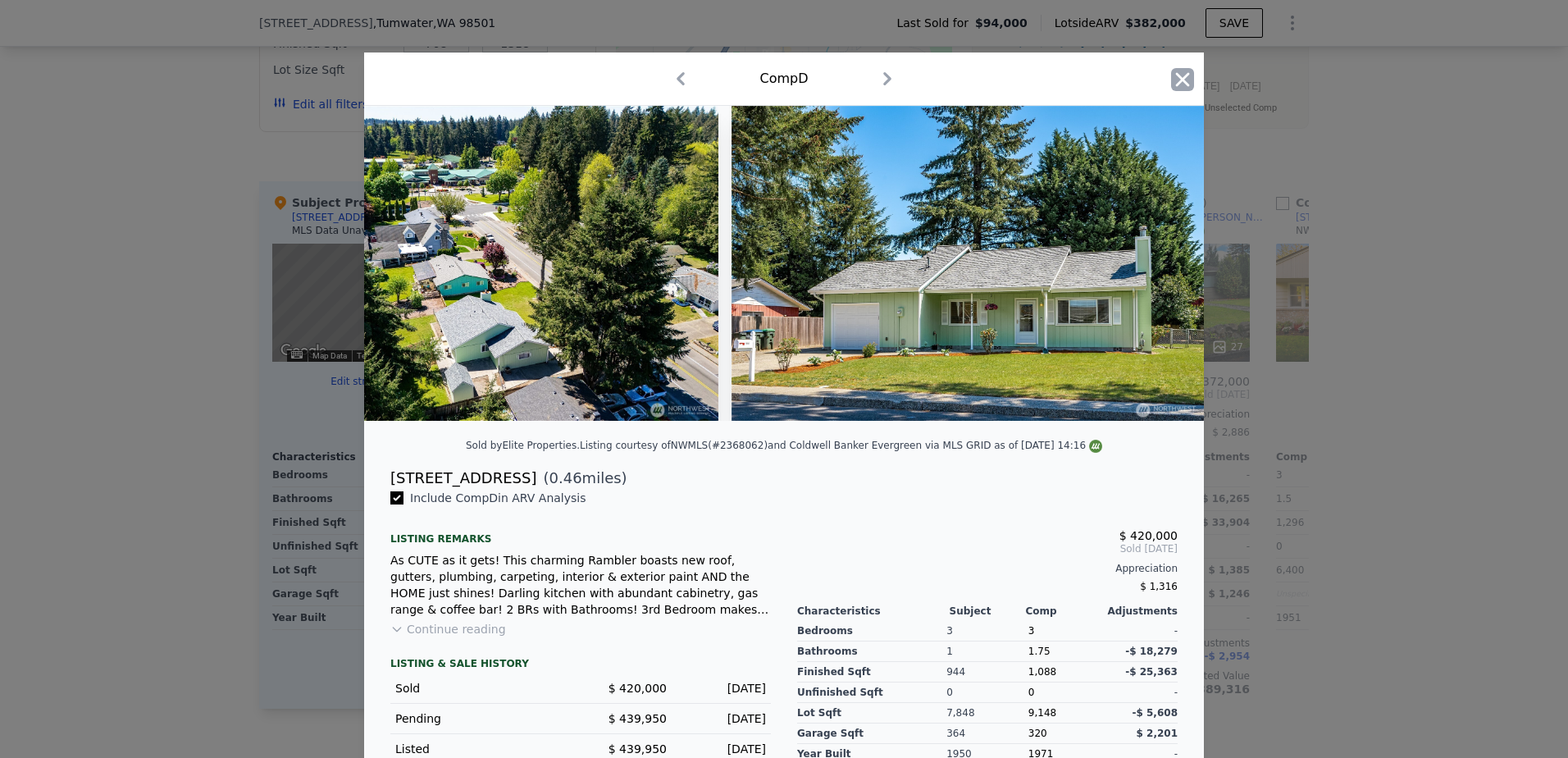
click at [1176, 80] on icon "button" at bounding box center [1183, 79] width 14 height 14
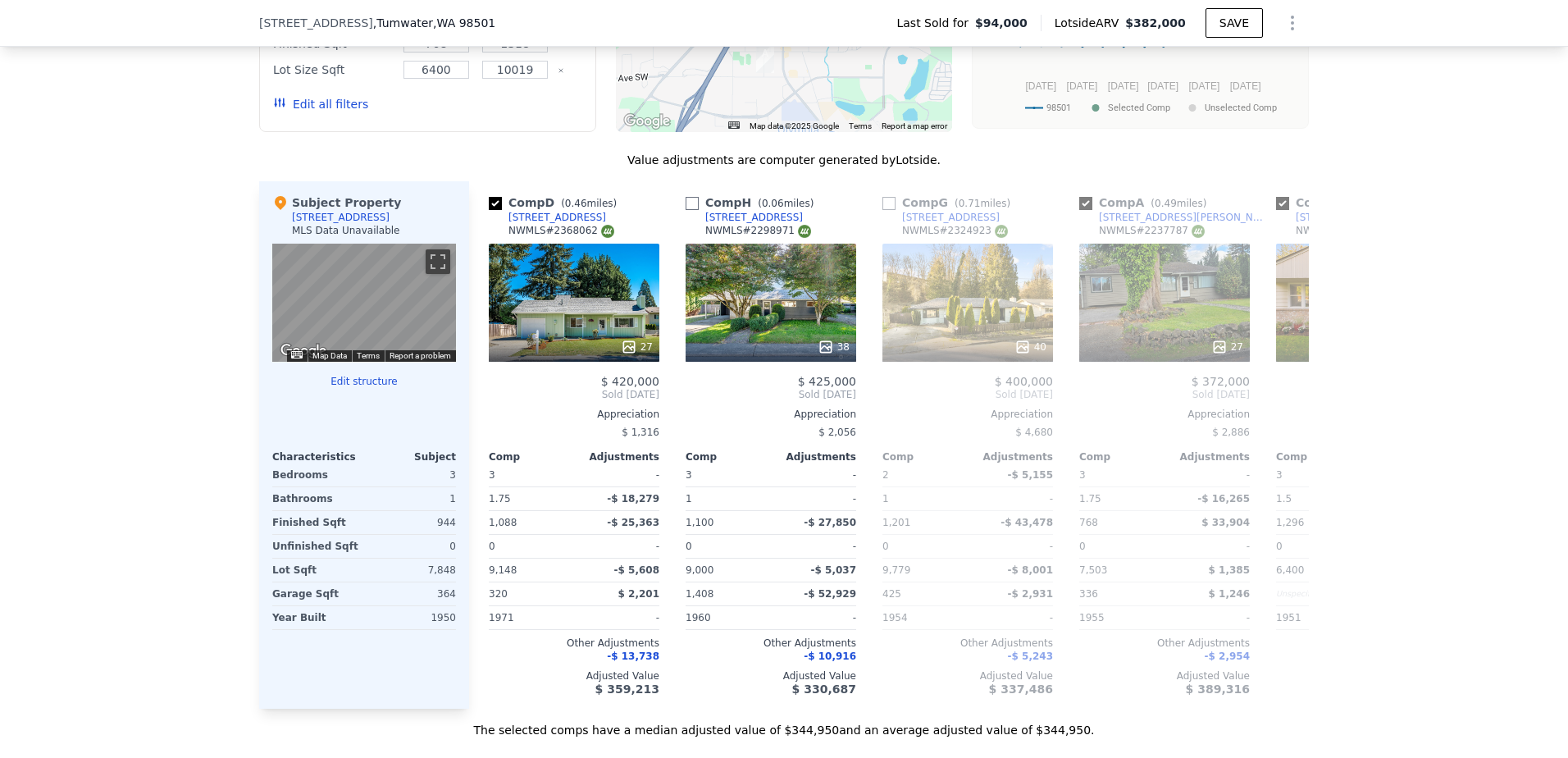
checkbox input "false"
checkbox input "true"
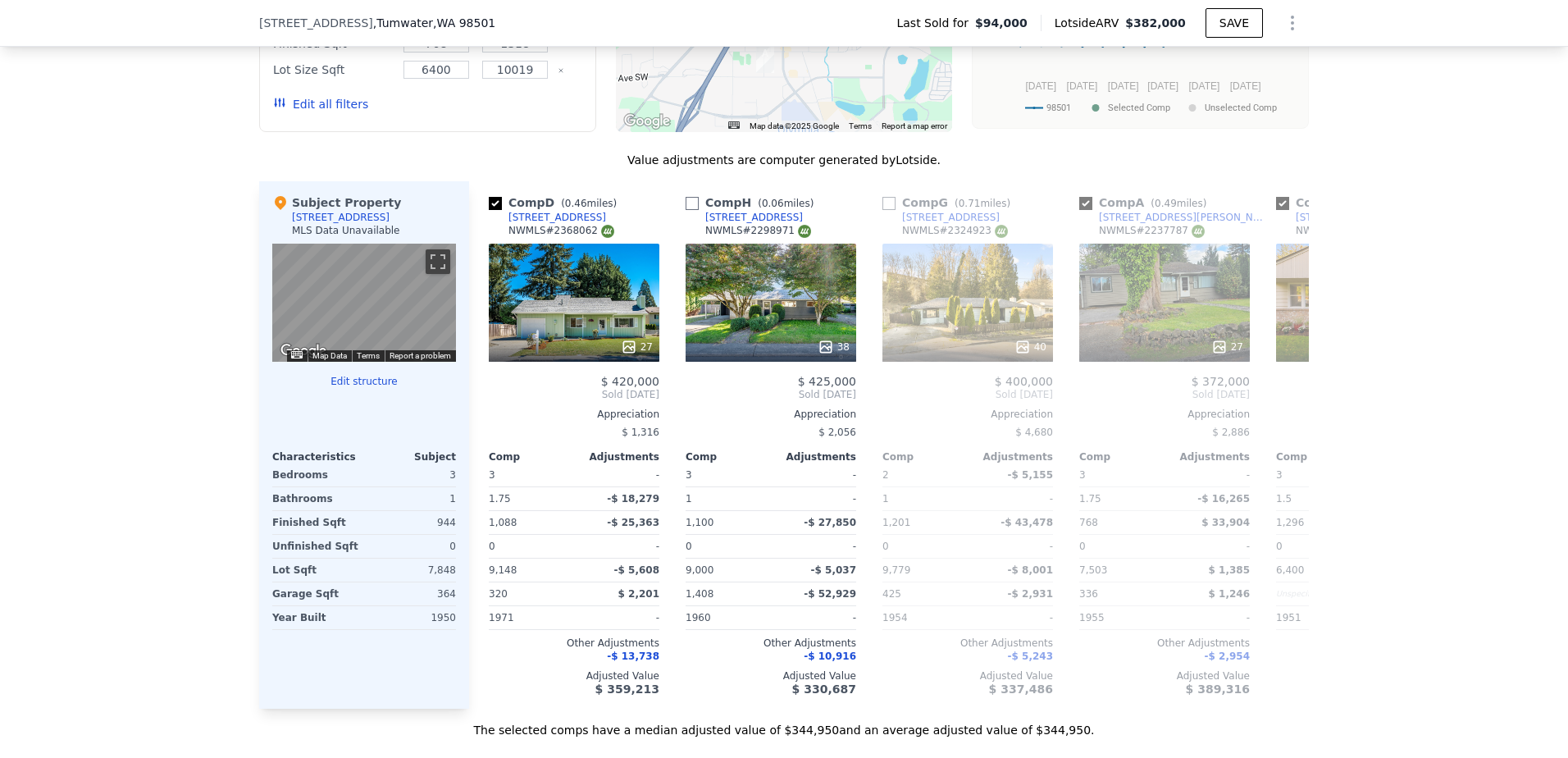
checkbox input "true"
